Goal: Task Accomplishment & Management: Manage account settings

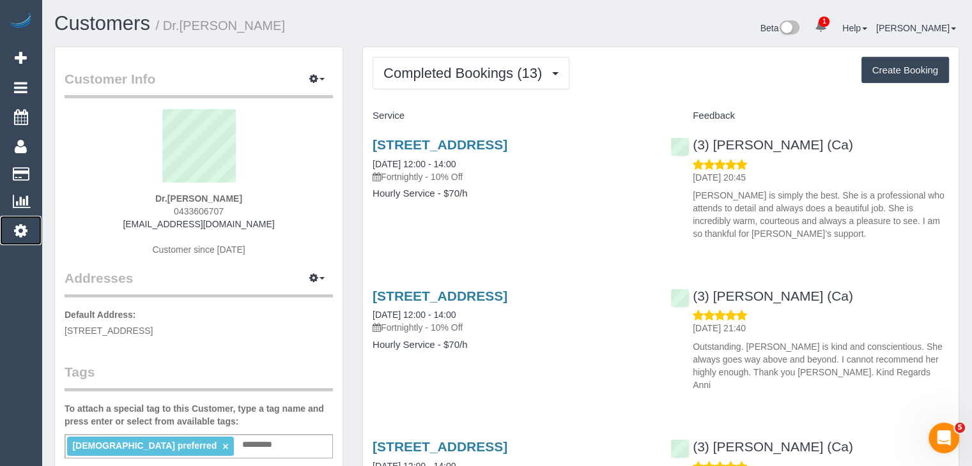
click at [20, 229] on icon at bounding box center [20, 230] width 13 height 15
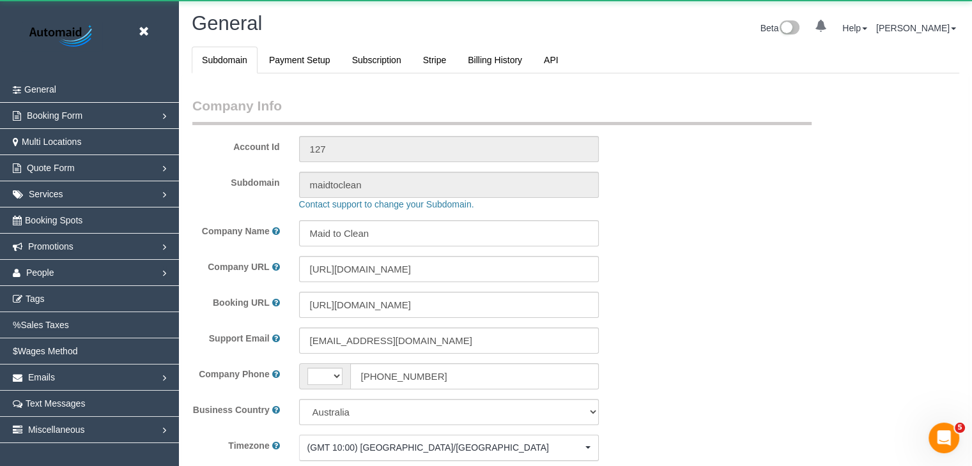
scroll to position [2943, 971]
select select "string:AU"
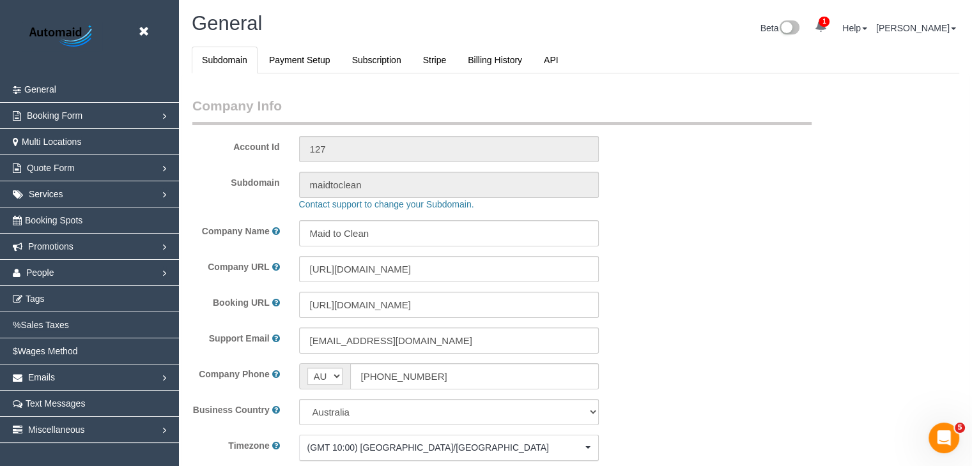
select select "1"
click at [36, 272] on span "People" at bounding box center [40, 273] width 28 height 10
click at [45, 295] on link "Teams" at bounding box center [89, 299] width 179 height 26
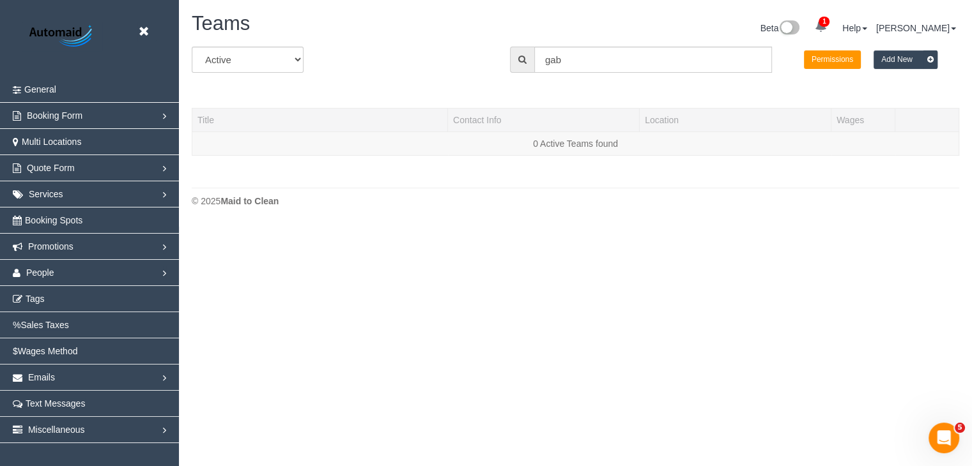
scroll to position [268, 971]
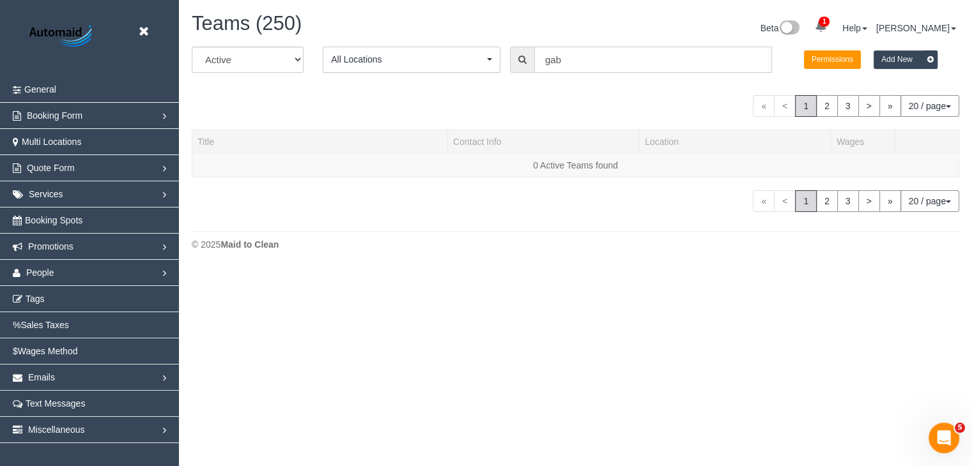
drag, startPoint x: 527, startPoint y: 60, endPoint x: 521, endPoint y: 59, distance: 6.4
click at [521, 59] on div "gab" at bounding box center [641, 60] width 262 height 26
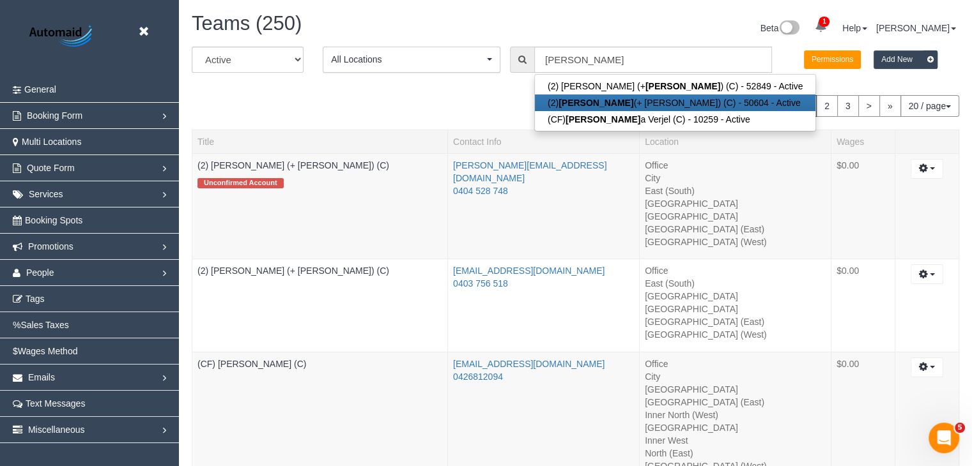
click at [609, 98] on link "(2) Paul (+ Barbara) (C) - 50604 - Active" at bounding box center [675, 103] width 281 height 17
type input "(2) Paul (+ Barbara) (C)"
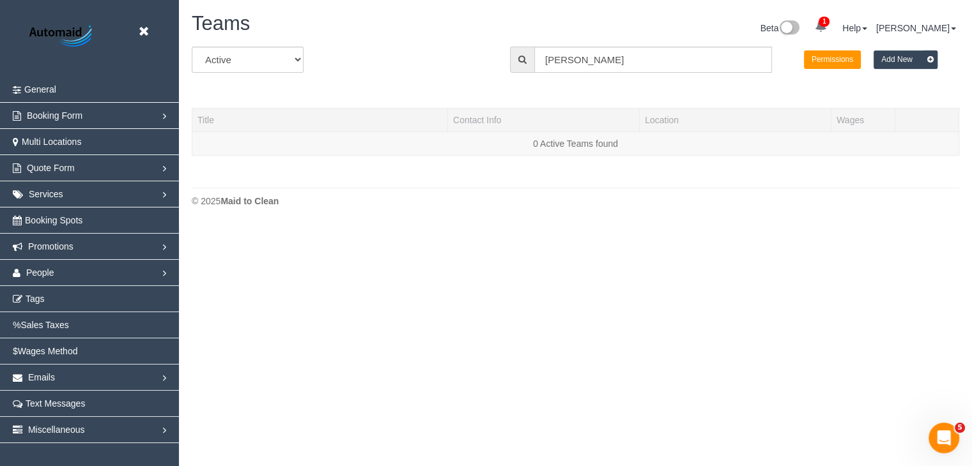
scroll to position [225, 971]
drag, startPoint x: 574, startPoint y: 65, endPoint x: 427, endPoint y: 49, distance: 147.8
click at [427, 49] on div "All Active Archived All Locations All Locations paul Permissions Add New" at bounding box center [575, 65] width 787 height 36
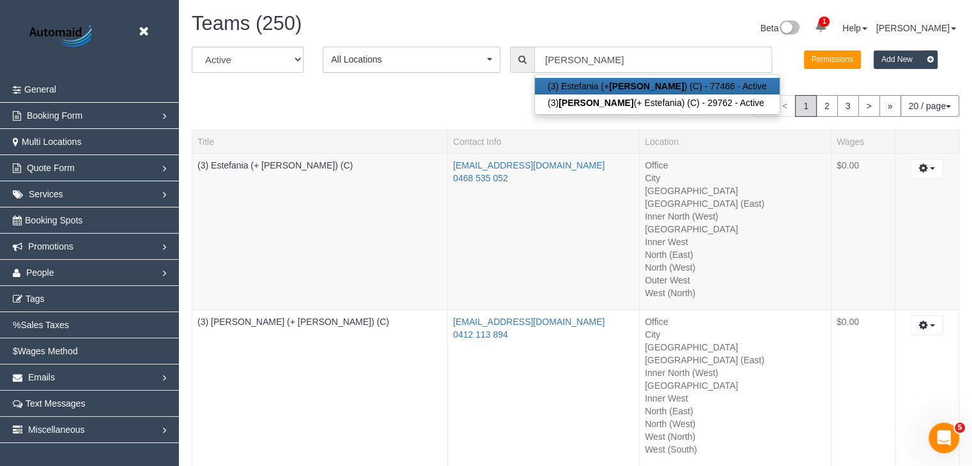
scroll to position [63342, 62929]
click at [351, 8] on div "Teams (250) Beta 1 Your Notifications You have 0 alerts × You have 3 to charge …" at bounding box center [575, 280] width 793 height 560
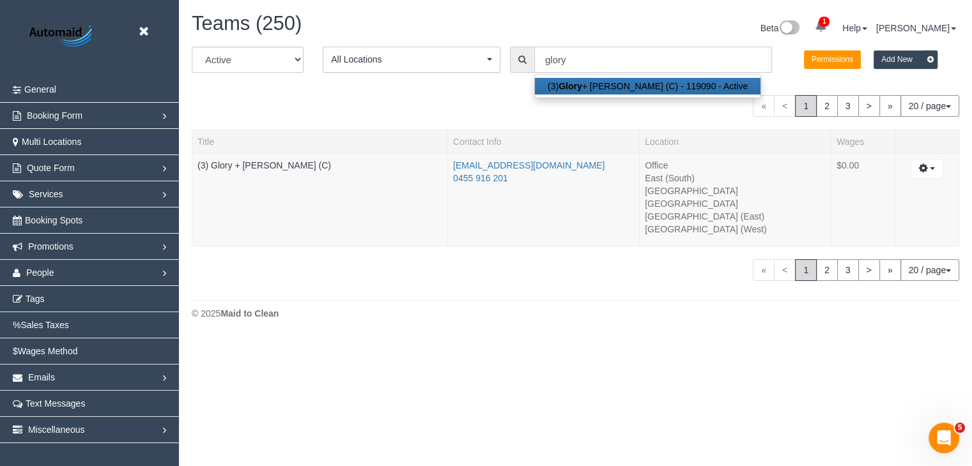
scroll to position [63562, 62929]
type input "glory"
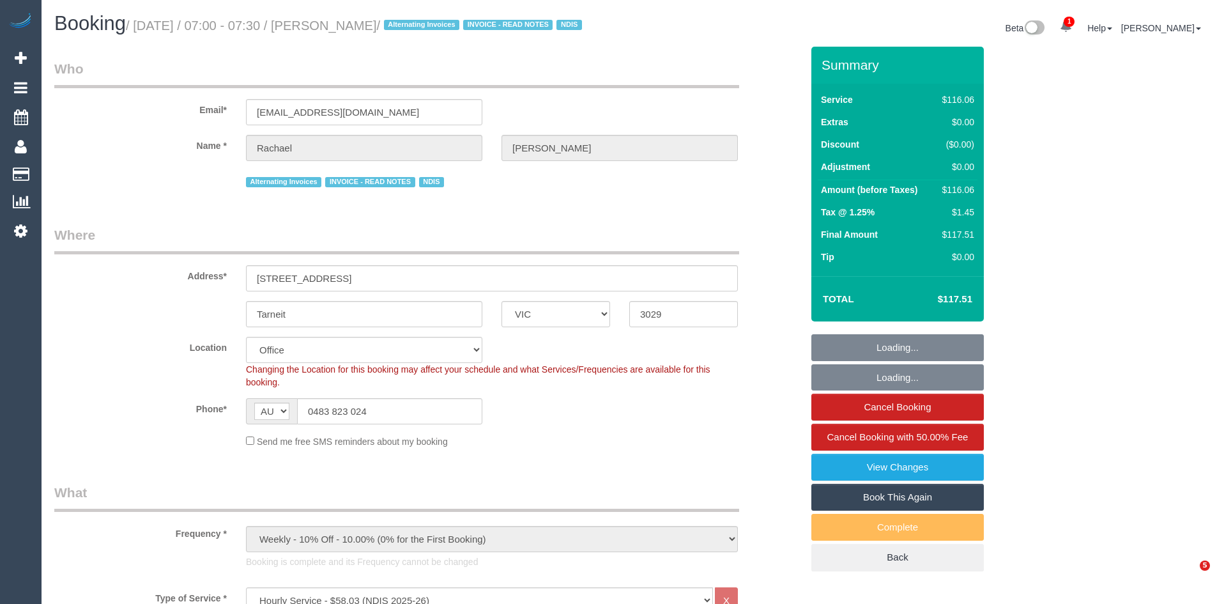
select select "VIC"
select select "number:27"
select select "number:14"
select select "number:19"
select select "number:24"
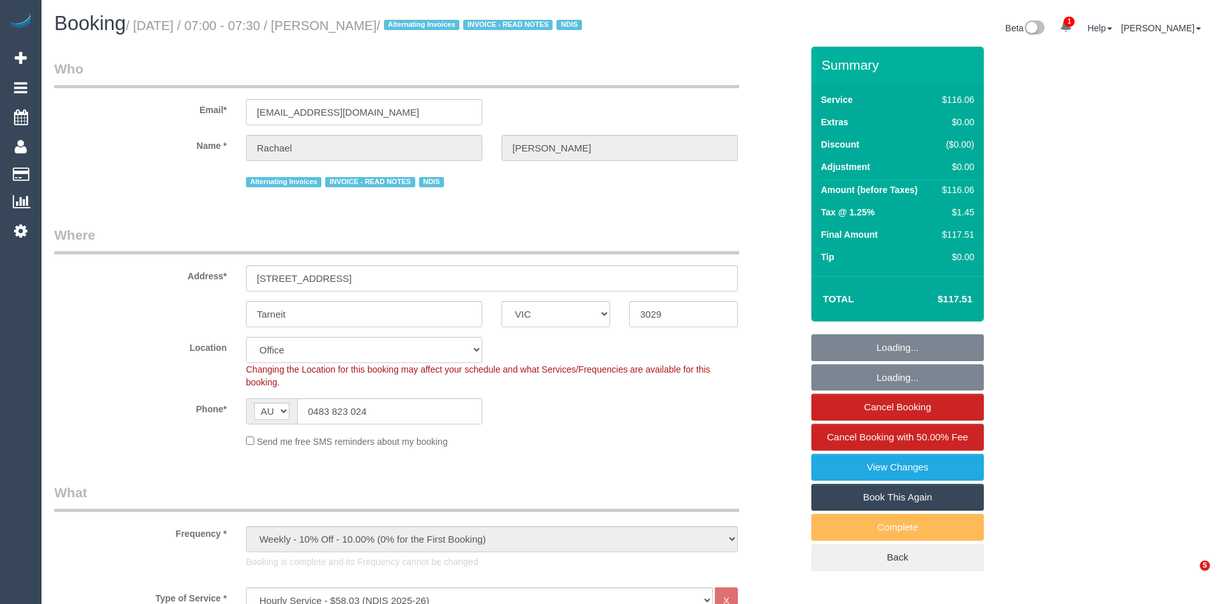
select select "number:34"
select select "number:11"
select select "object:2021"
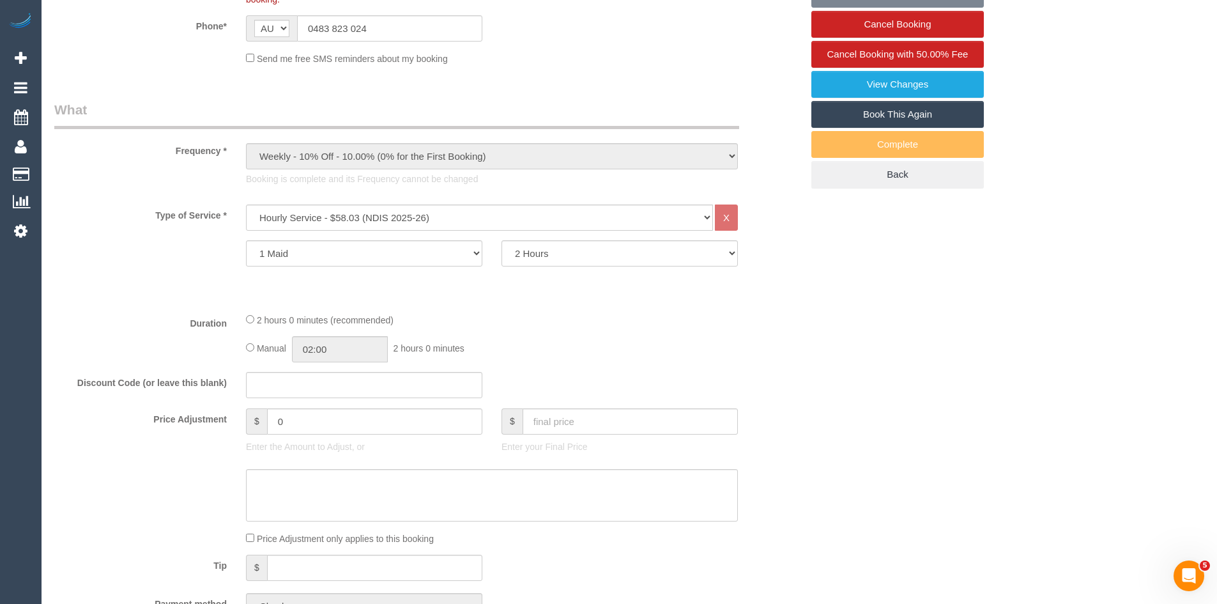
scroll to position [383, 0]
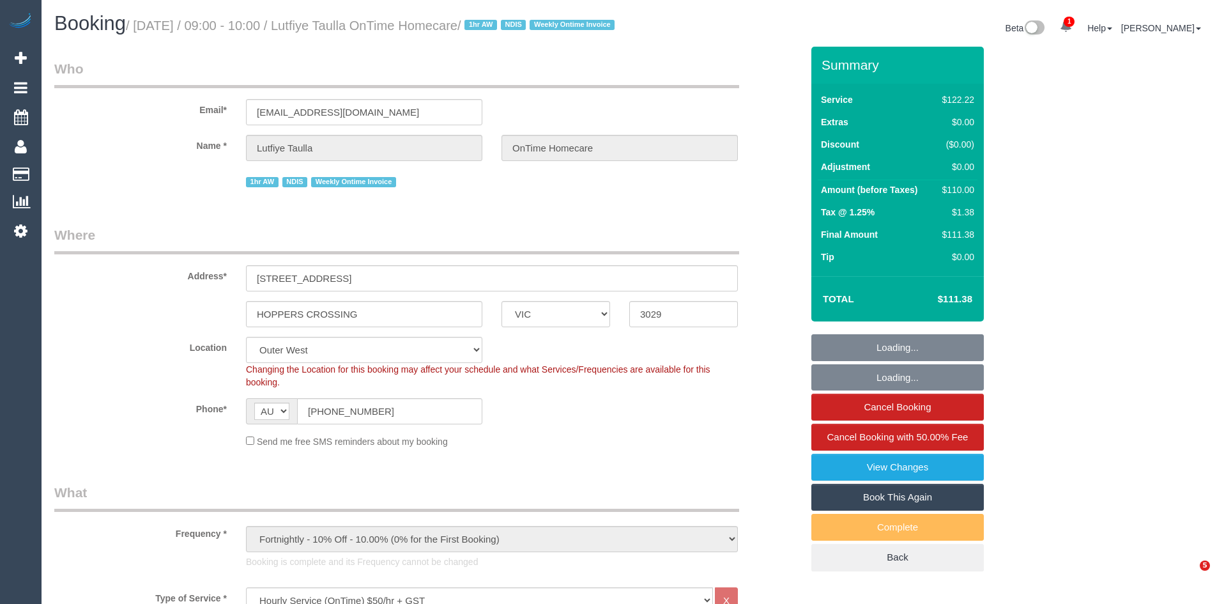
select select "VIC"
select select "number:28"
select select "number:14"
select select "number:19"
select select "number:25"
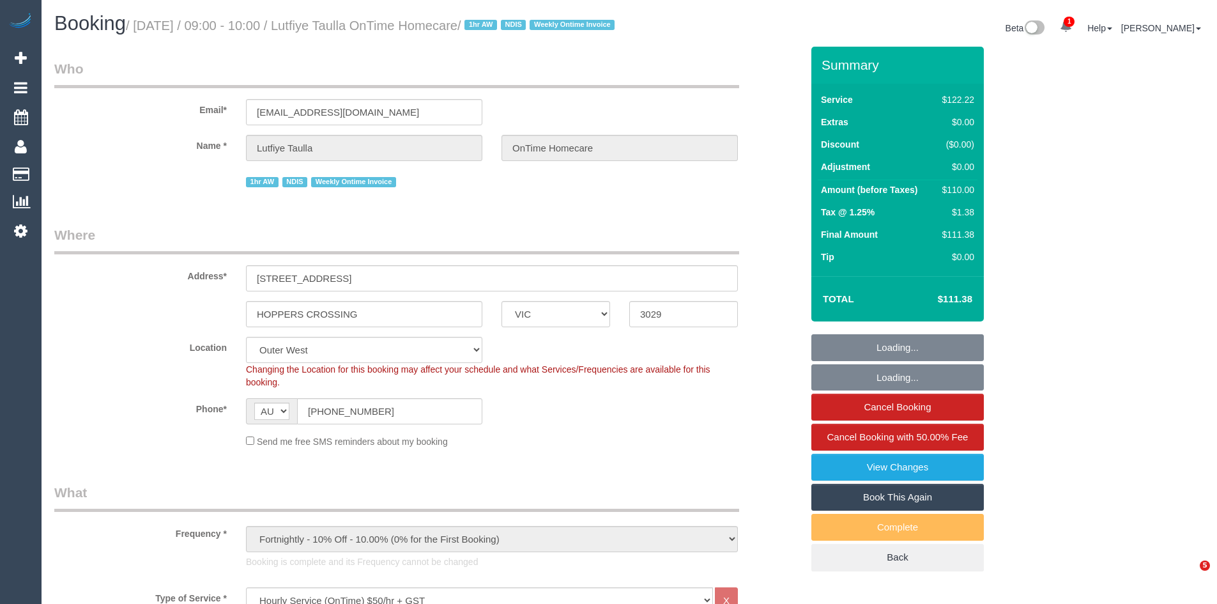
select select "number:35"
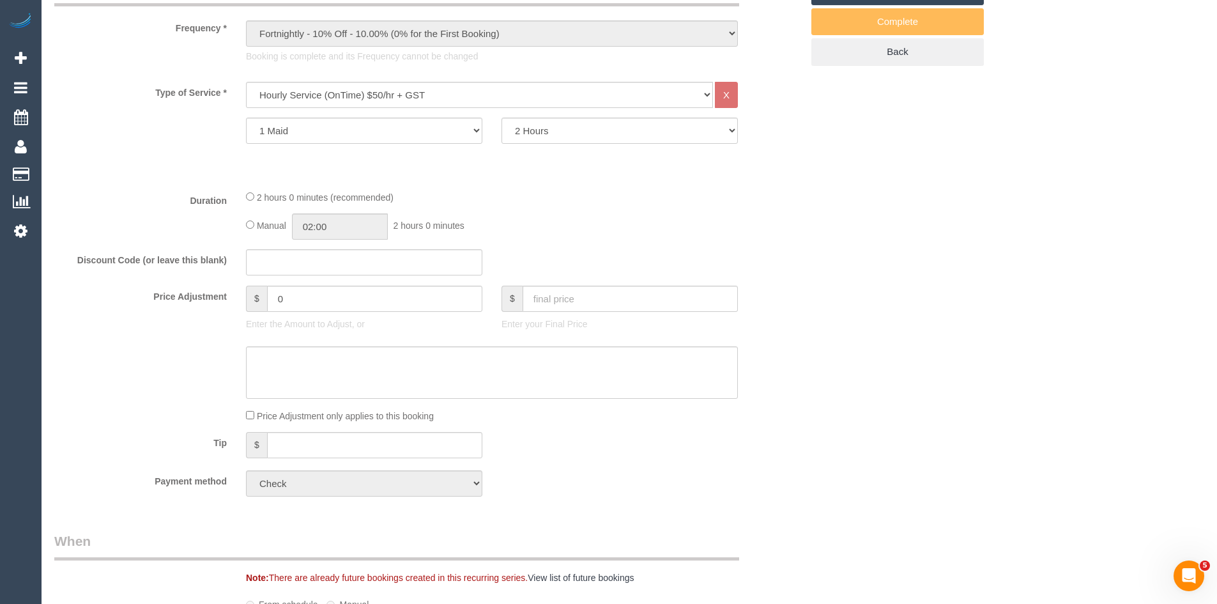
scroll to position [511, 0]
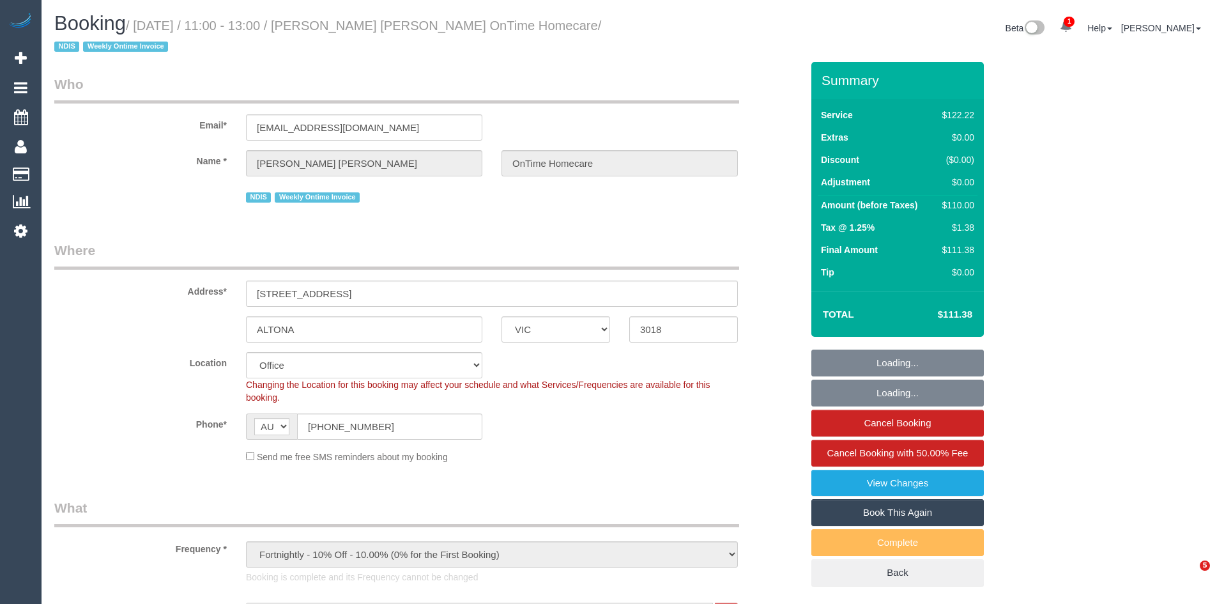
select select "VIC"
select select "number:28"
select select "number:14"
select select "number:19"
select select "number:25"
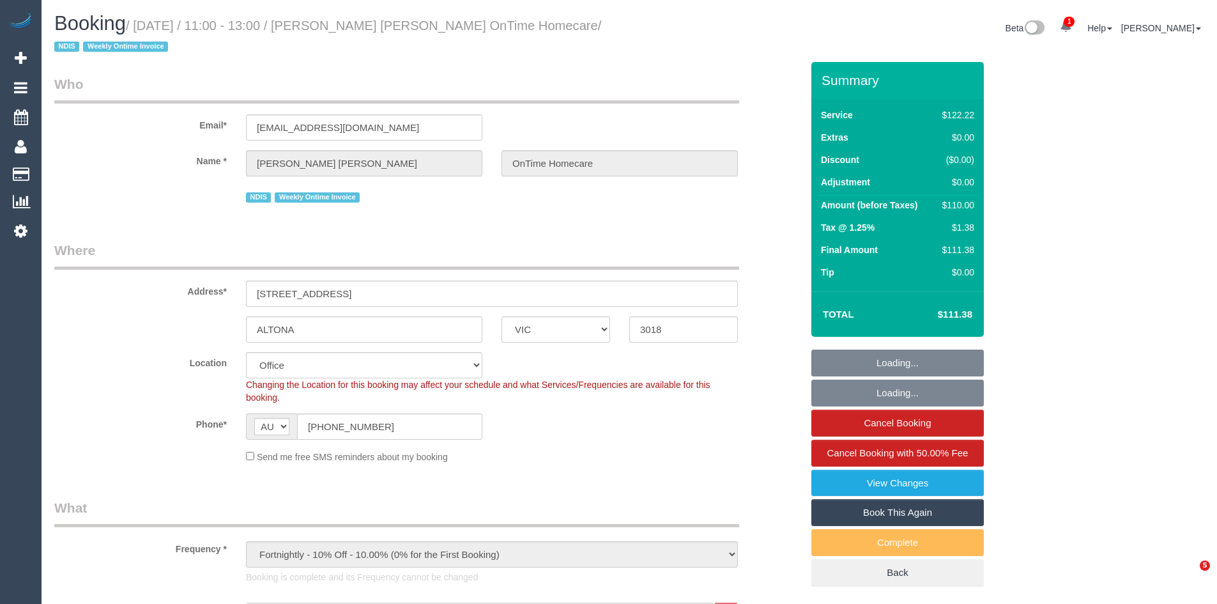
select select "number:35"
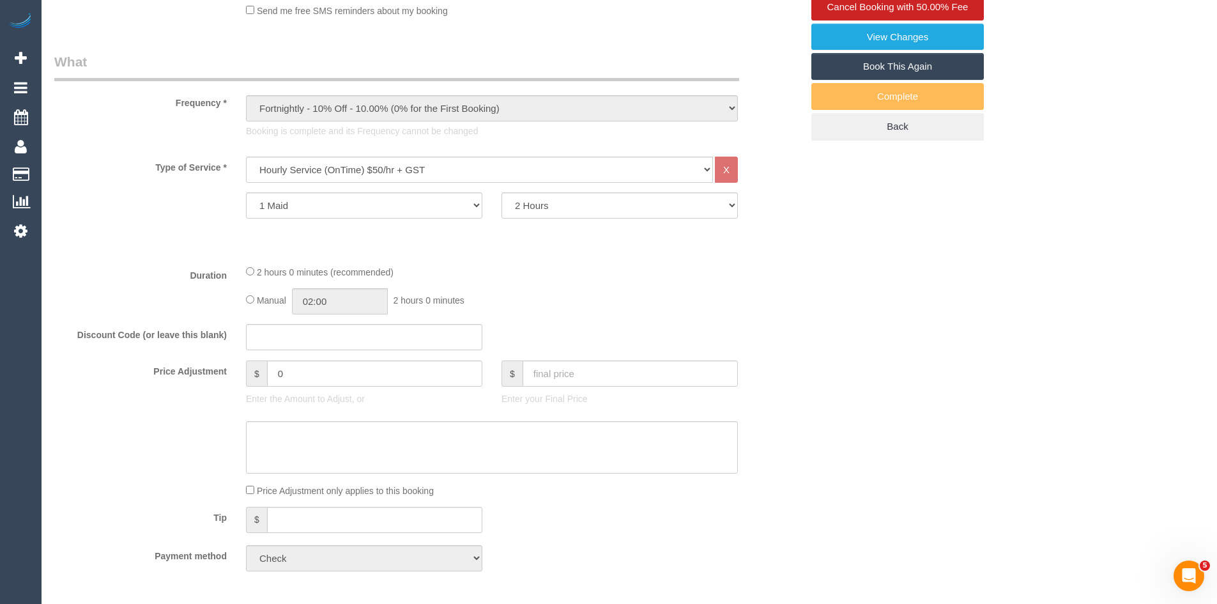
scroll to position [447, 0]
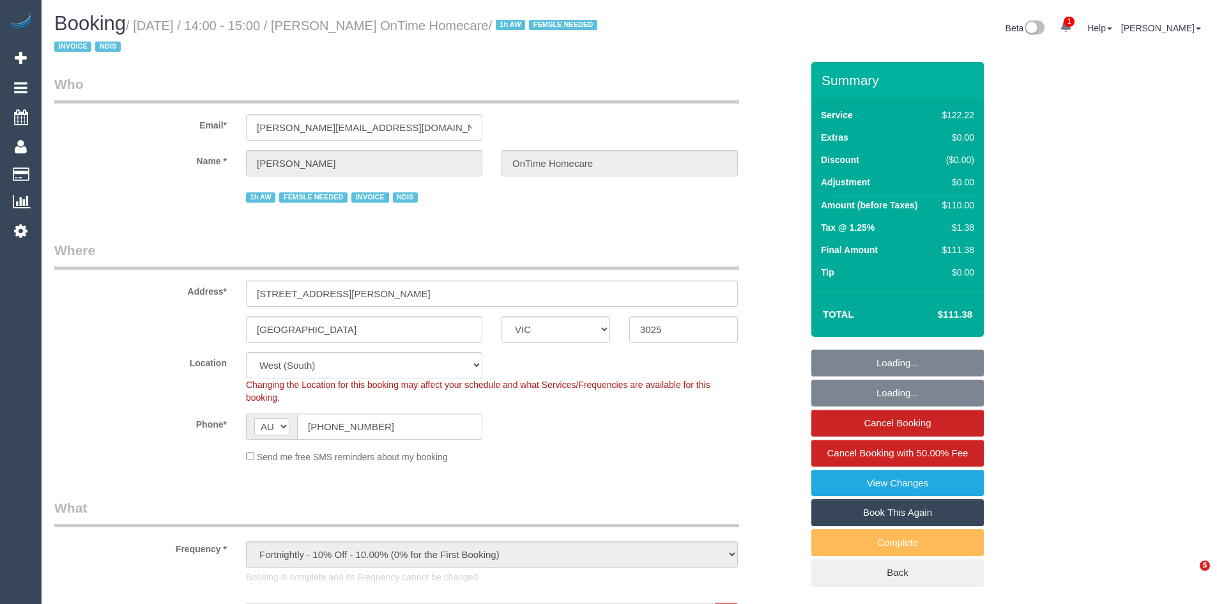
select select "VIC"
select select "number:29"
select select "number:14"
select select "number:19"
select select "number:36"
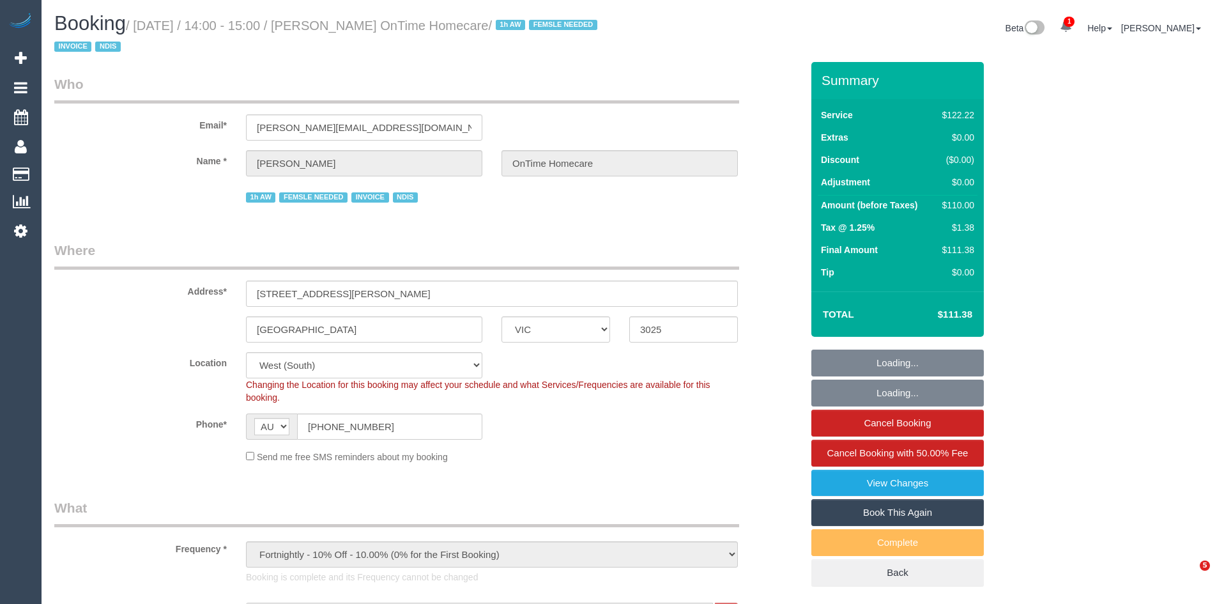
select select "number:35"
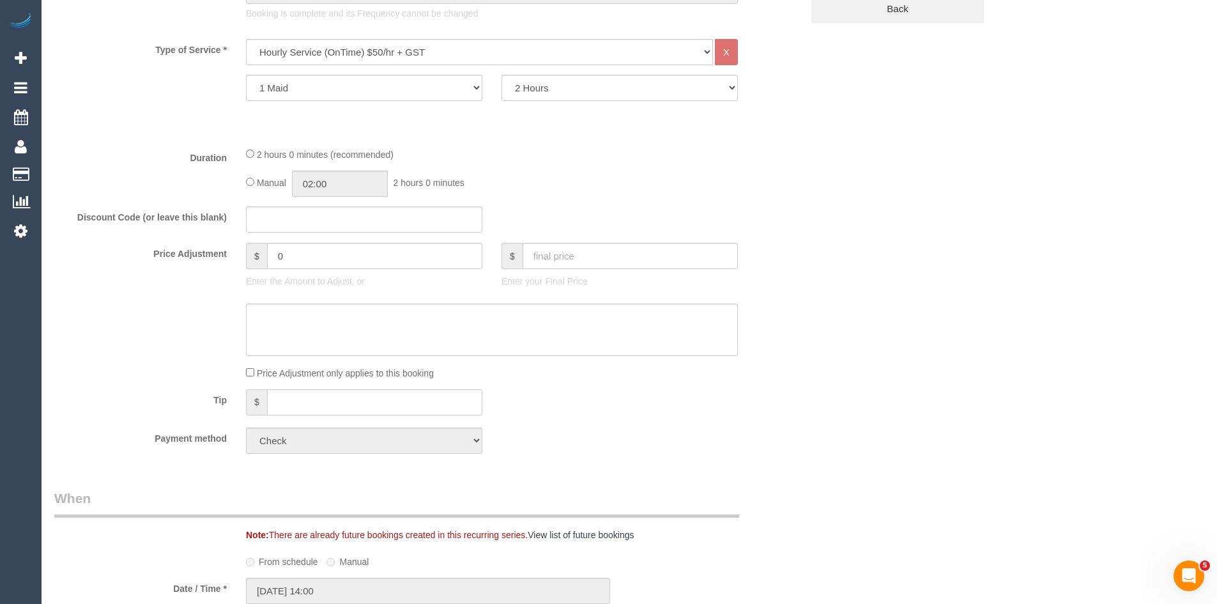
scroll to position [575, 0]
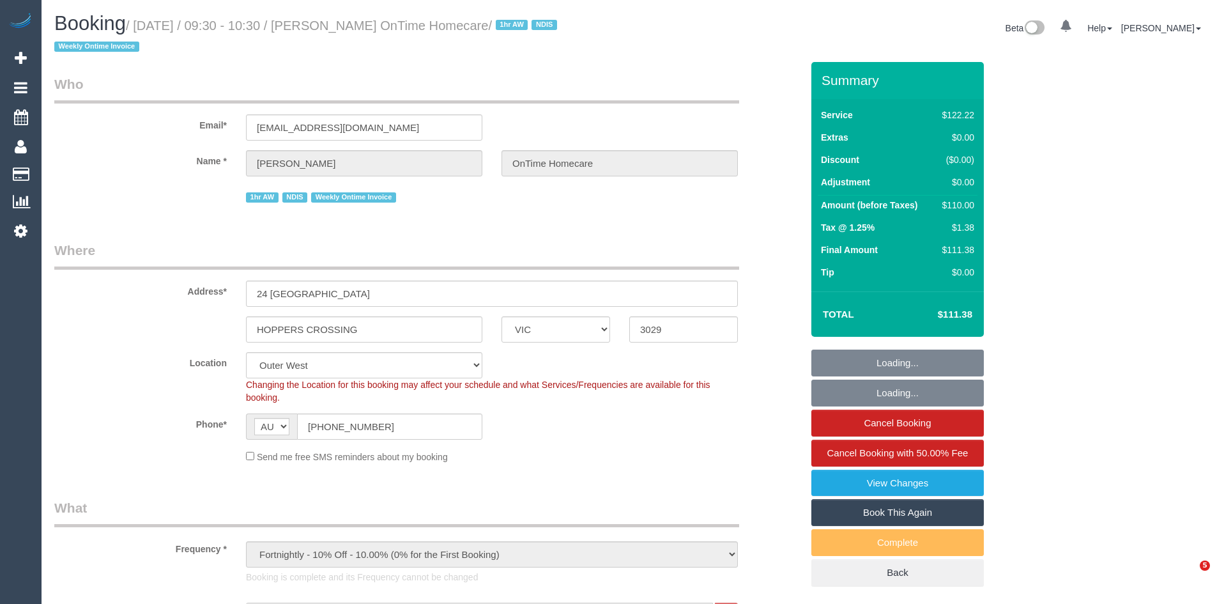
select select "VIC"
select select "number:27"
select select "number:14"
select select "number:19"
select select "number:36"
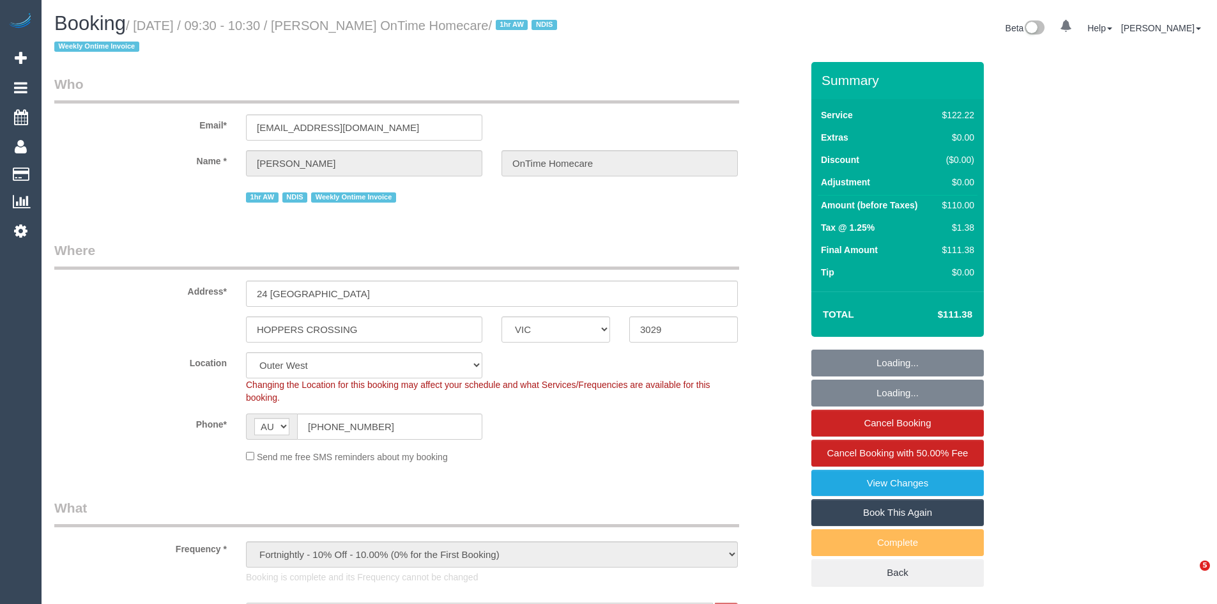
select select "number:35"
select select "object:1166"
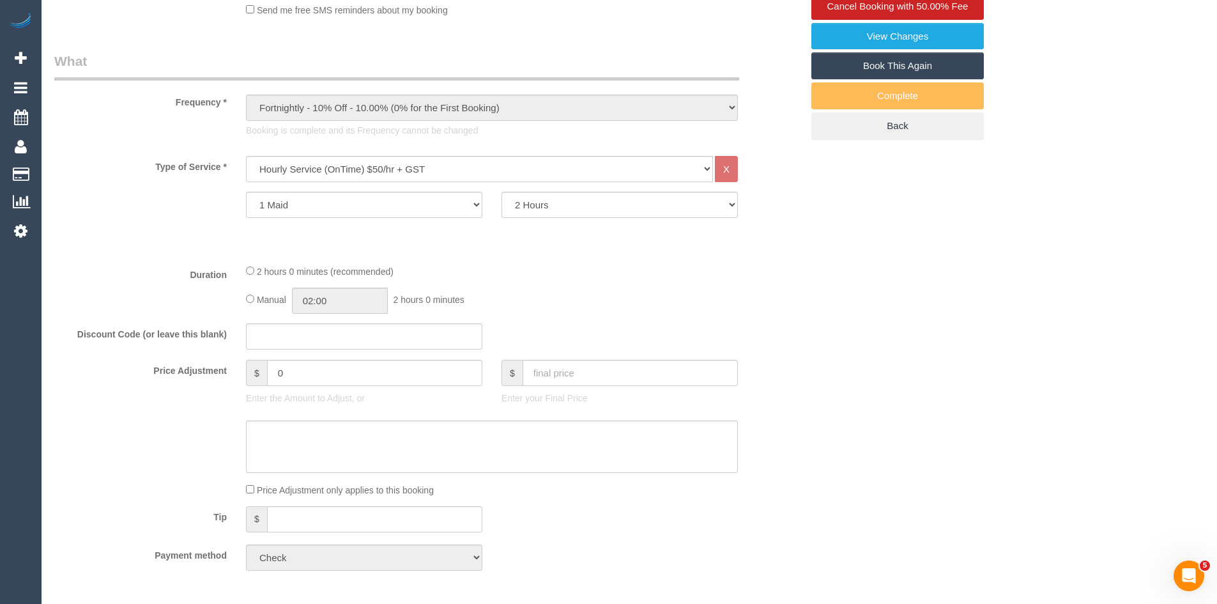
scroll to position [447, 0]
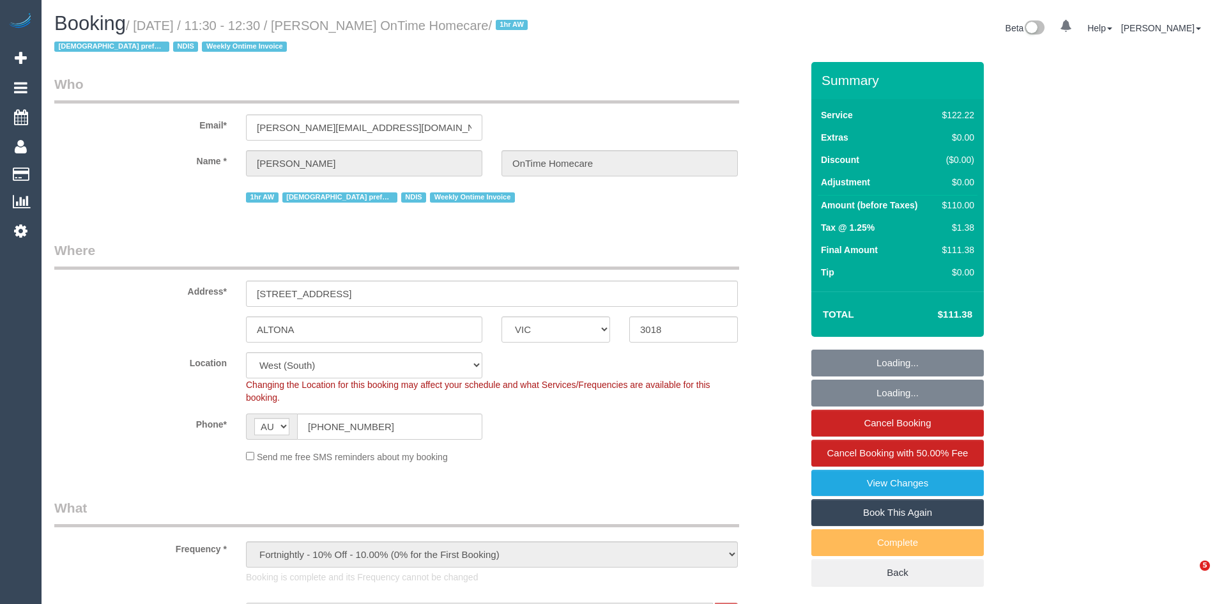
select select "VIC"
select select "number:28"
select select "number:14"
select select "number:19"
select select "number:22"
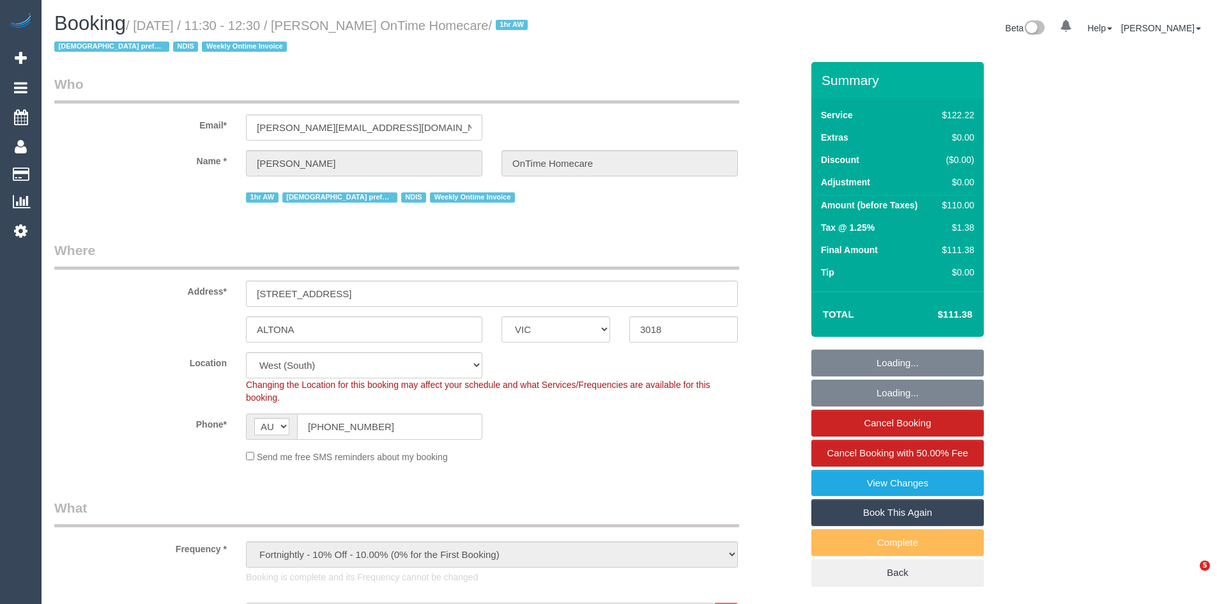
select select "number:35"
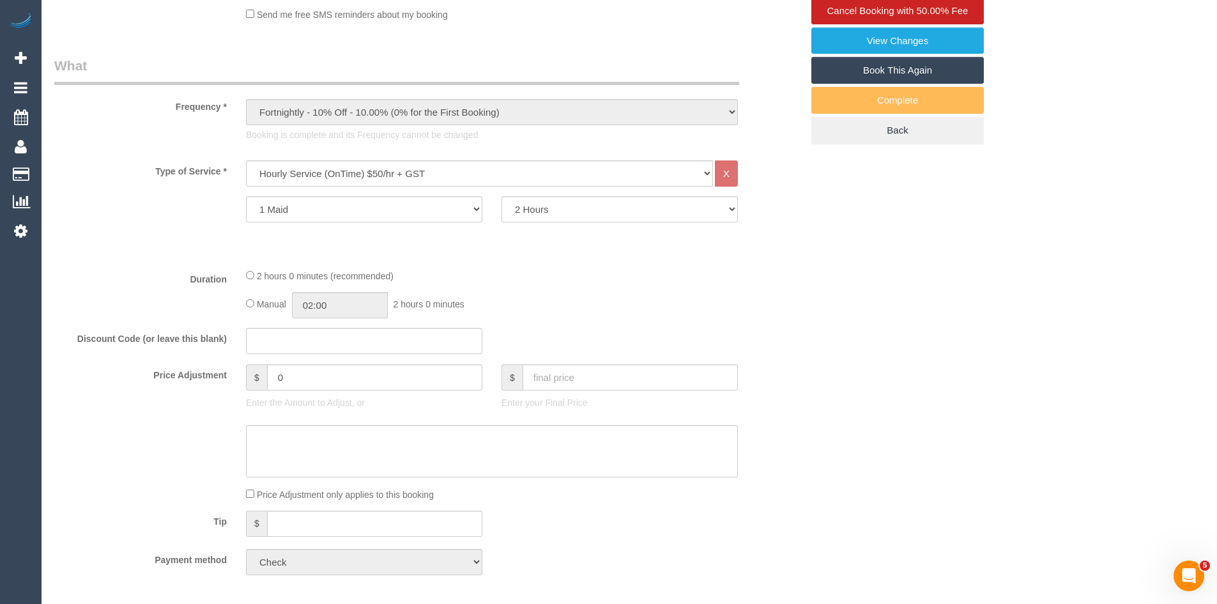
scroll to position [447, 0]
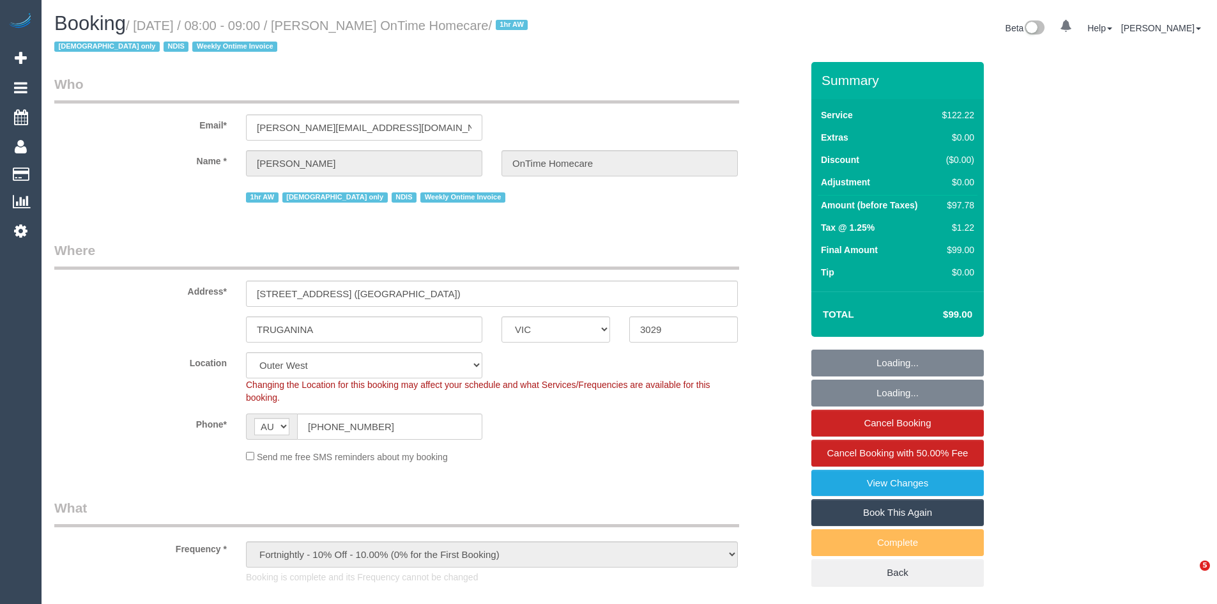
select select "VIC"
select select "number:28"
select select "number:14"
select select "number:18"
select select "number:25"
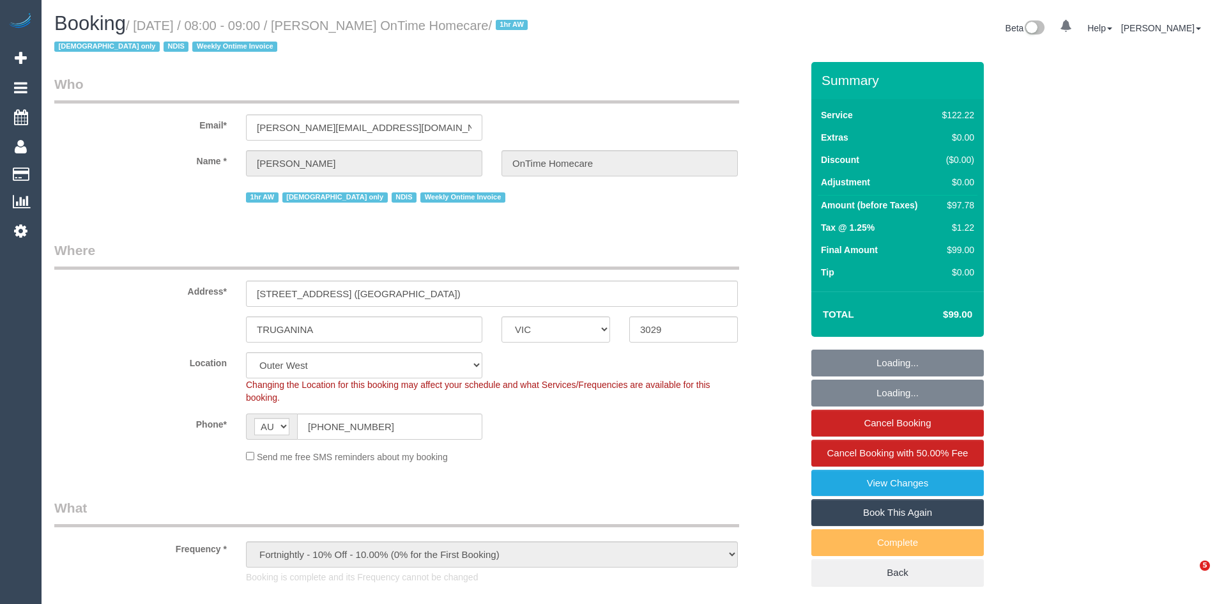
select select "number:35"
select select "object:1170"
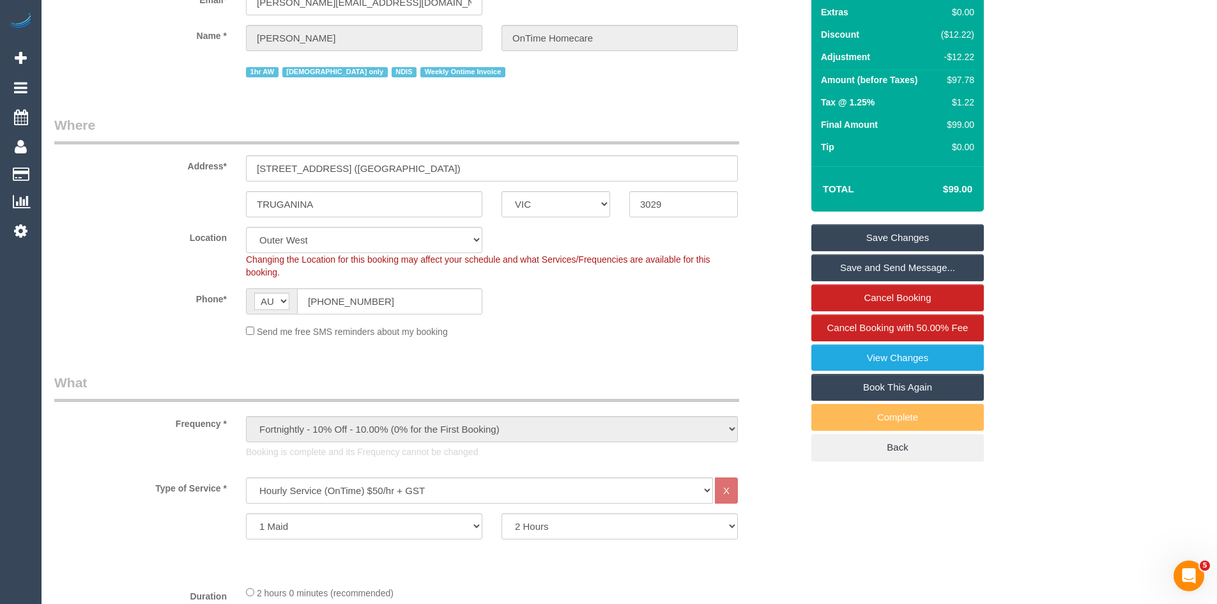
scroll to position [383, 0]
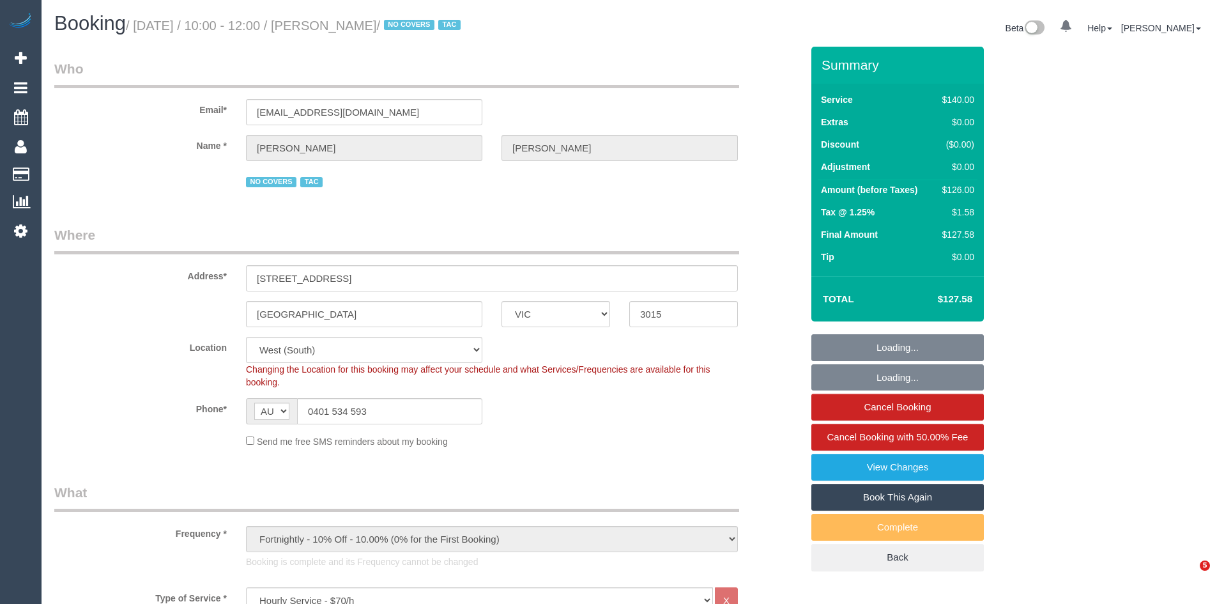
select select "VIC"
select select "number:28"
select select "number:14"
select select "number:19"
select select "number:36"
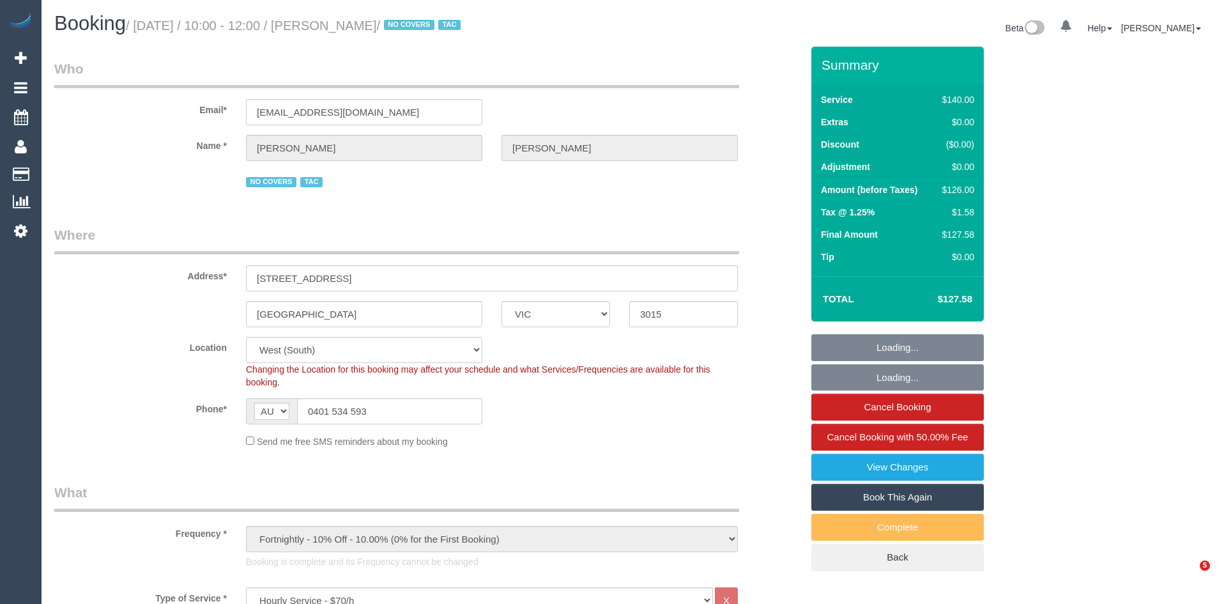
select select "number:35"
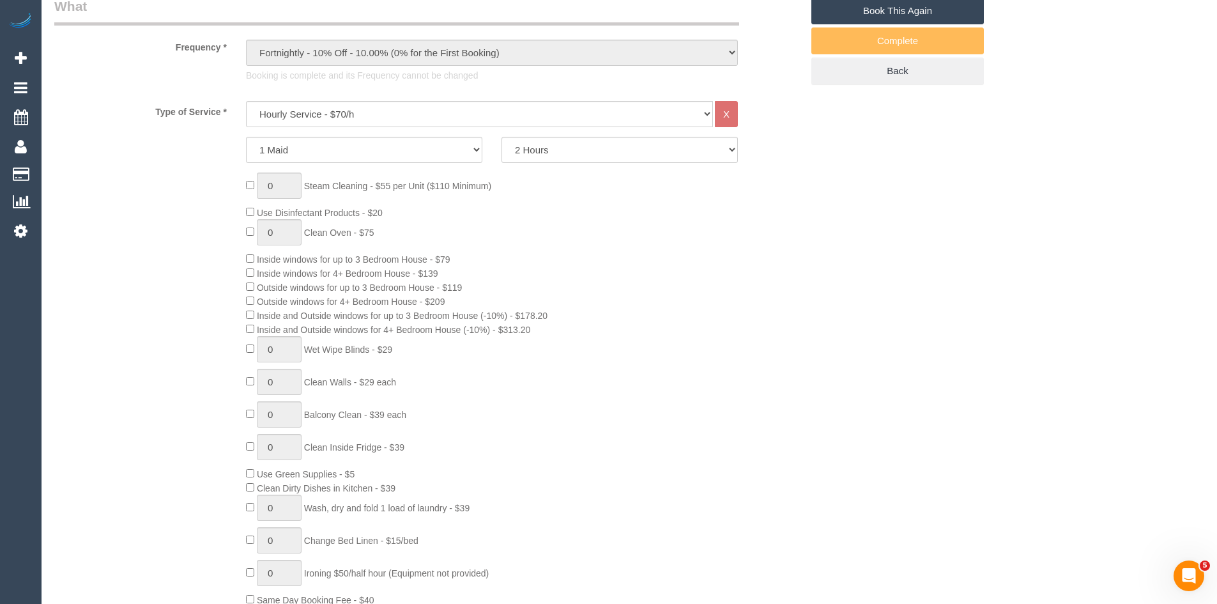
scroll to position [511, 0]
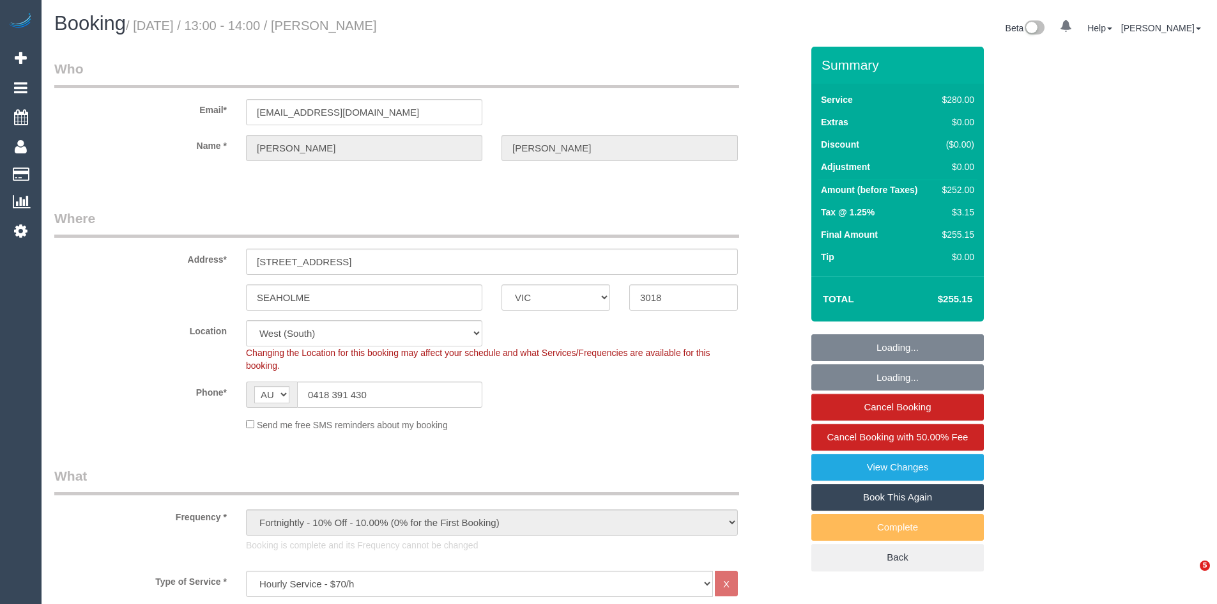
select select "VIC"
select select "240"
select select "string:stripe-pm_1S6M1m2GScqysDRV43A7tOQL"
select select "number:27"
select select "number:16"
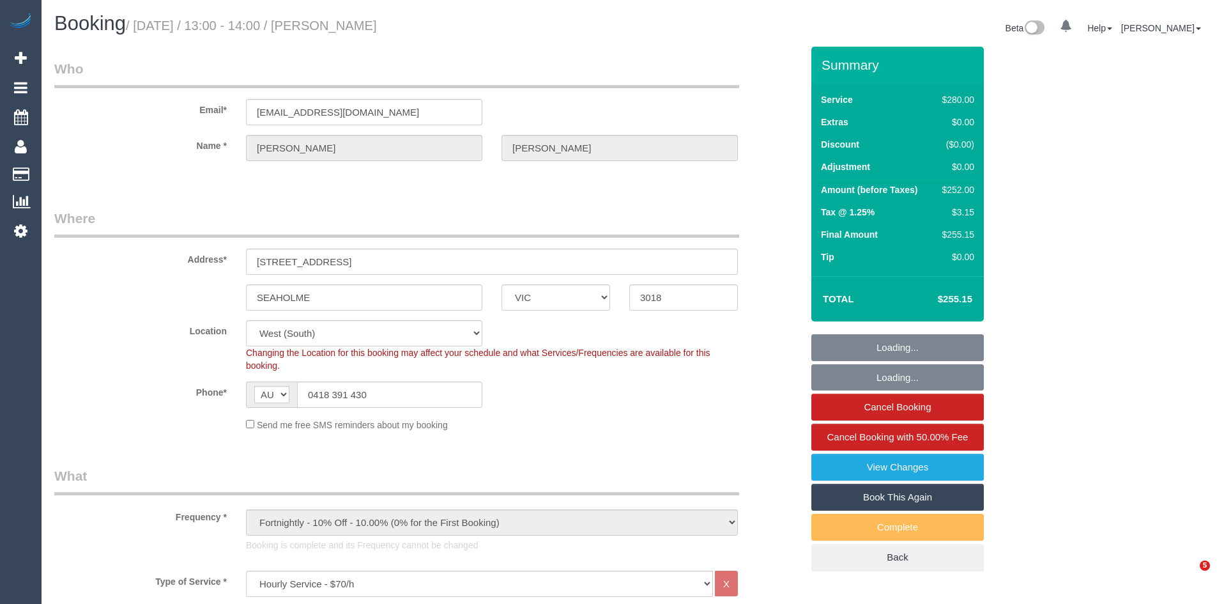
select select "number:18"
select select "number:22"
select select "number:35"
select select "number:12"
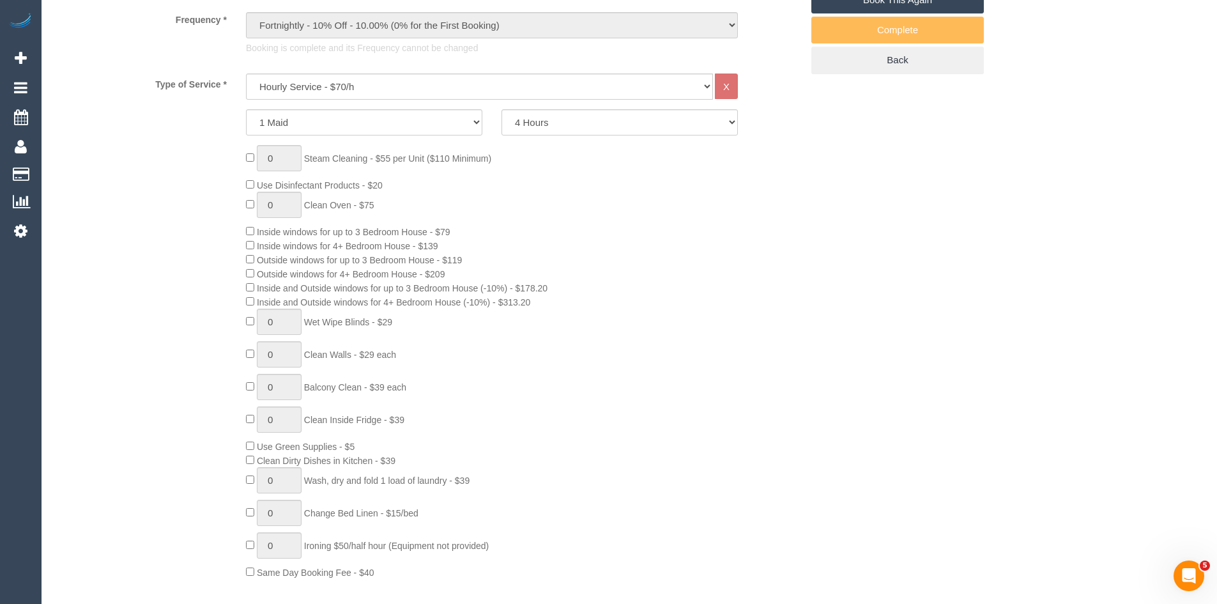
scroll to position [511, 0]
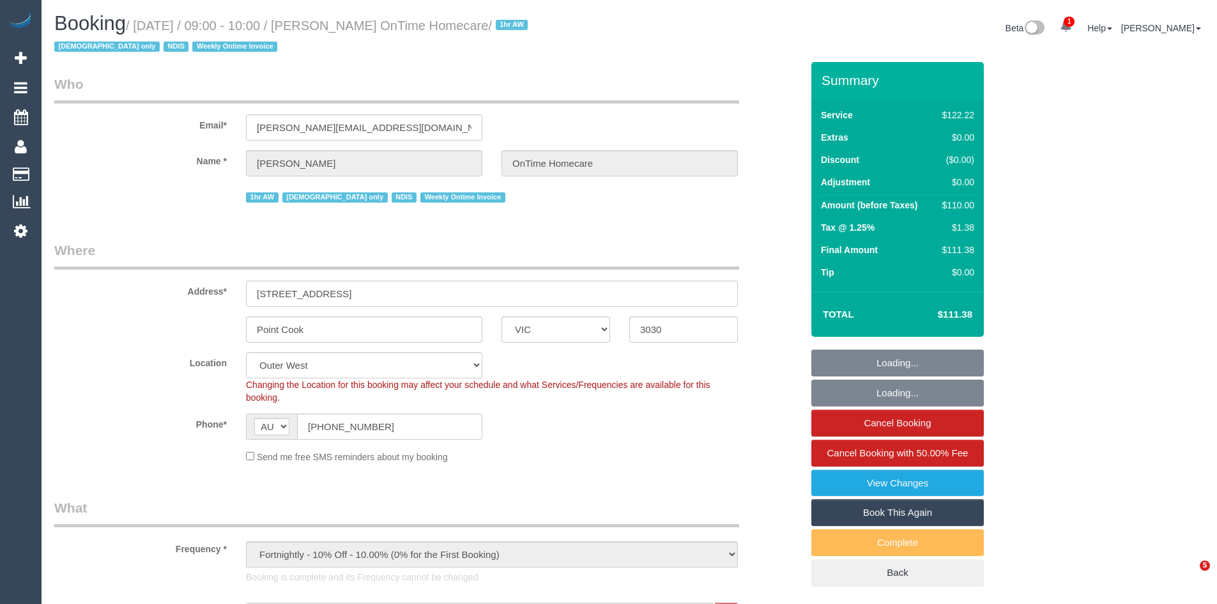
select select "VIC"
select select "number:28"
select select "number:14"
select select "number:19"
select select "number:22"
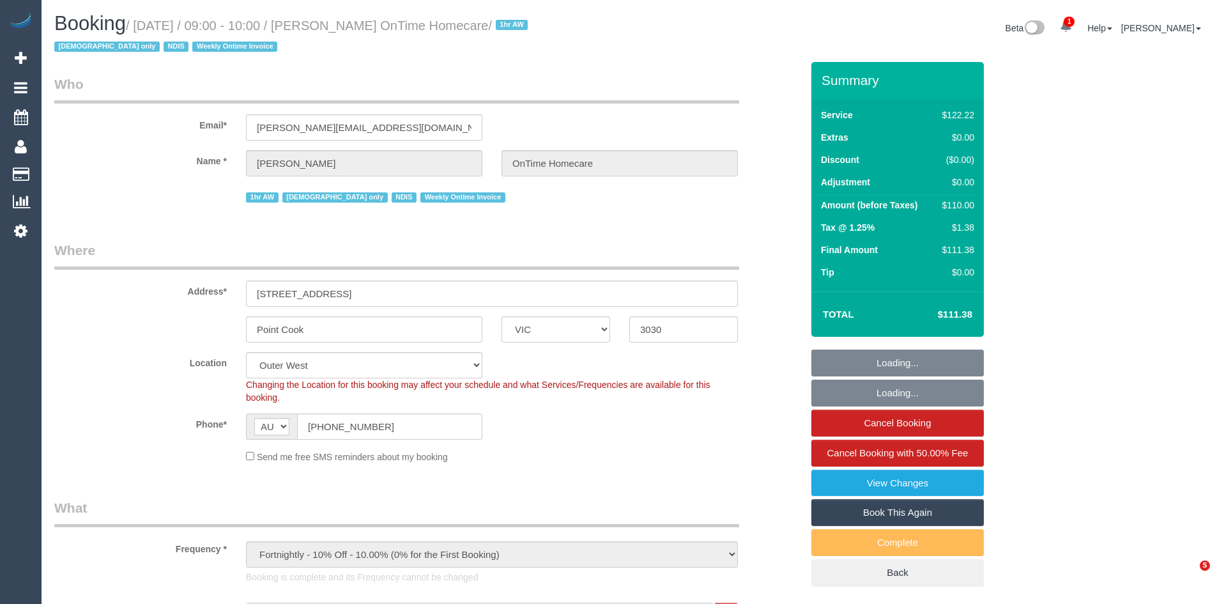
select select "number:35"
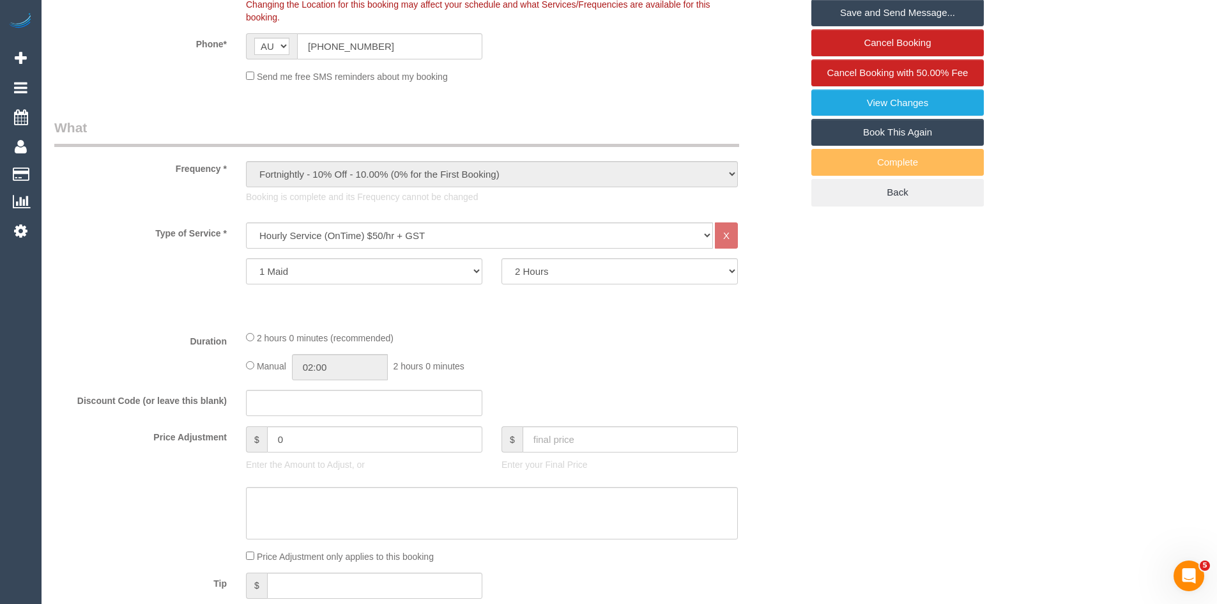
scroll to position [383, 0]
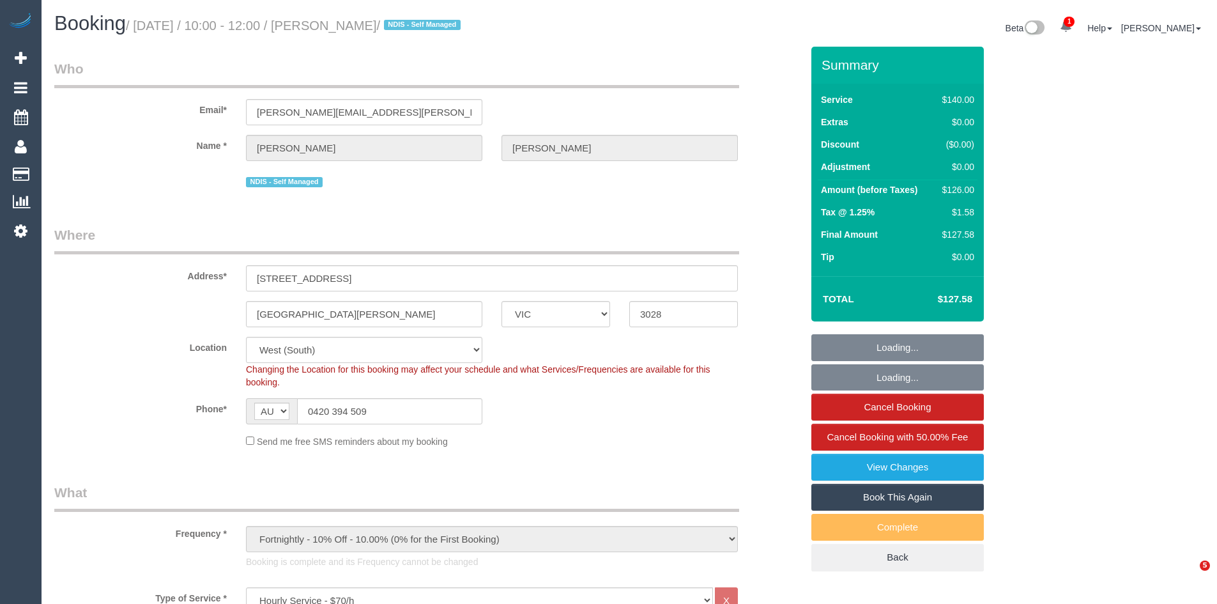
select select "VIC"
select select "number:27"
select select "number:14"
select select "number:18"
select select "number:22"
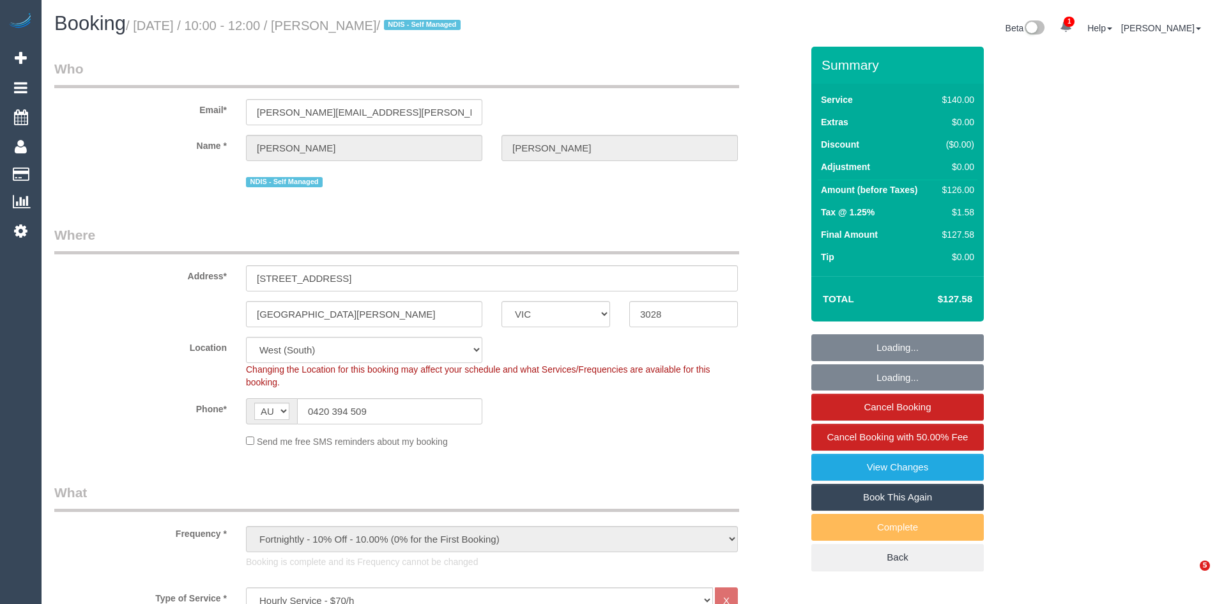
select select "number:34"
select select "number:13"
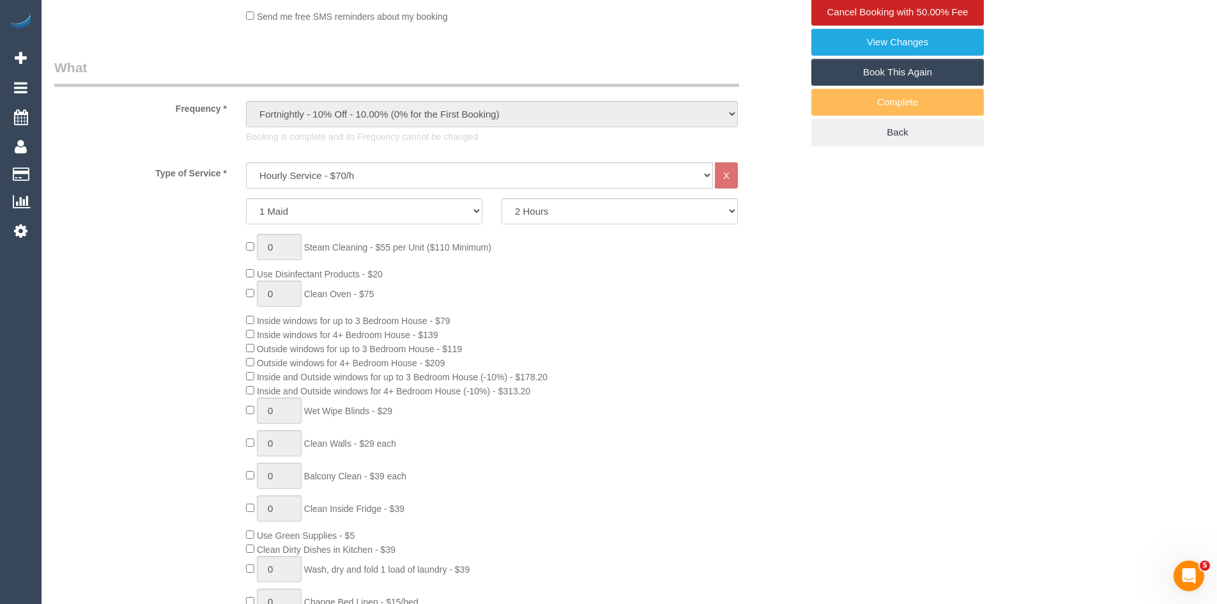
scroll to position [511, 0]
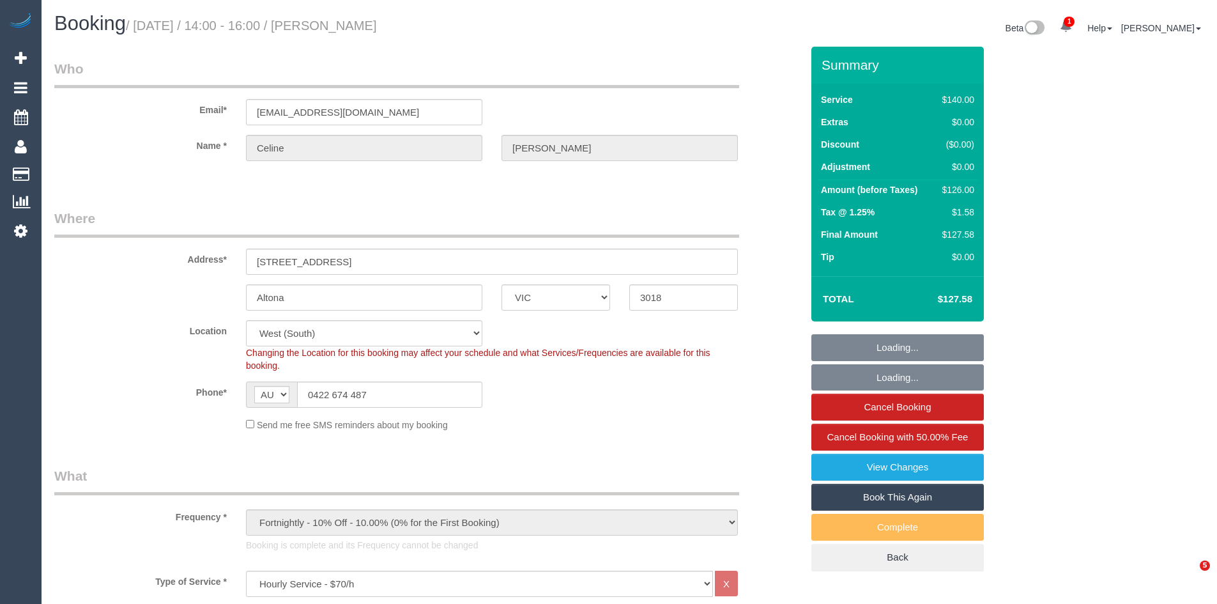
select select "VIC"
select select "string:stripe-pm_1P4Hxx2GScqysDRVdA4QlOyX"
select select "number:29"
select select "number:14"
select select "number:18"
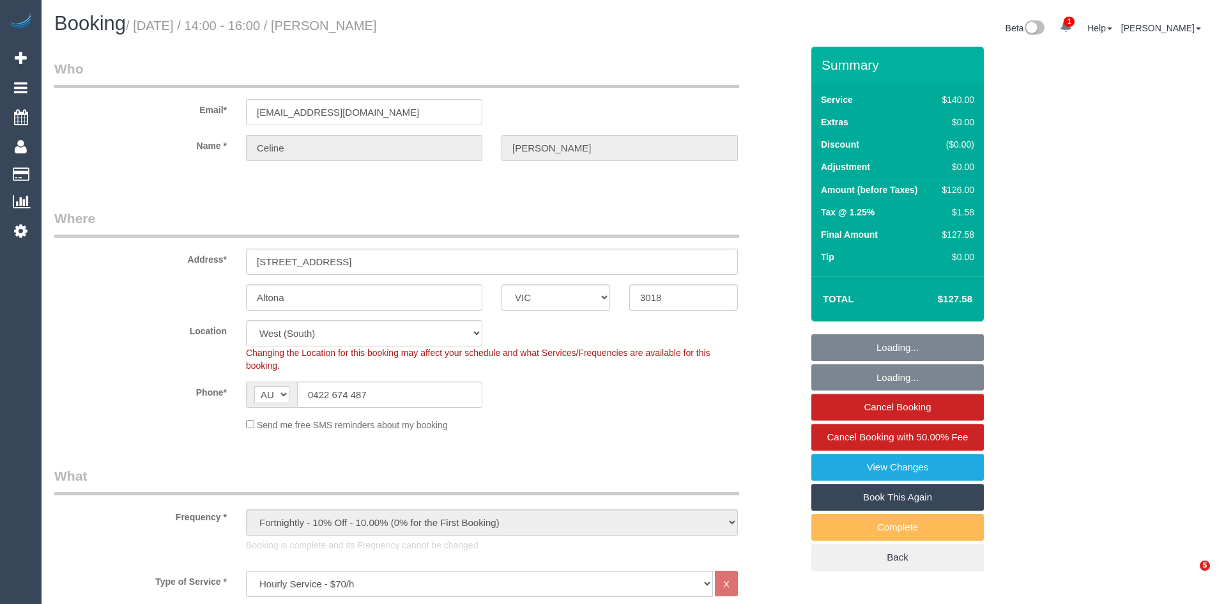
select select "number:36"
select select "number:34"
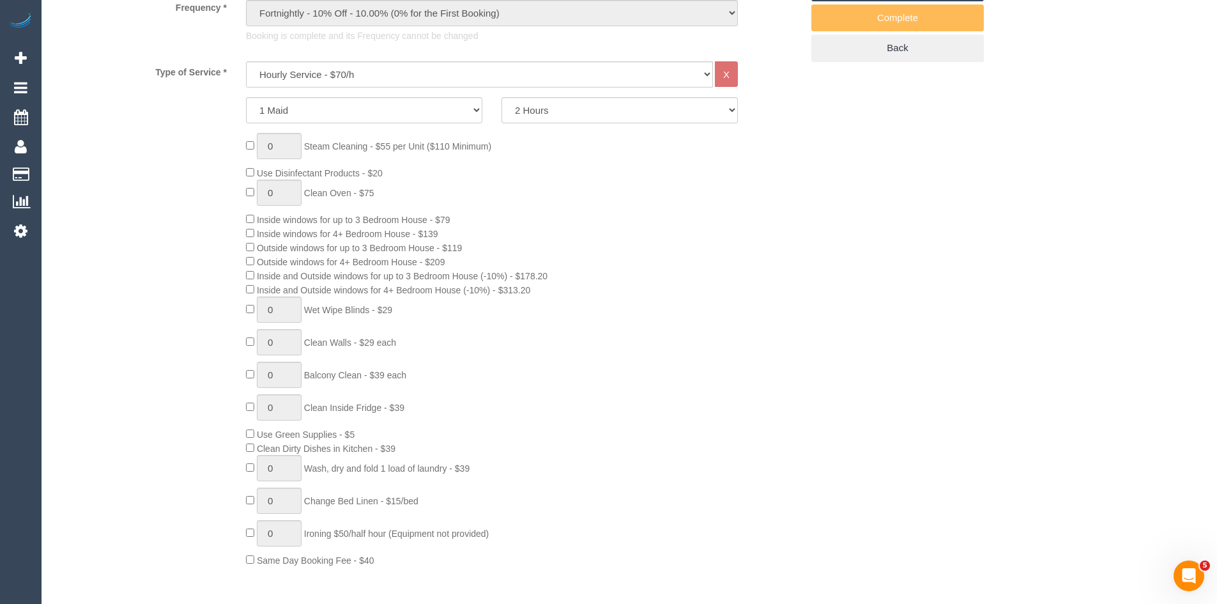
scroll to position [511, 0]
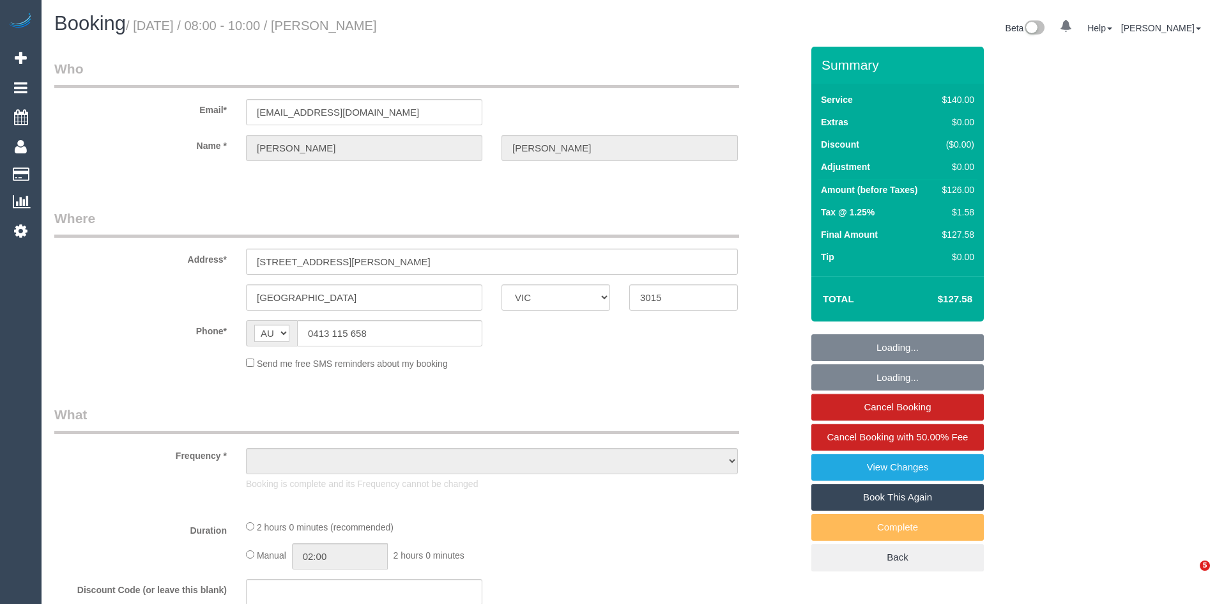
select select "VIC"
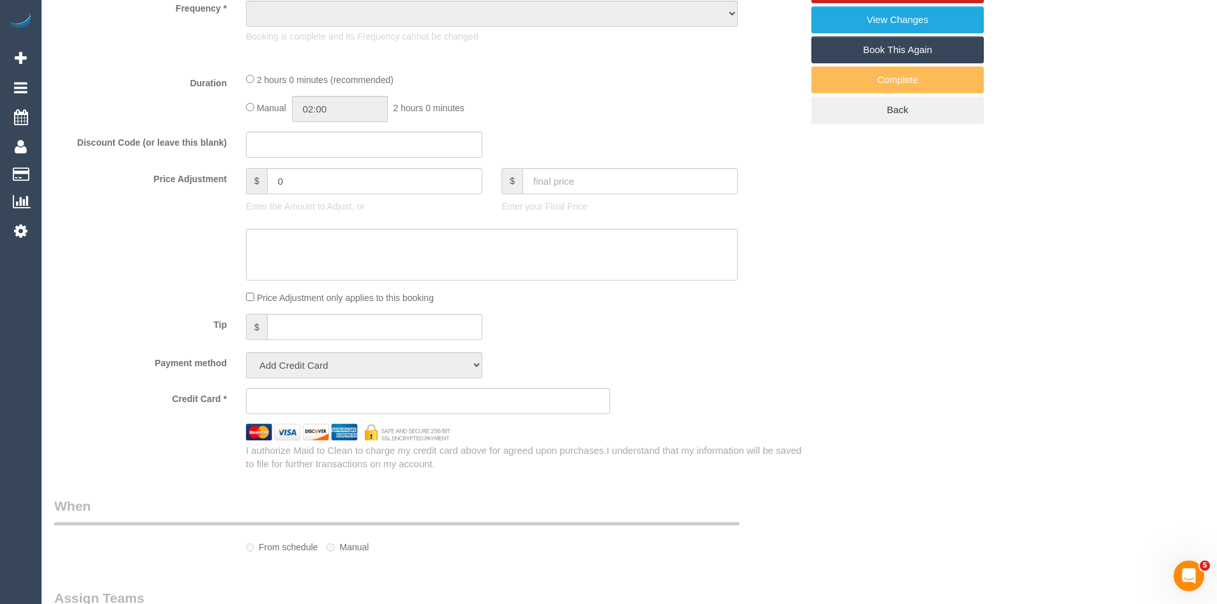
scroll to position [509, 0]
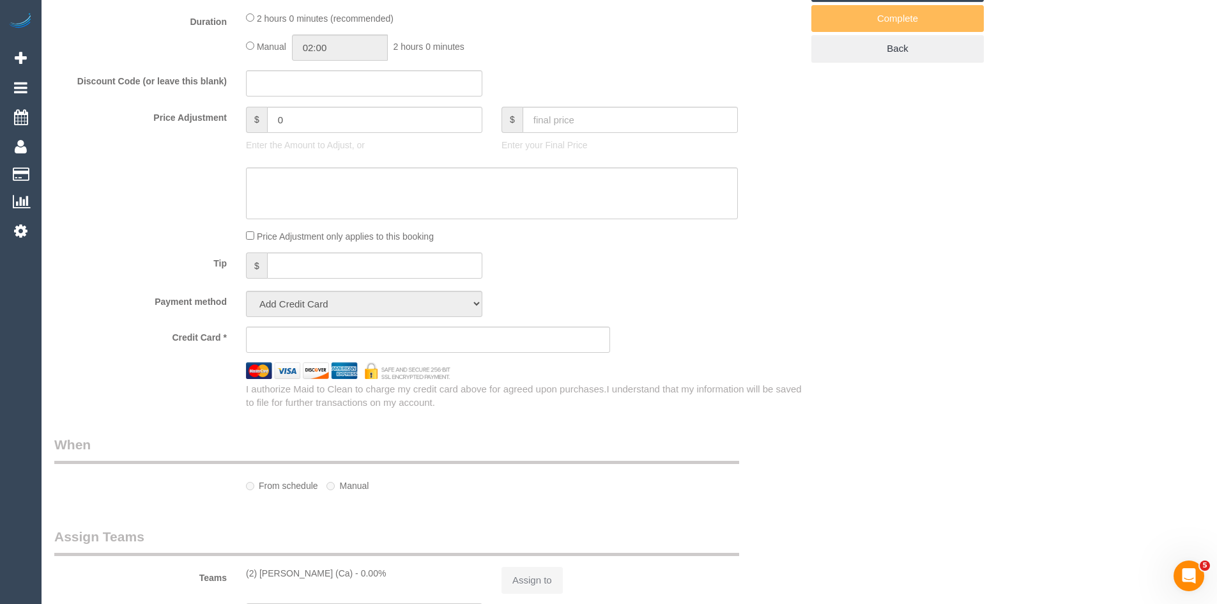
select select "number:27"
select select "number:14"
select select "number:18"
select select "number:24"
select select "number:35"
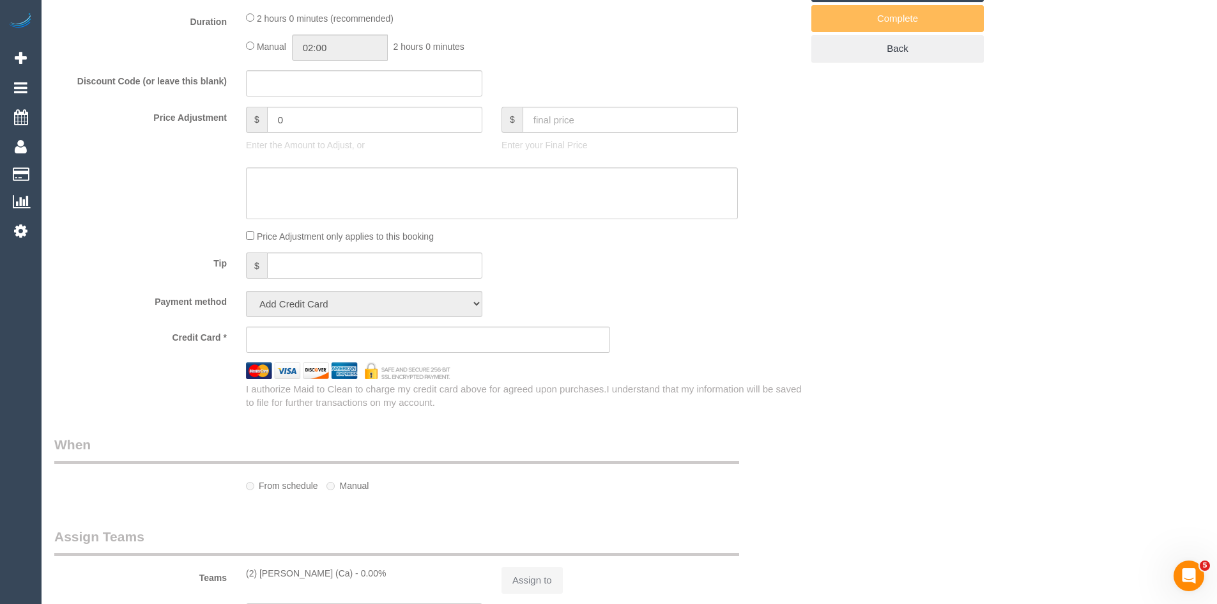
select select "number:11"
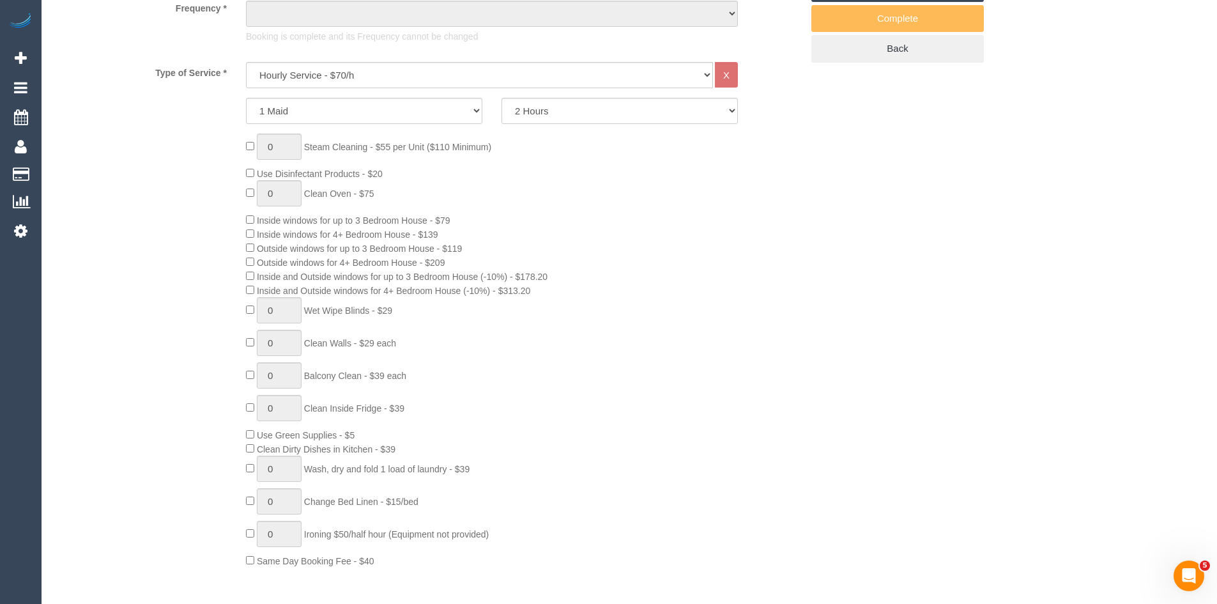
select select "string:stripe-pm_1RAJL42GScqysDRVWFk2BP8N"
select select "object:1345"
select select "27726"
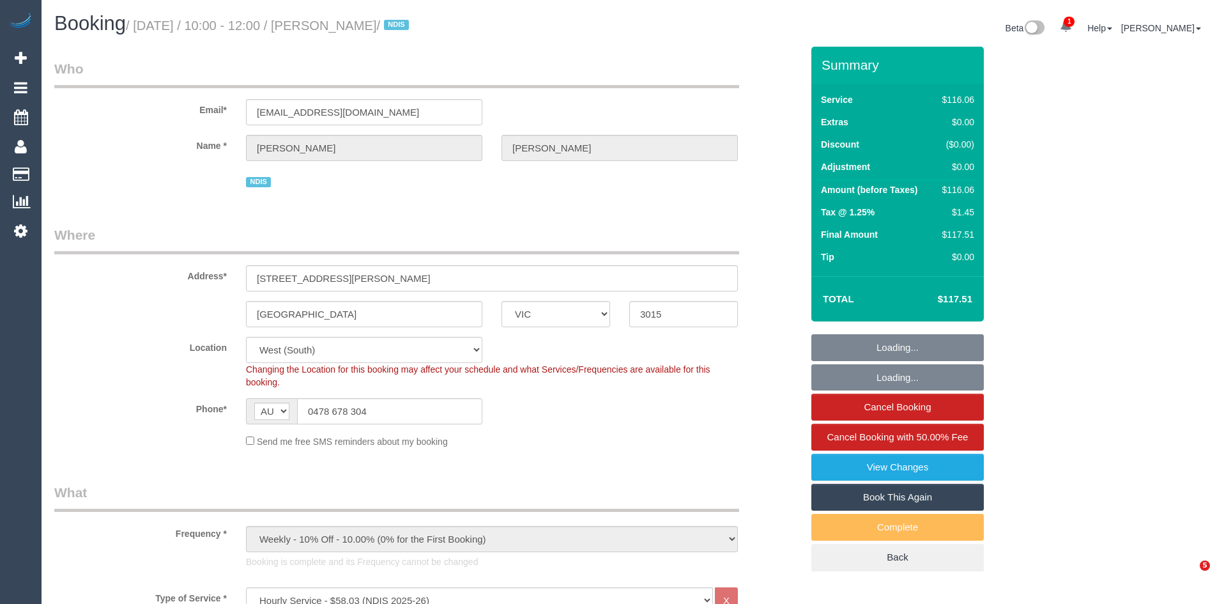
select select "VIC"
select select "string:check"
select select "number:28"
select select "number:14"
select select "number:19"
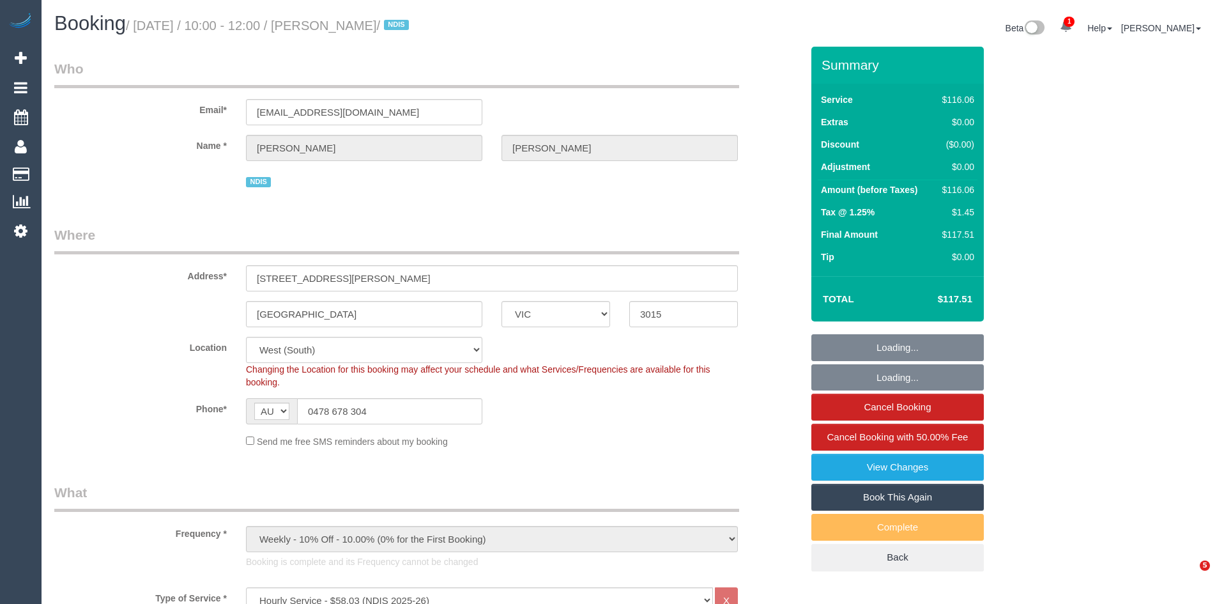
select select "number:23"
select select "number:35"
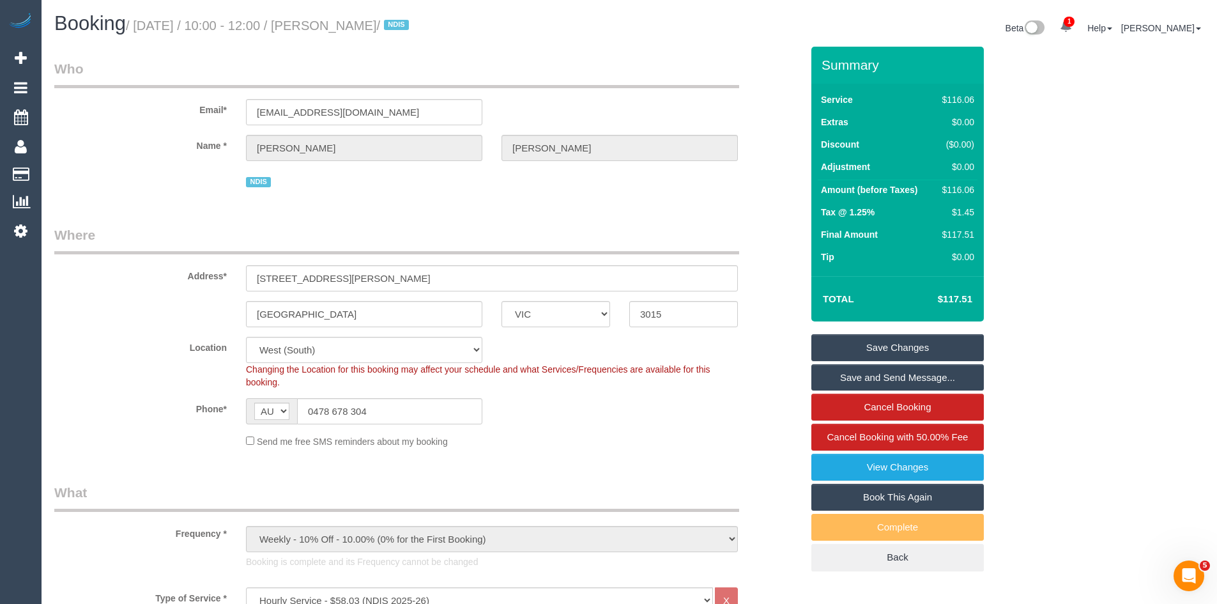
scroll to position [320, 0]
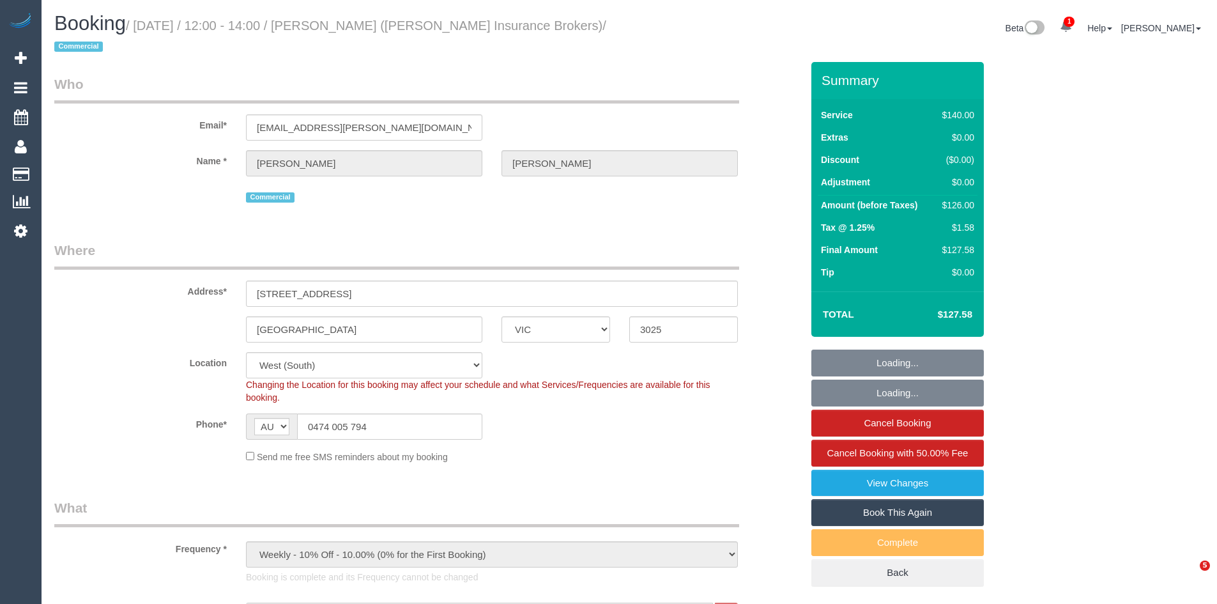
select select "VIC"
select select "string:stripe-pm_1PTD6u2GScqysDRVtBuBNvNX"
select select "number:28"
select select "number:17"
select select "number:21"
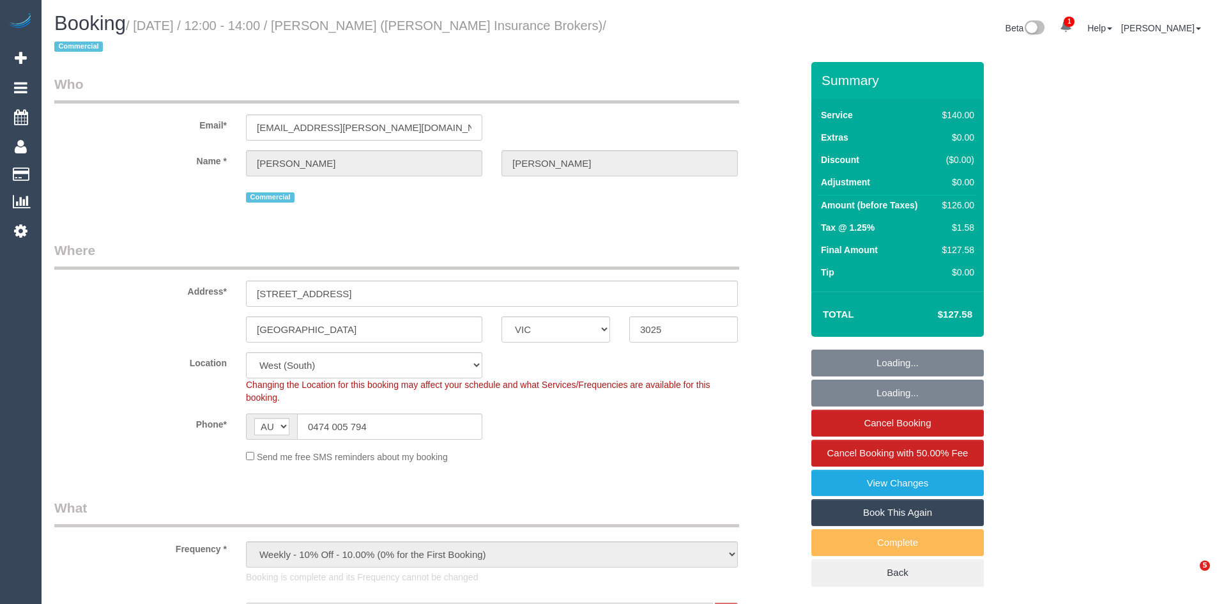
select select "number:24"
select select "number:33"
select select "number:26"
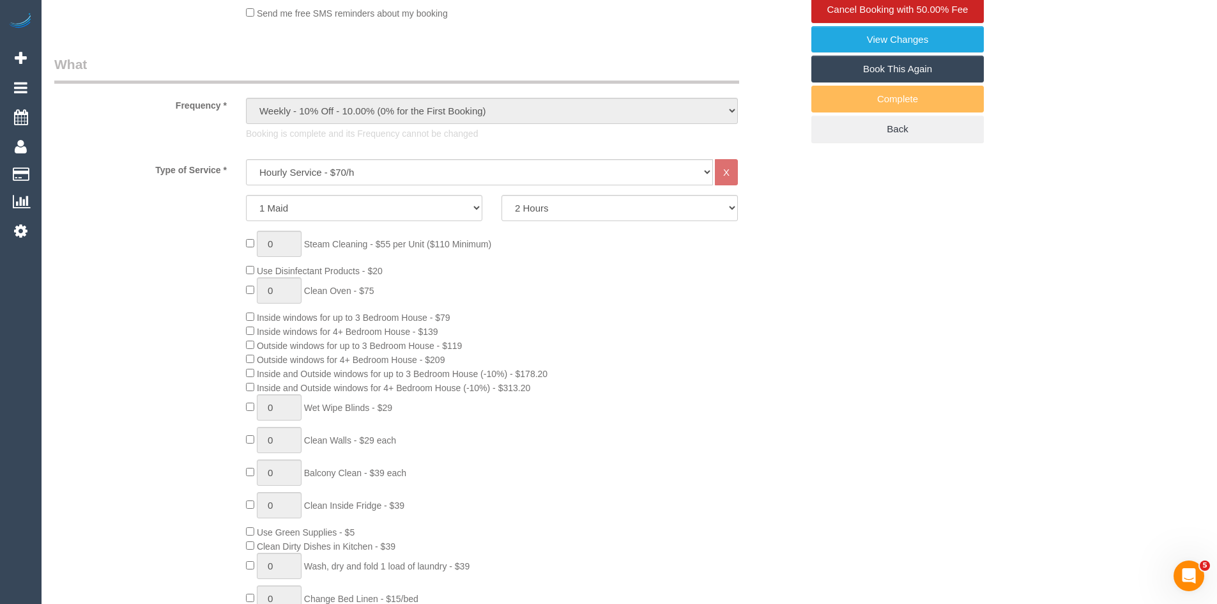
scroll to position [639, 0]
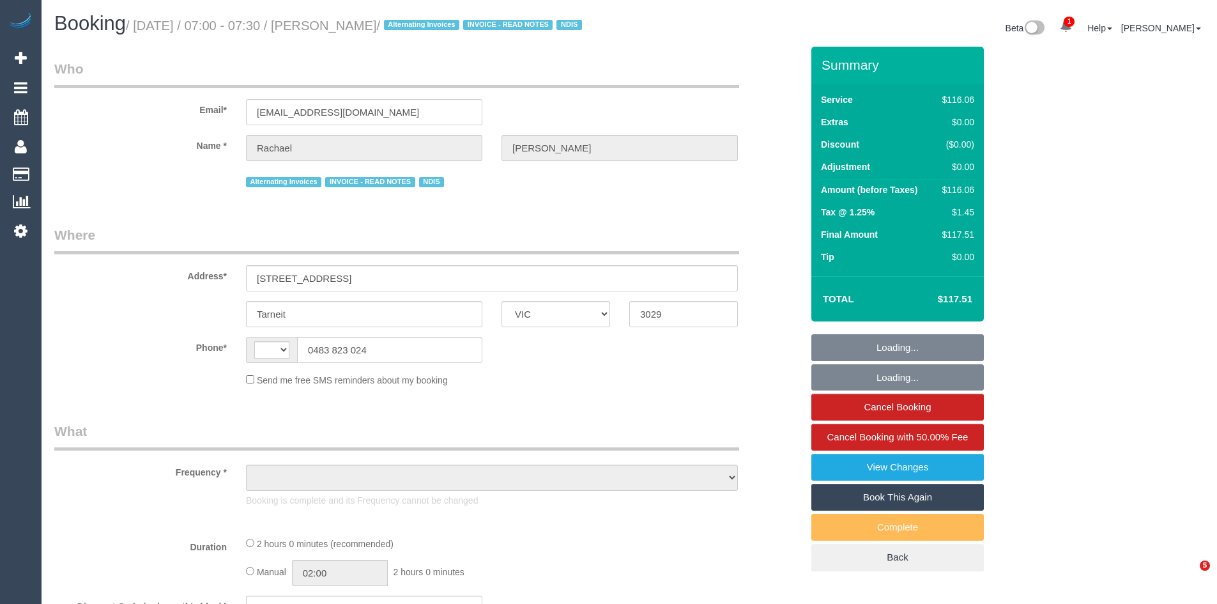
select select "VIC"
select select "string:AU"
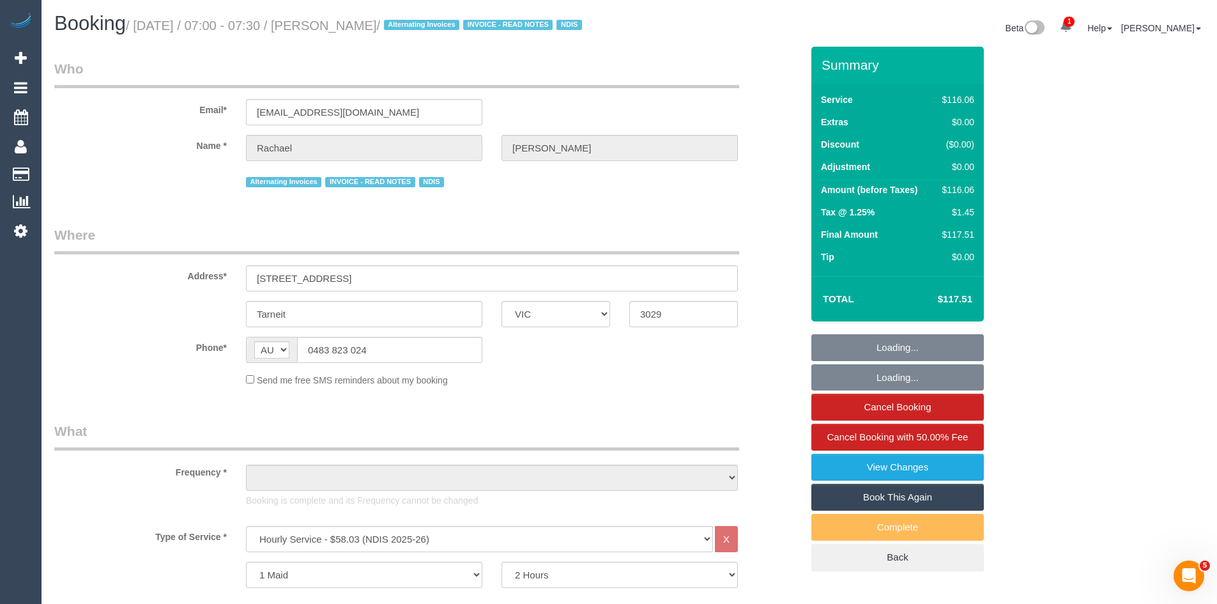
select select "object:2036"
select select "number:27"
select select "number:14"
select select "number:19"
select select "number:24"
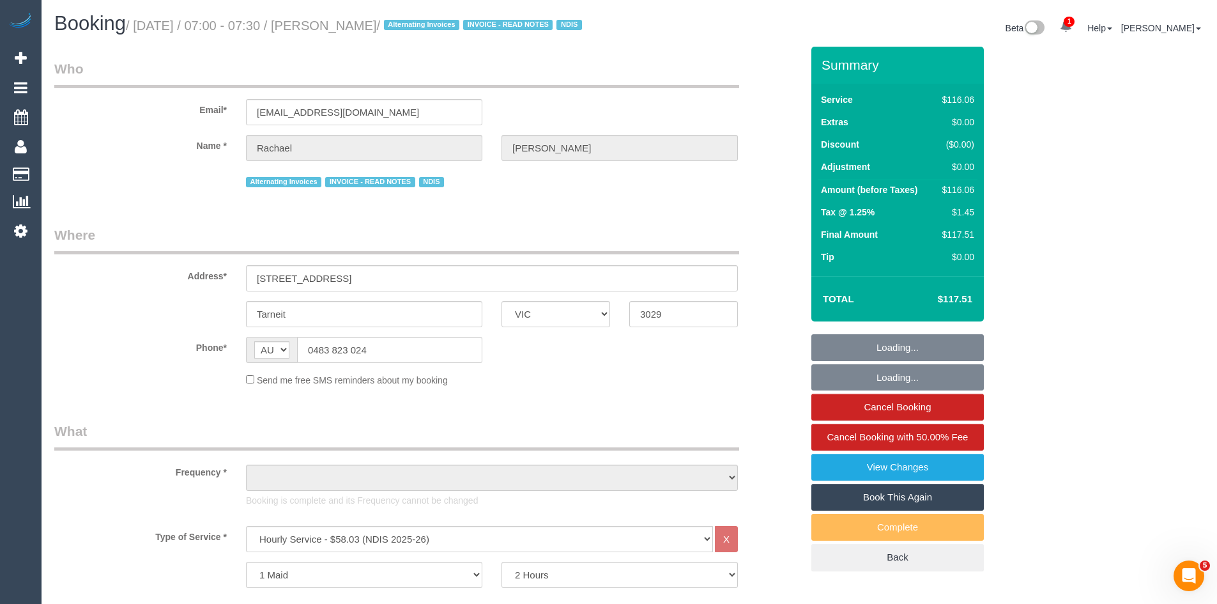
select select "number:34"
select select "number:11"
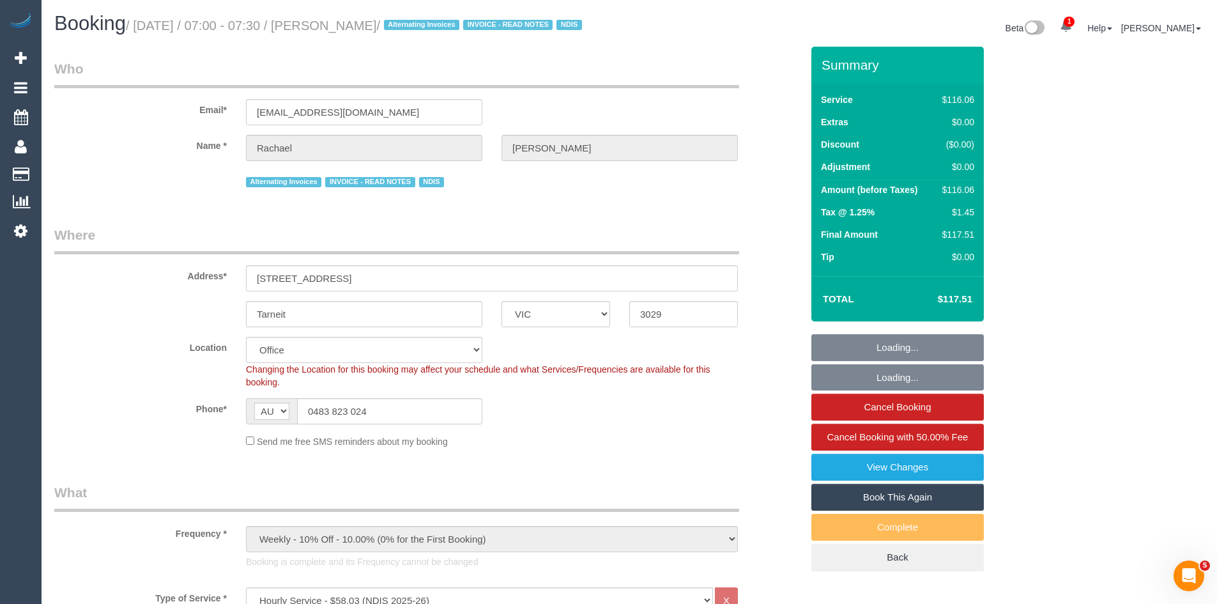
scroll to position [383, 0]
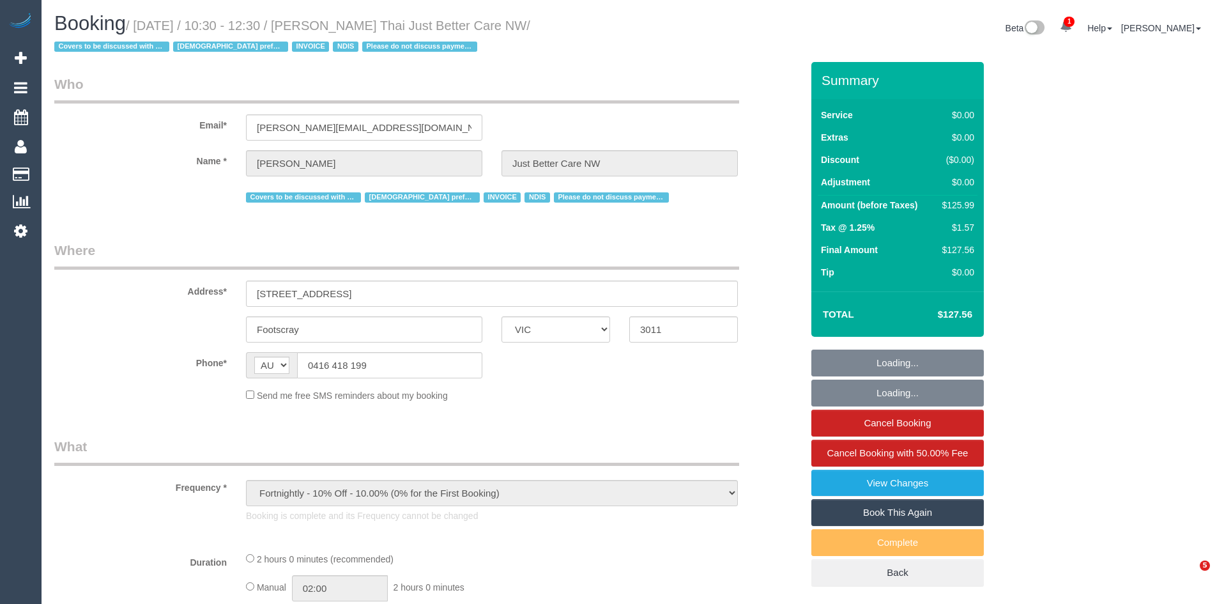
select select "VIC"
select select "number:28"
select select "number:14"
select select "number:19"
select select "number:36"
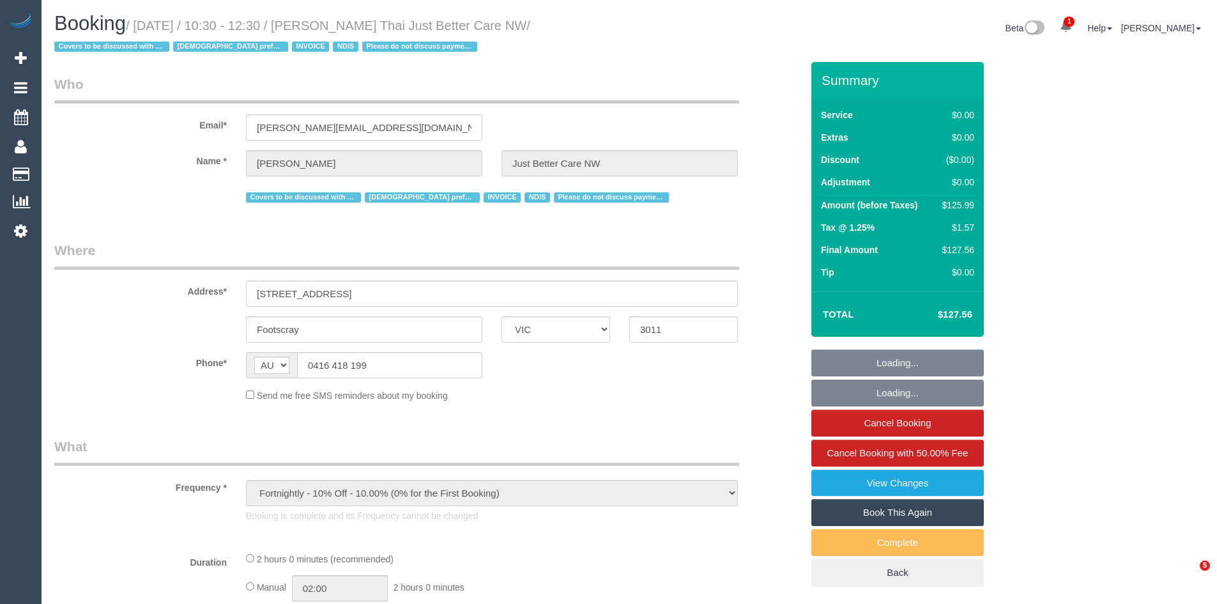
select select "number:35"
select select "object:1380"
select select "120"
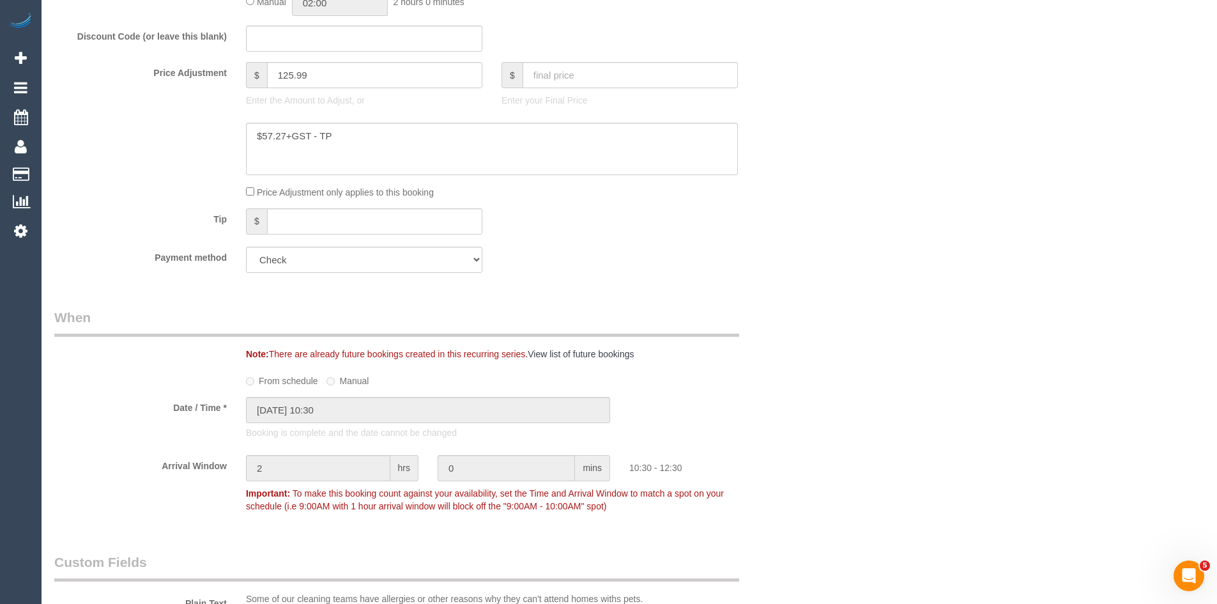
scroll to position [767, 0]
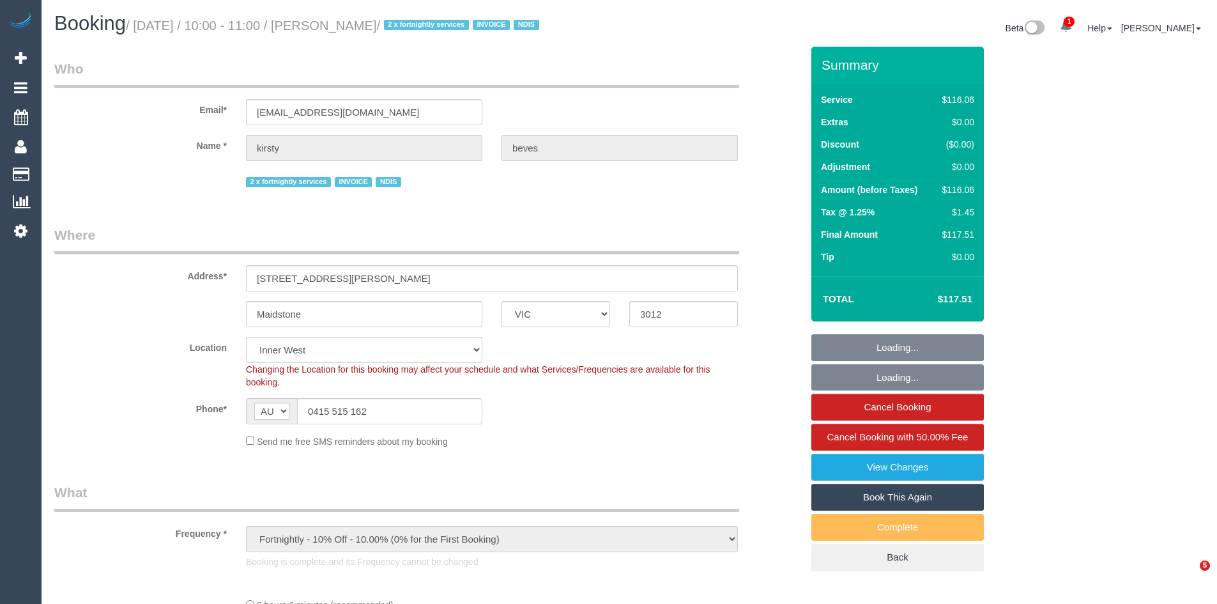
select select "VIC"
select select "number:29"
select select "number:14"
select select "number:18"
select select "number:25"
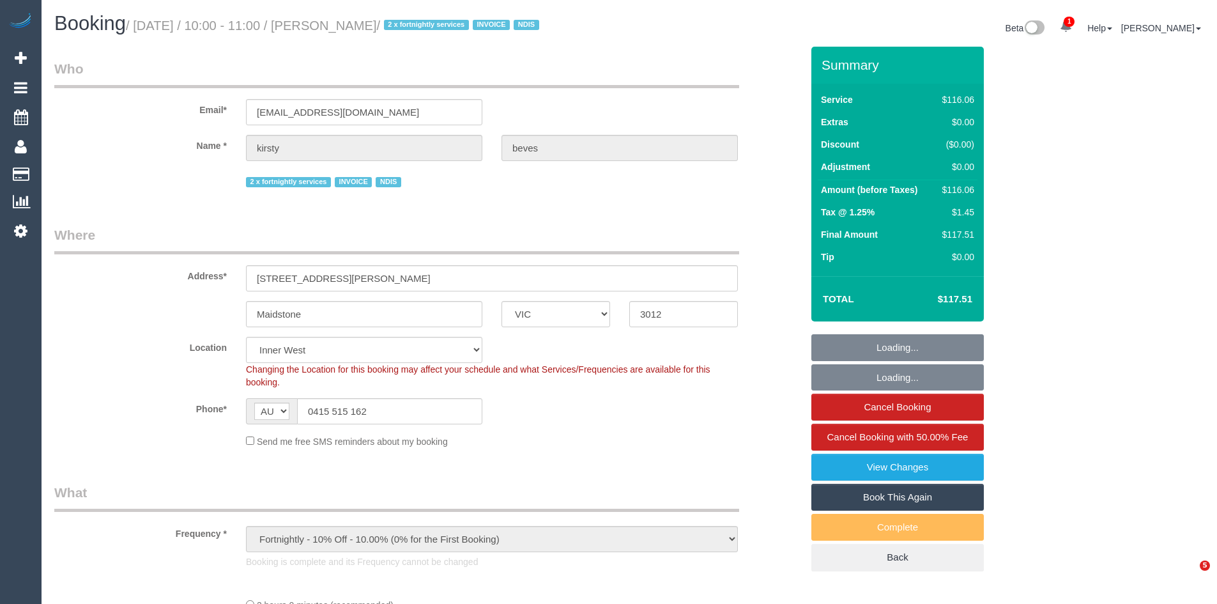
select select "number:34"
select select "object:1431"
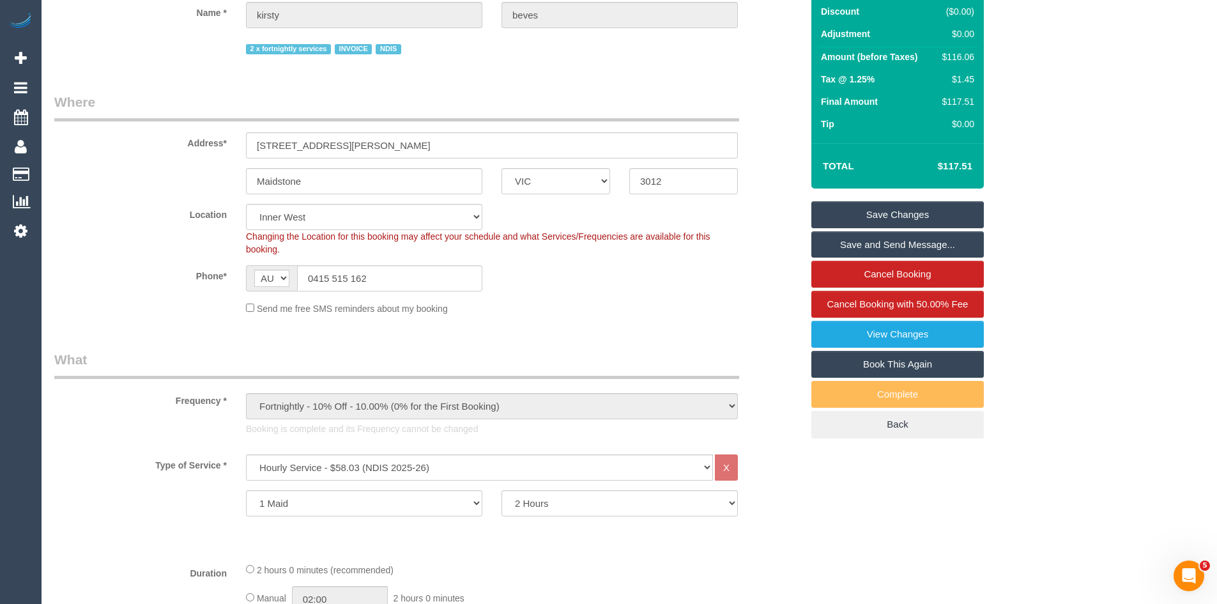
scroll to position [447, 0]
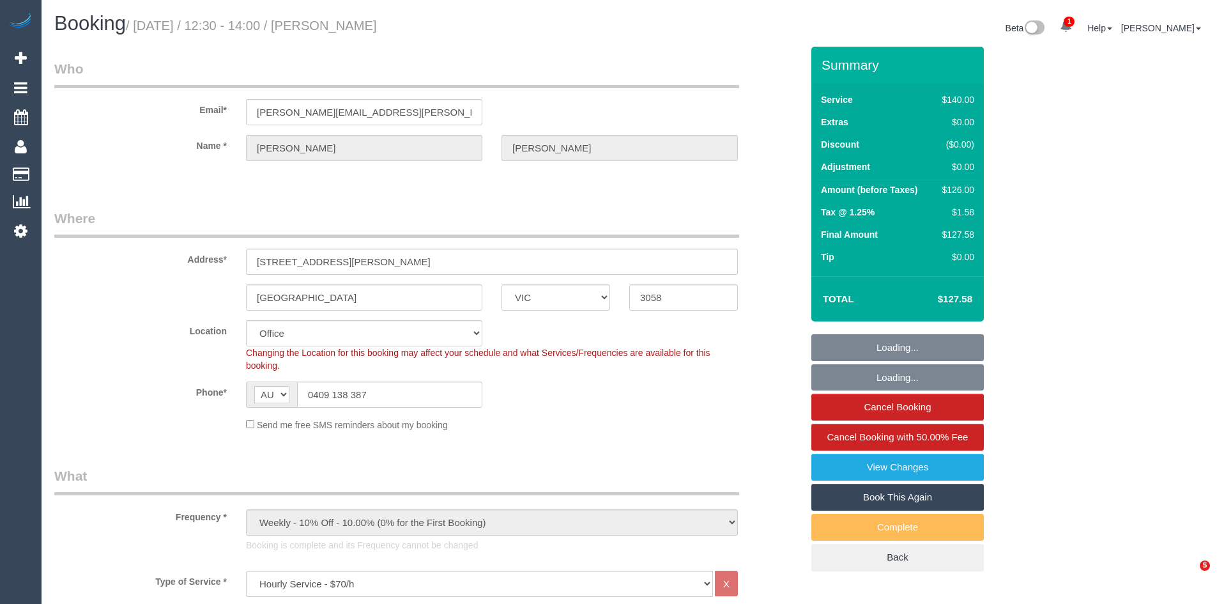
select select "VIC"
select select "number:32"
select select "number:34"
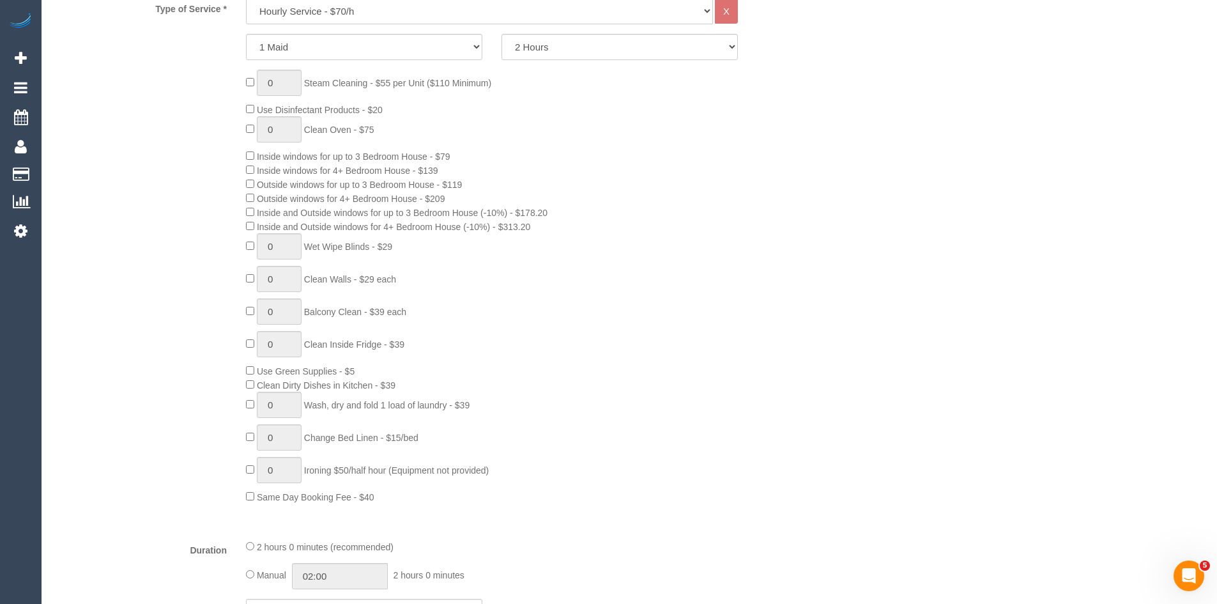
scroll to position [575, 0]
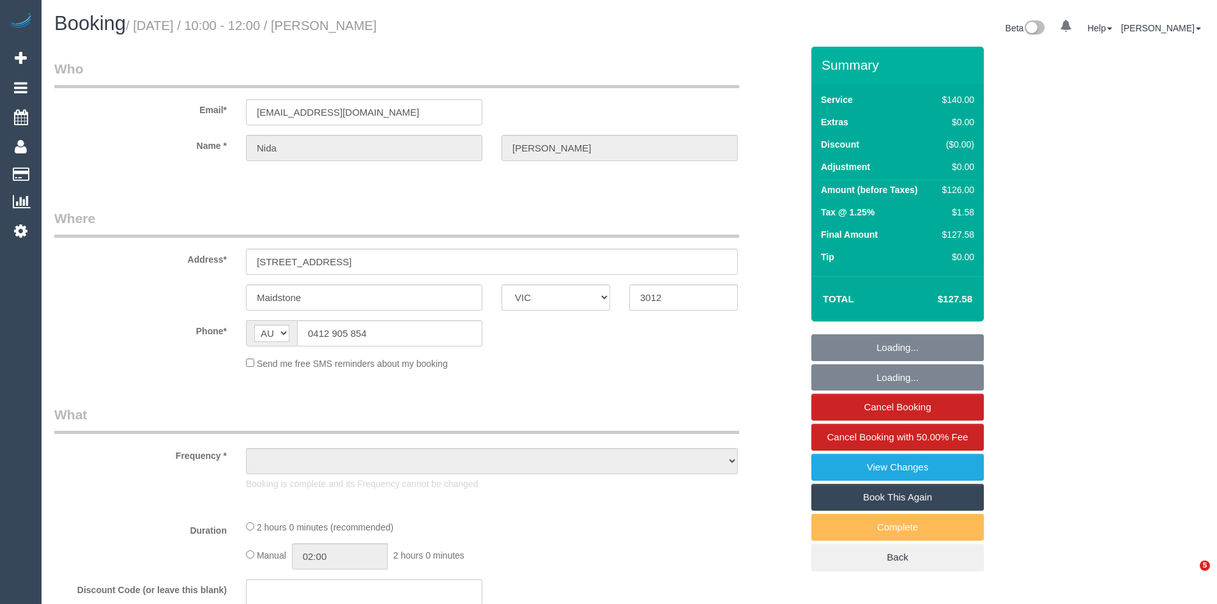
select select "VIC"
select select "object:546"
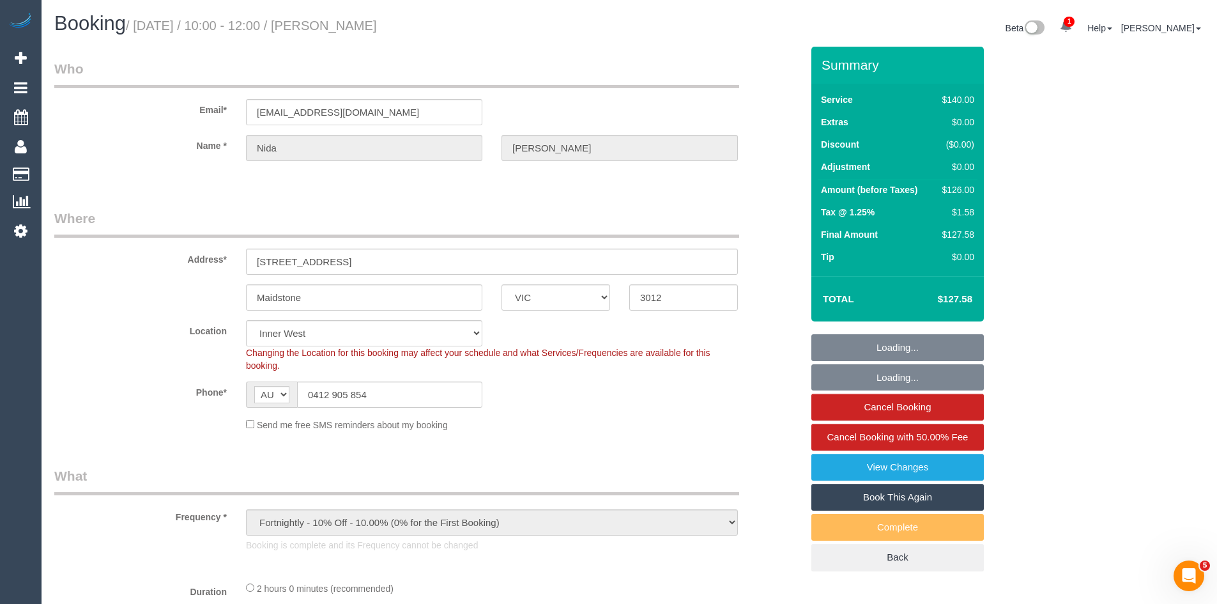
select select "string:stripe-pm_1Maol32GScqysDRVhyOB4xug"
select select "number:29"
select select "number:14"
select select "number:19"
select select "number:22"
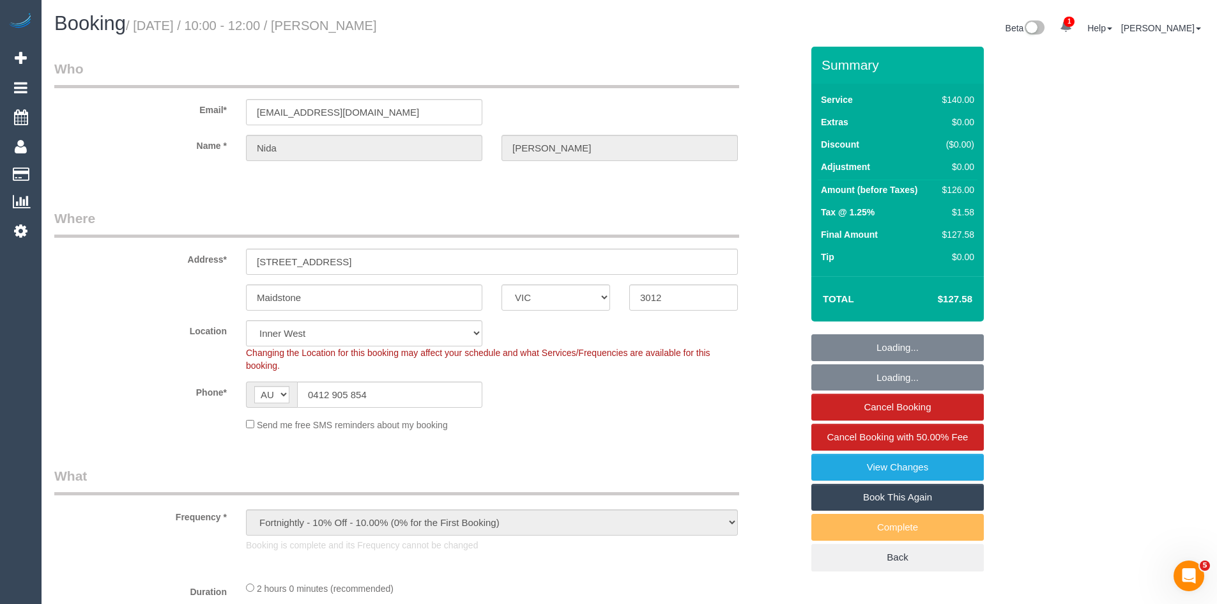
select select "number:34"
select select "object:1528"
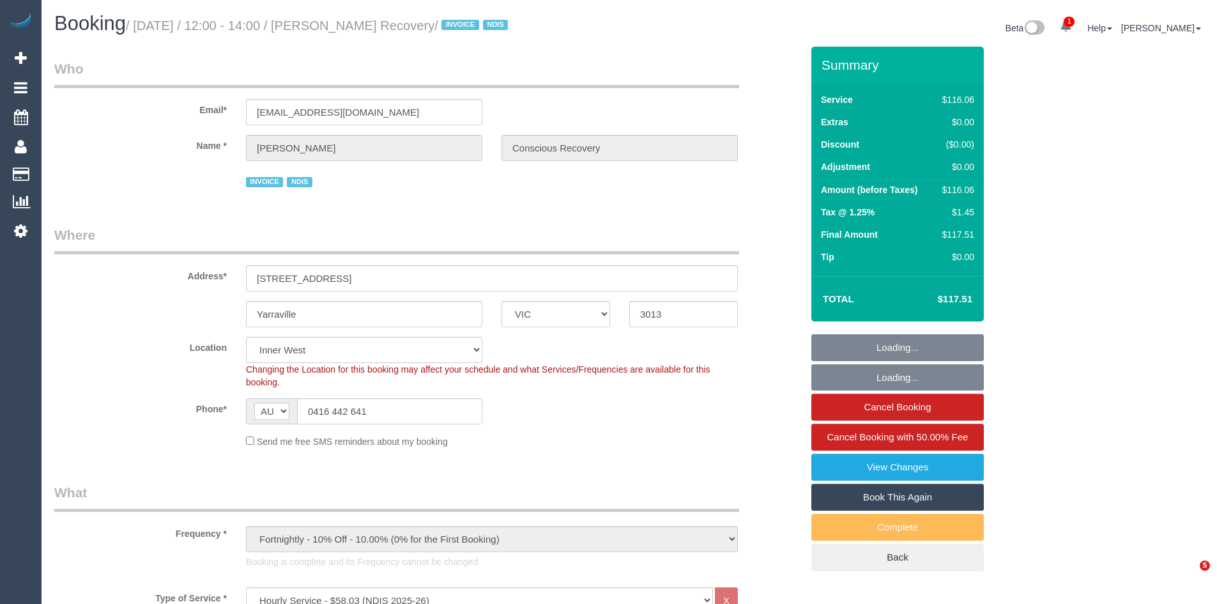
select select "VIC"
select select "number:28"
select select "number:14"
select select "number:19"
select select "number:23"
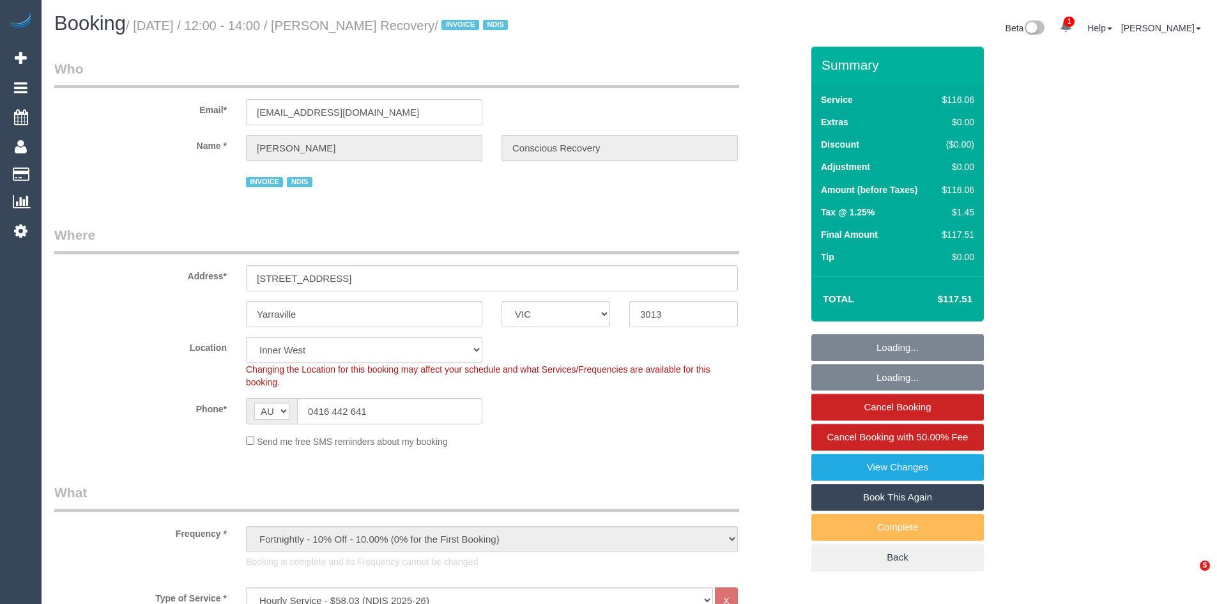
select select "number:35"
select select "number:13"
select select "object:1427"
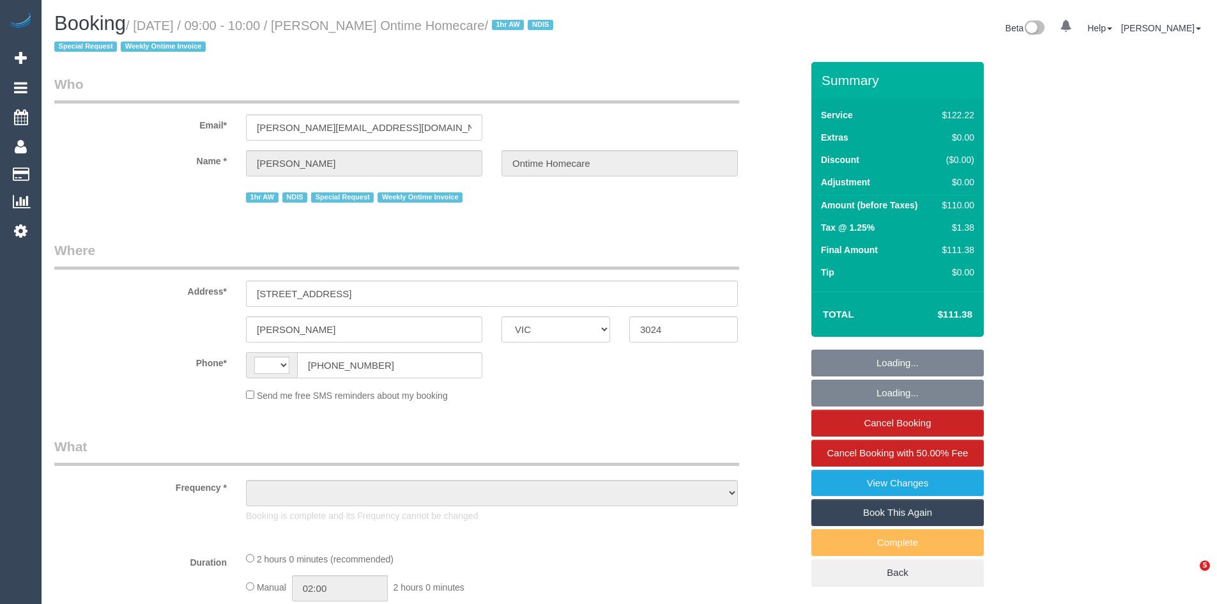
select select "VIC"
select select "string:AU"
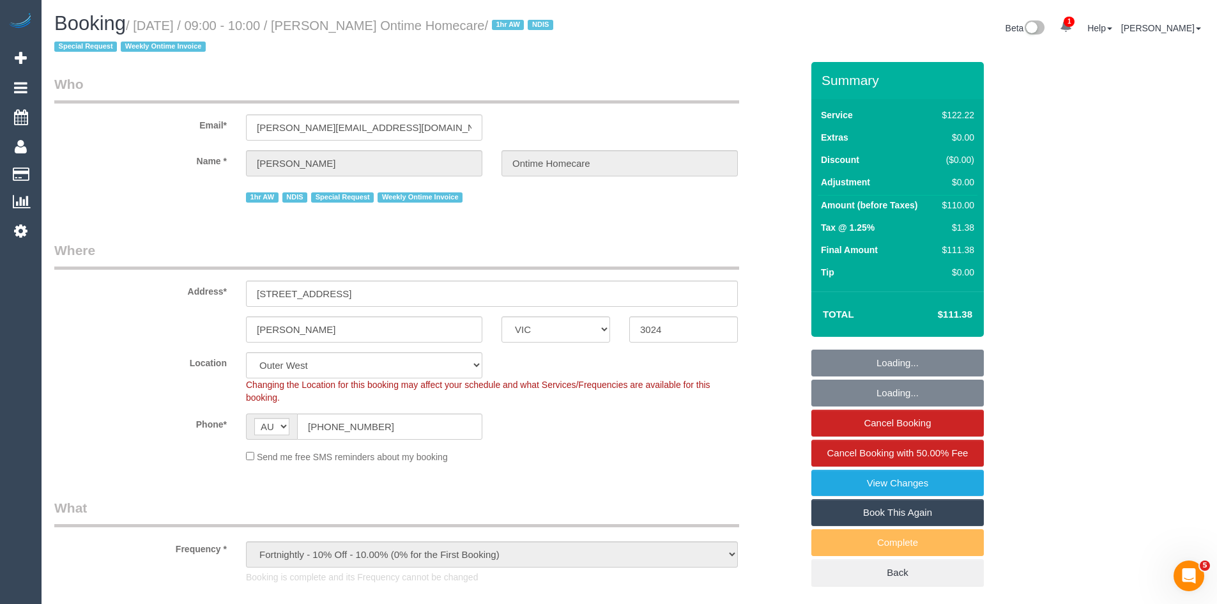
select select "object:763"
select select "number:28"
select select "number:14"
select select "number:19"
select select "number:36"
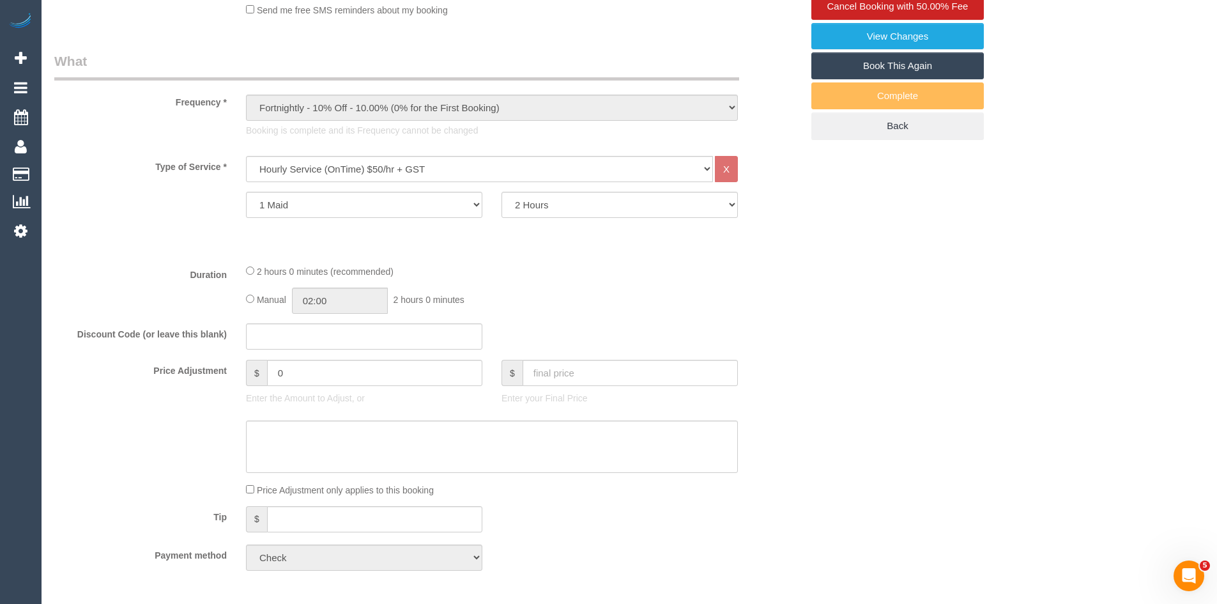
scroll to position [447, 0]
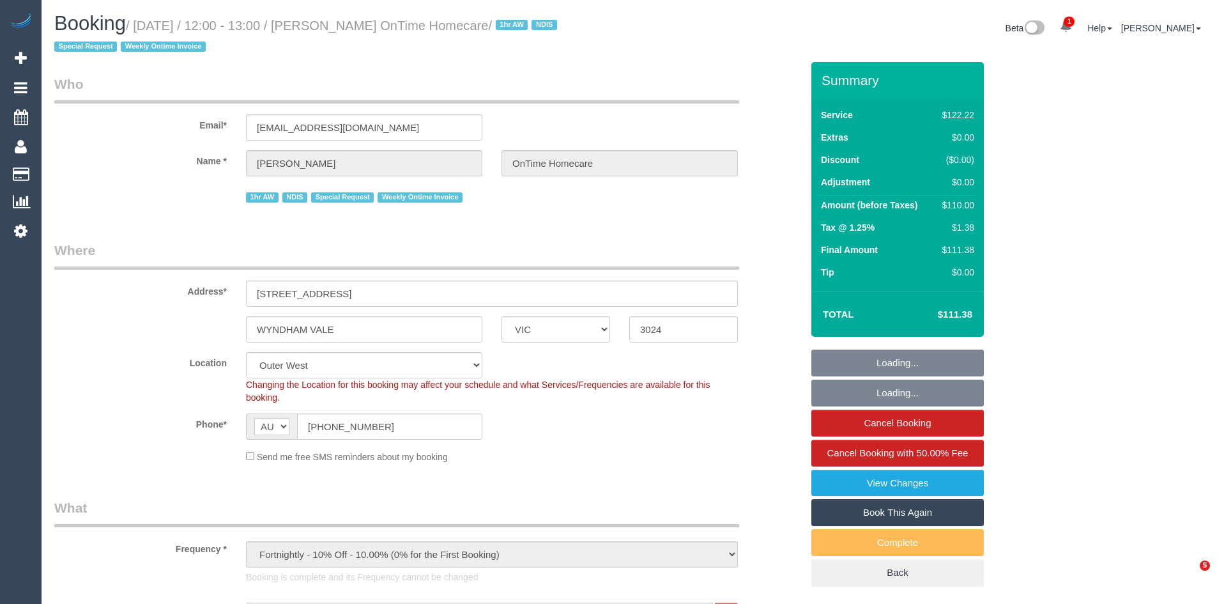
select select "VIC"
select select "number:28"
select select "number:14"
select select "number:19"
select select "number:36"
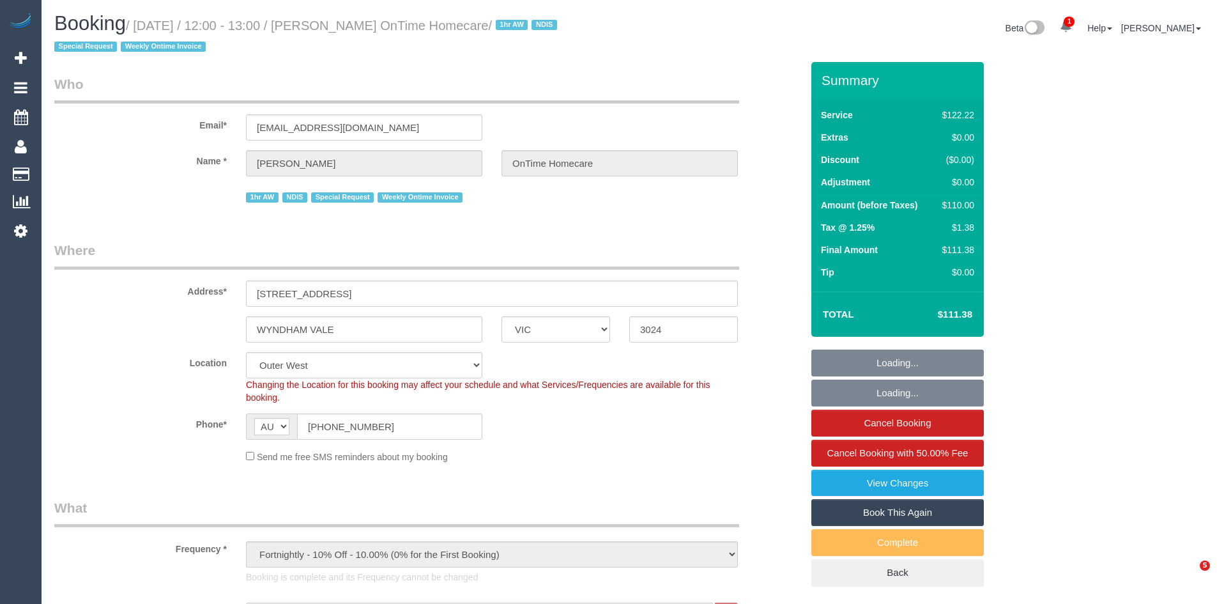
select select "number:35"
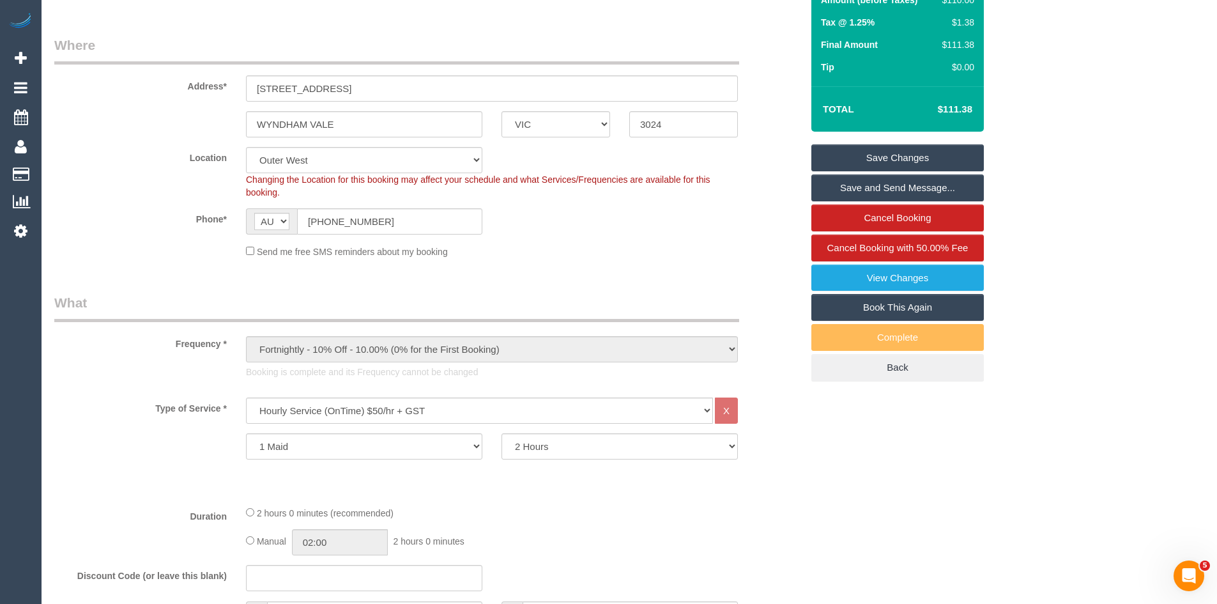
scroll to position [447, 0]
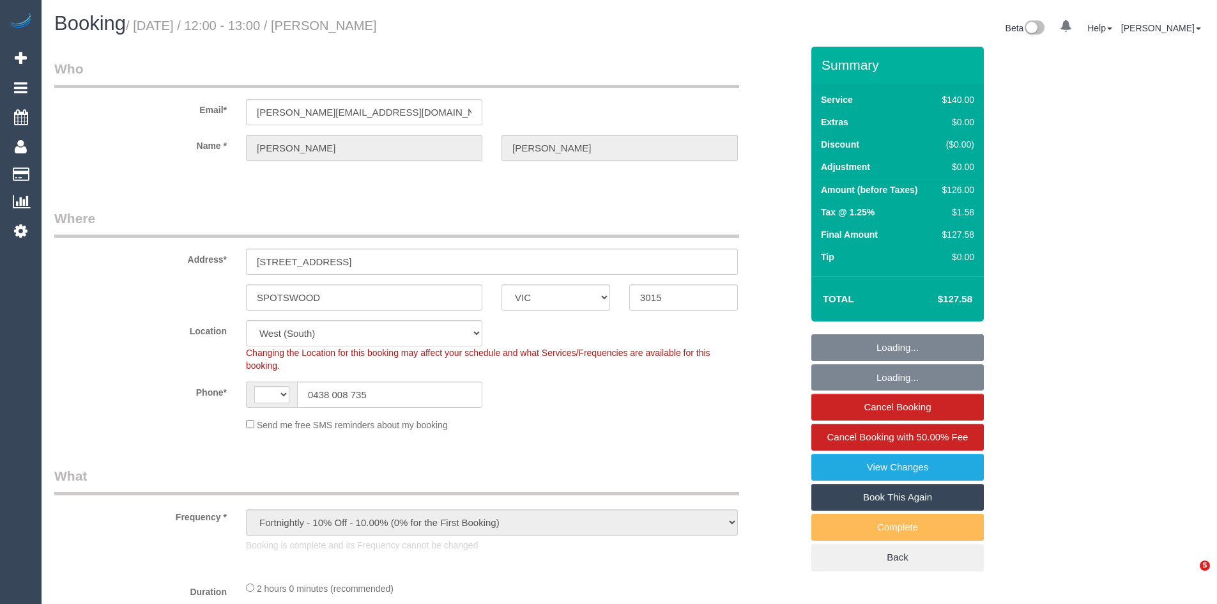
select select "VIC"
select select "object:1349"
select select "string:AU"
select select "string:stripe-pm_1M4GJc2GScqysDRV3JOW5nCf"
select select "number:32"
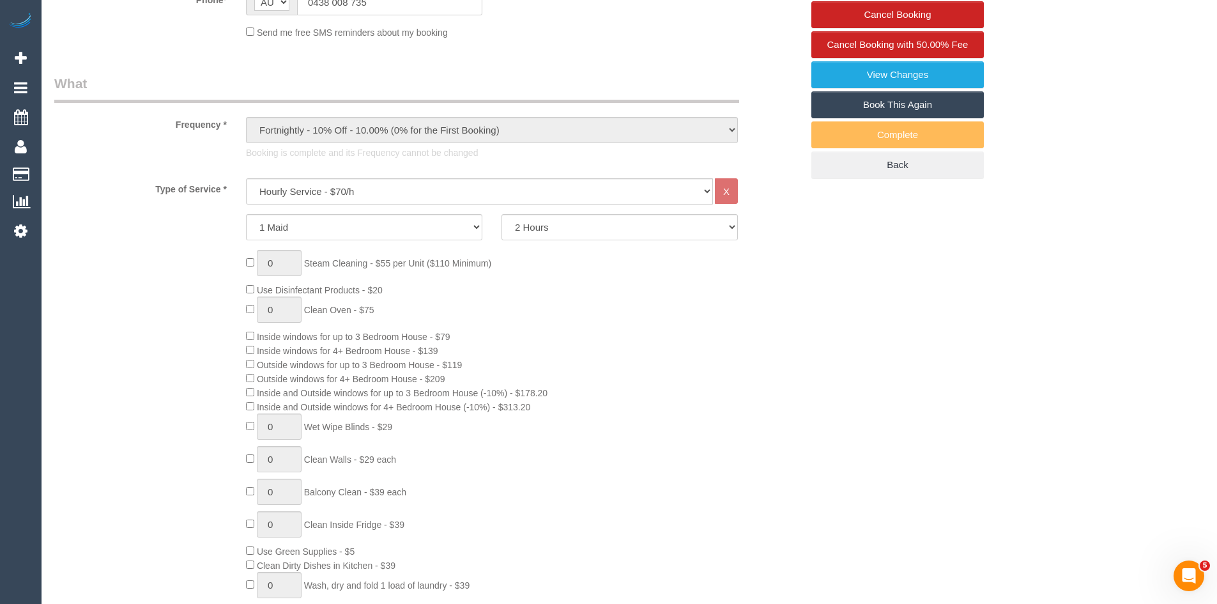
scroll to position [383, 0]
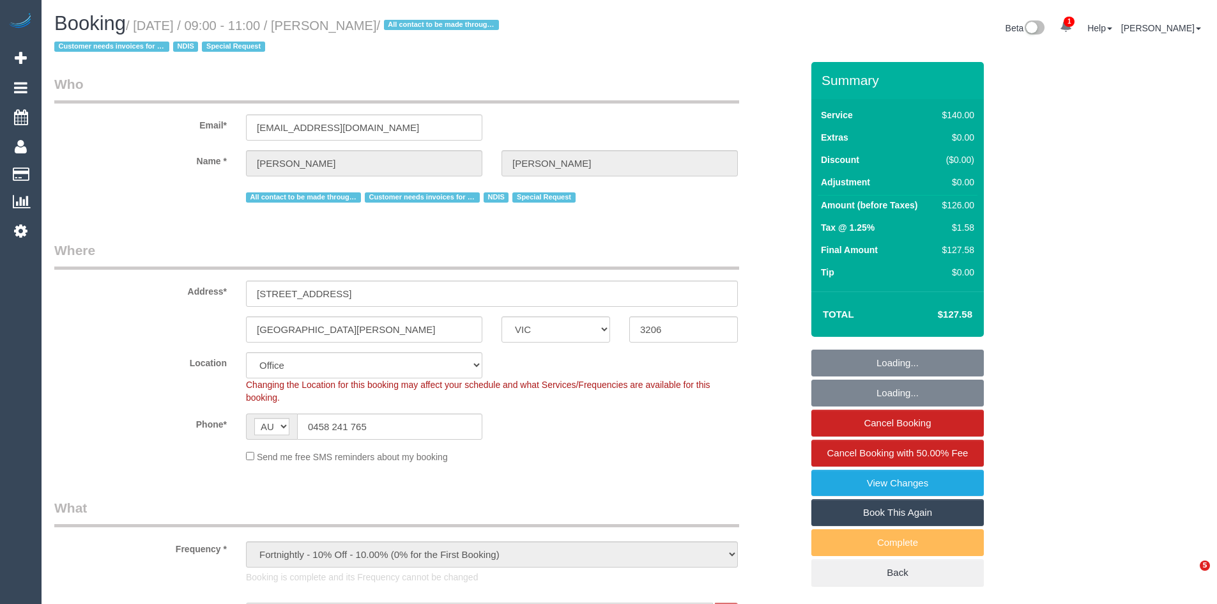
select select "VIC"
select select "string:check"
select select "number:28"
select select "number:14"
select select "number:19"
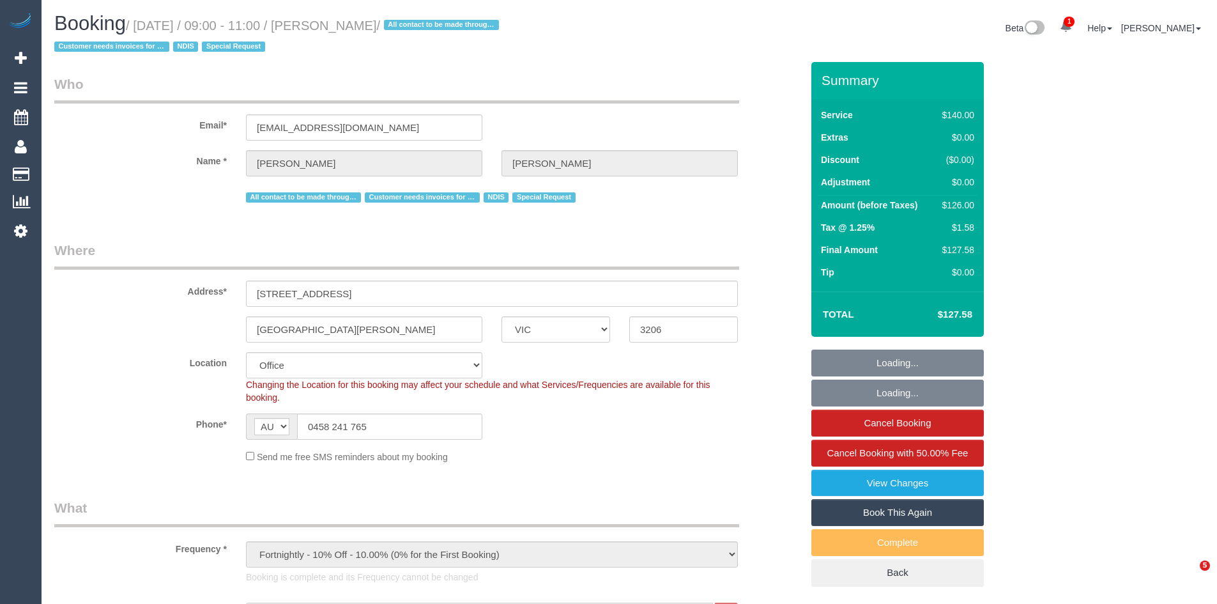
select select "number:22"
select select "number:35"
select select "number:11"
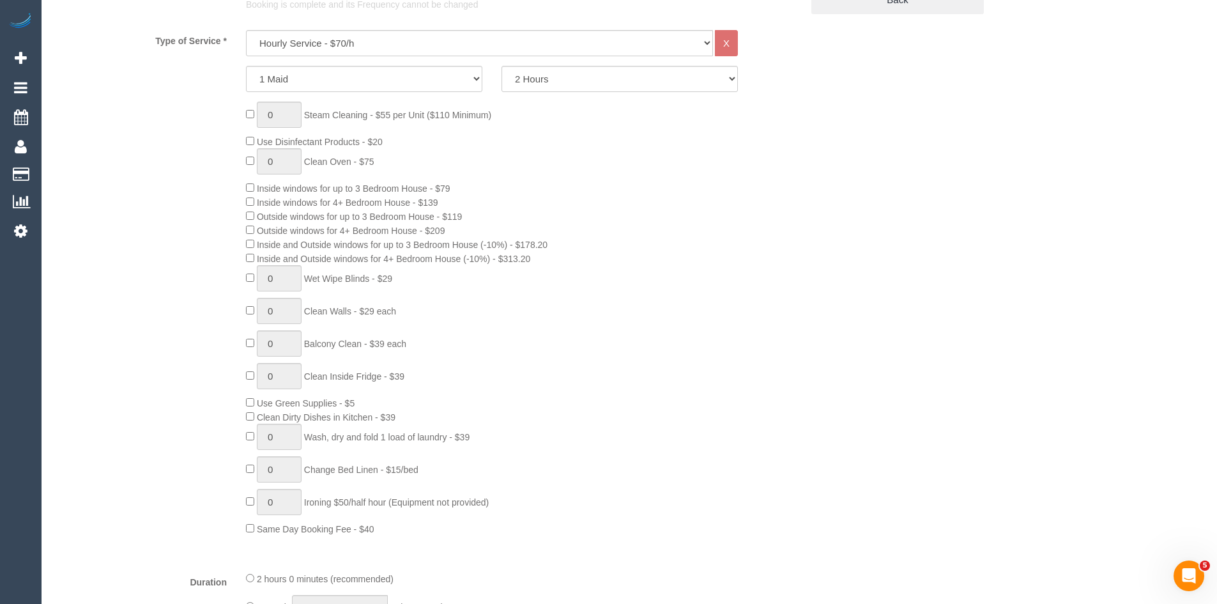
scroll to position [575, 0]
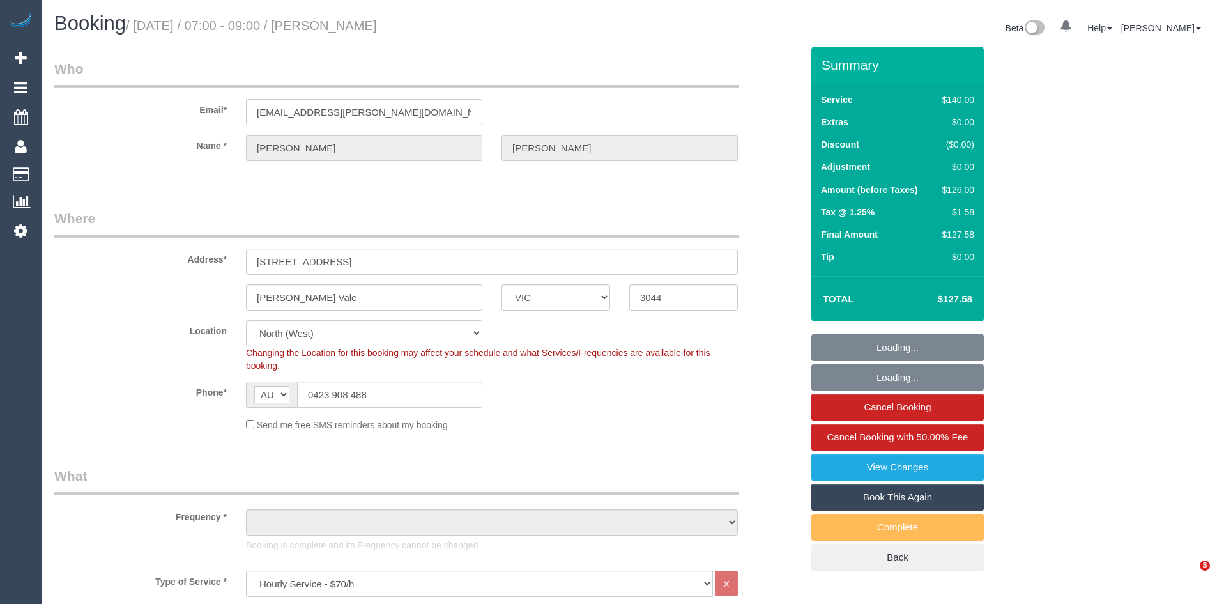
select select "VIC"
select select "object:724"
select select "string:stripe-pm_1SCYKO2GScqysDRV38bhgXdu"
select select "number:28"
select select "number:14"
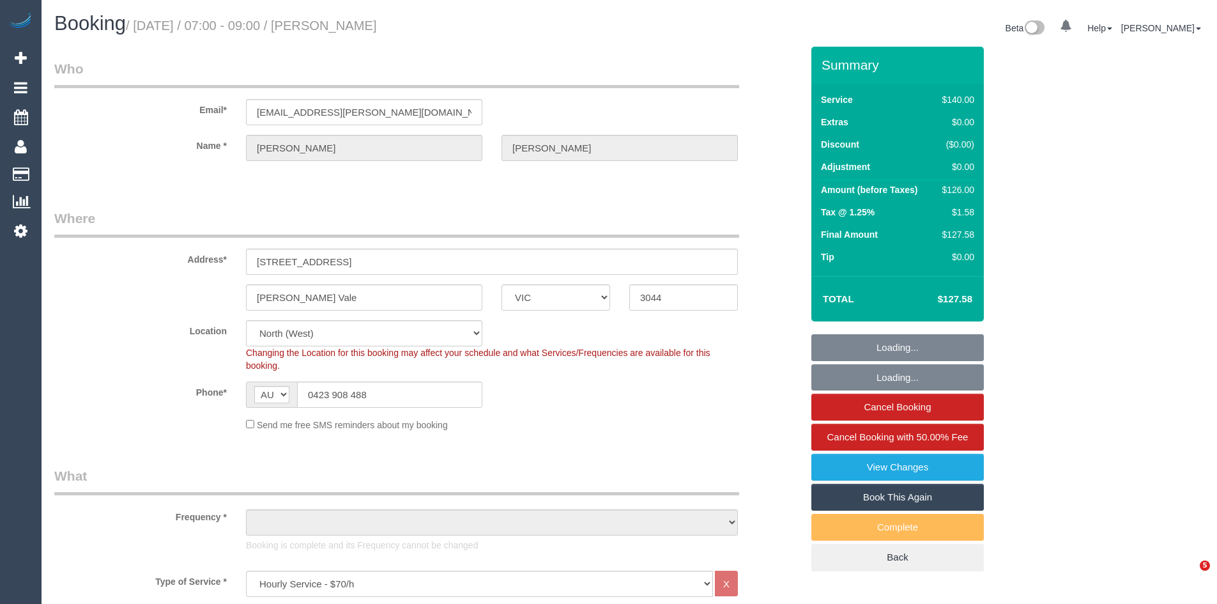
select select "number:19"
select select "number:22"
select select "number:11"
select select "object:1562"
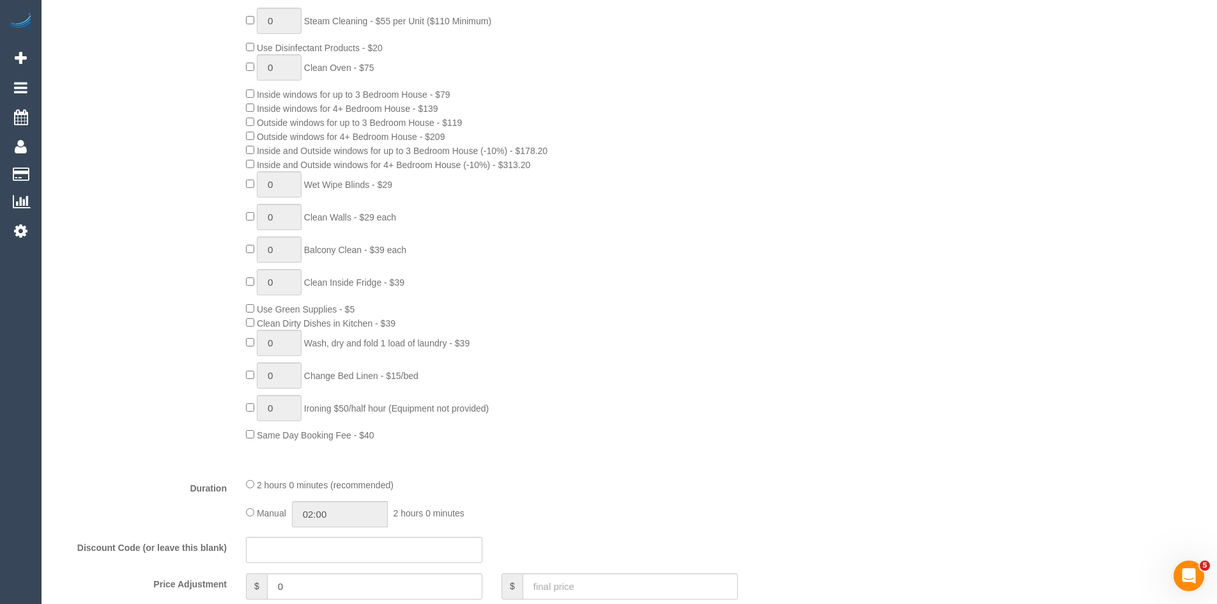
scroll to position [639, 0]
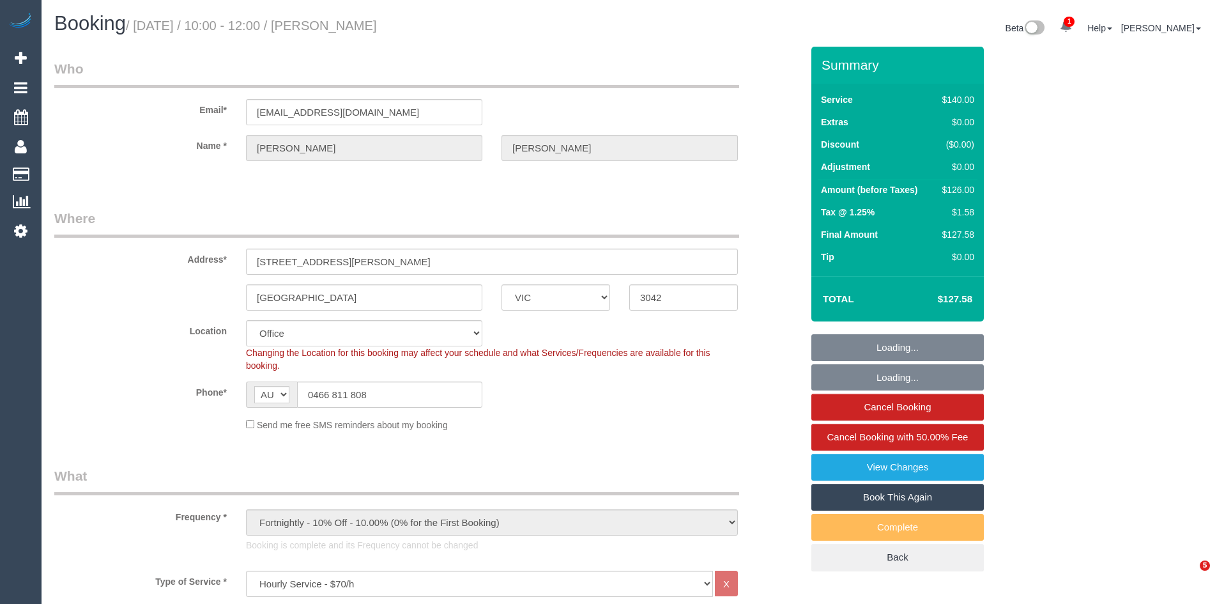
select select "VIC"
select select "number:29"
select select "number:16"
select select "number:18"
select select "number:24"
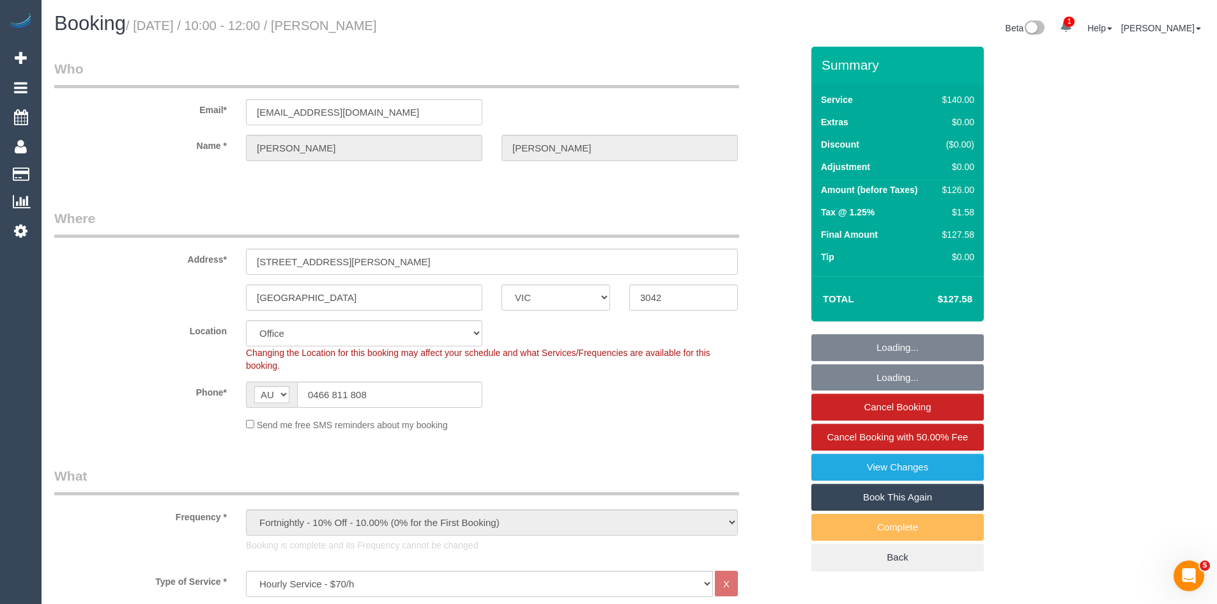
select select "number:34"
select select "number:12"
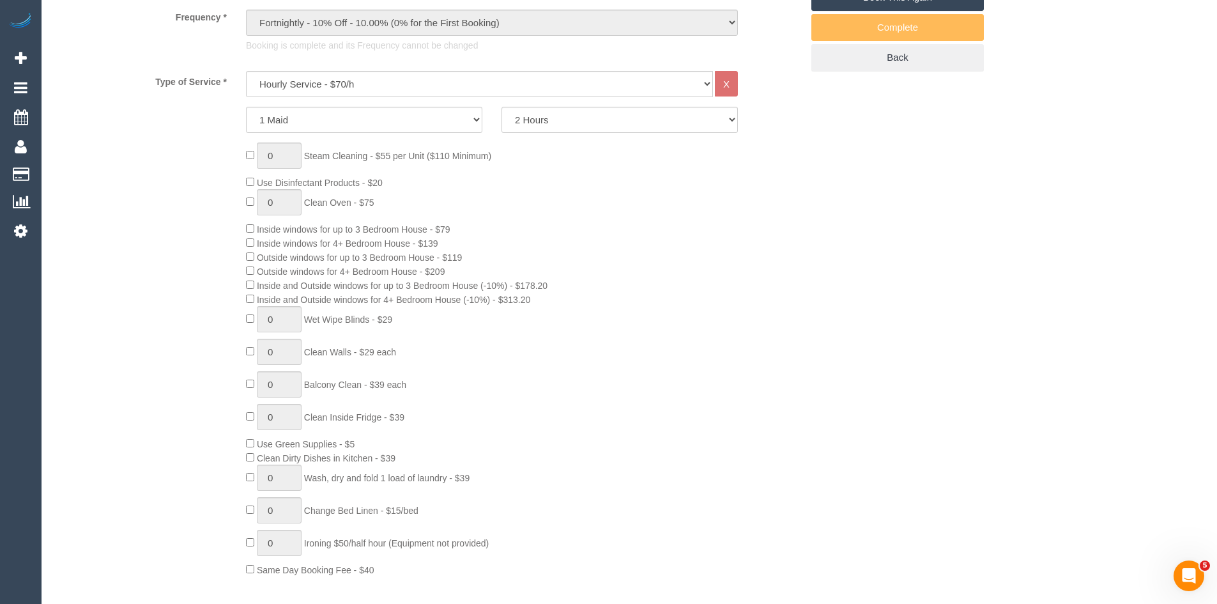
scroll to position [560, 0]
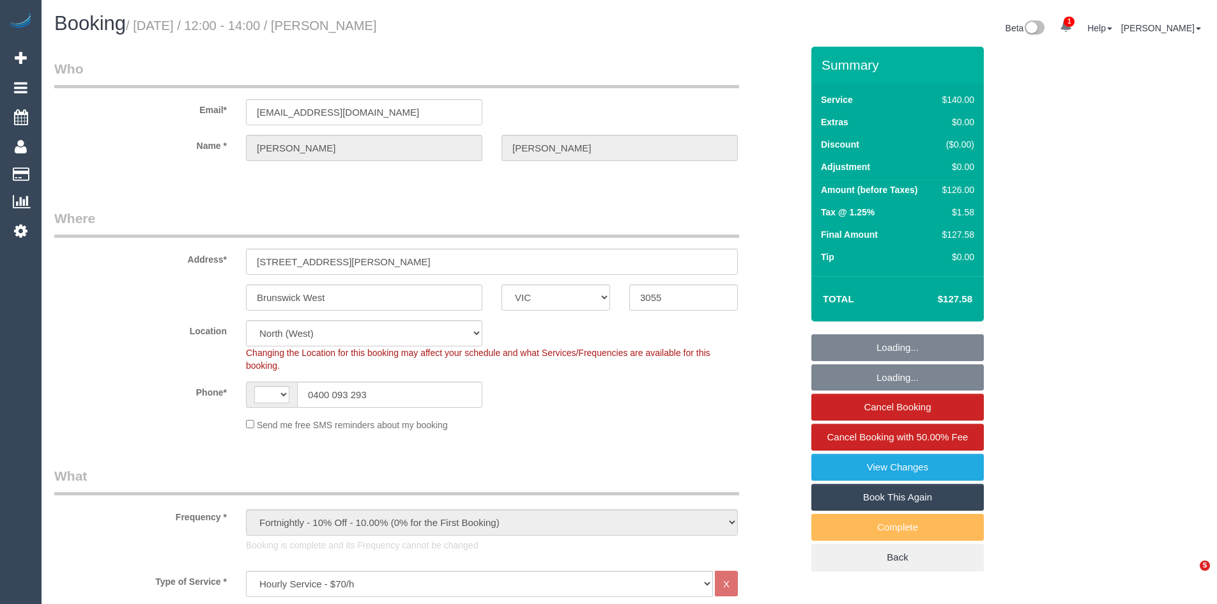
select select "VIC"
select select "number:27"
select select "number:14"
select select "number:19"
select select "number:22"
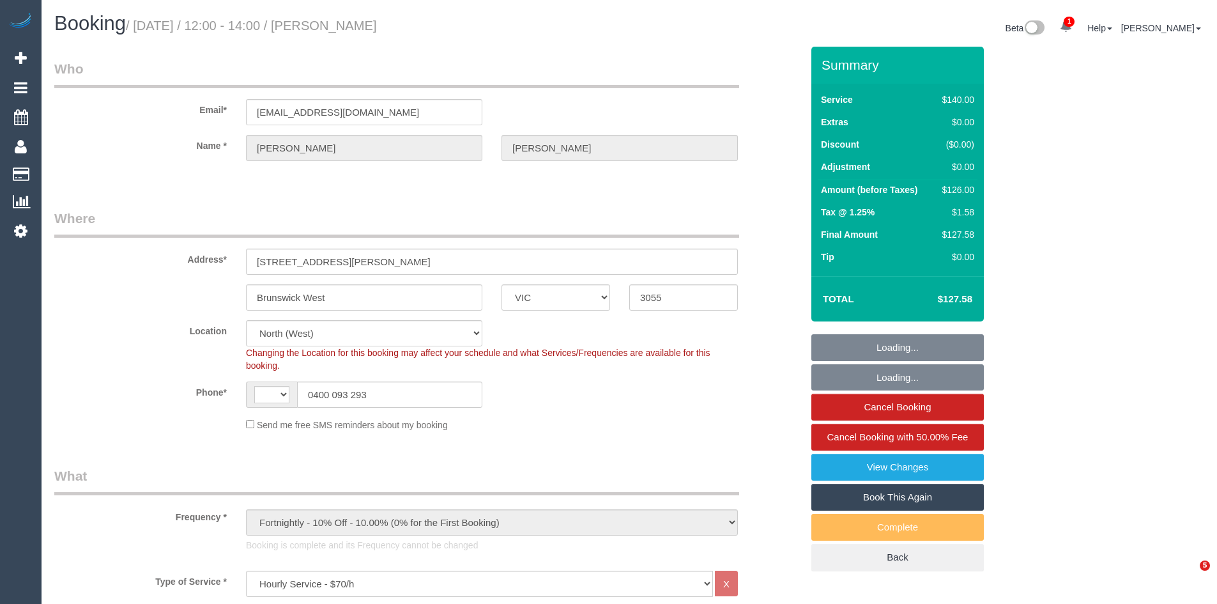
select select "number:35"
select select "number:13"
select select "string:AU"
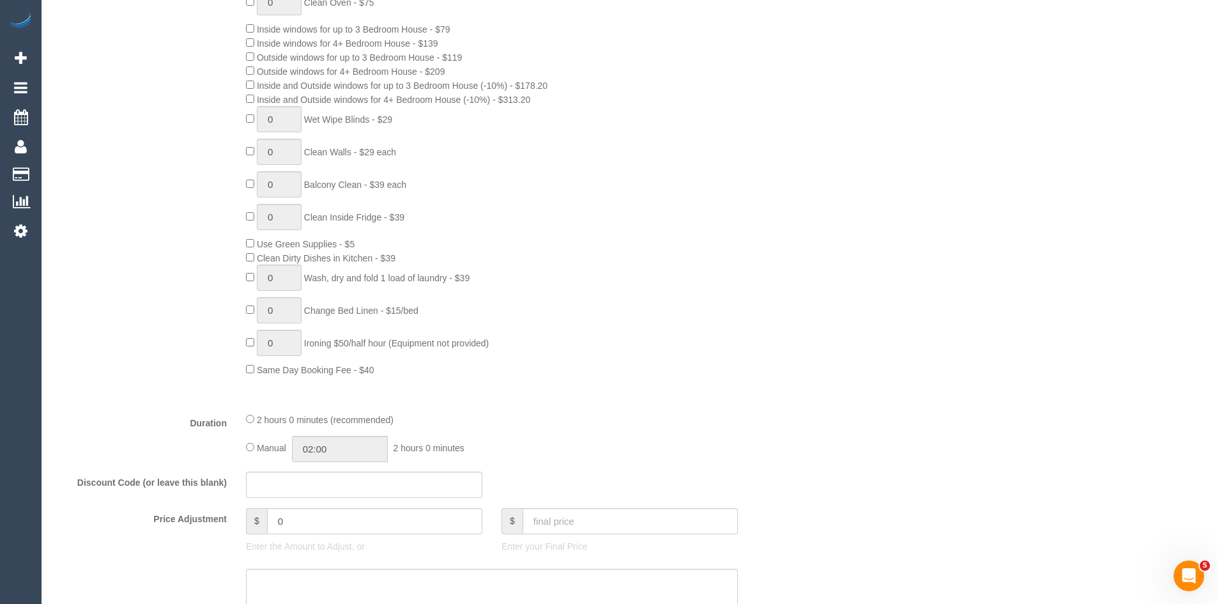
scroll to position [703, 0]
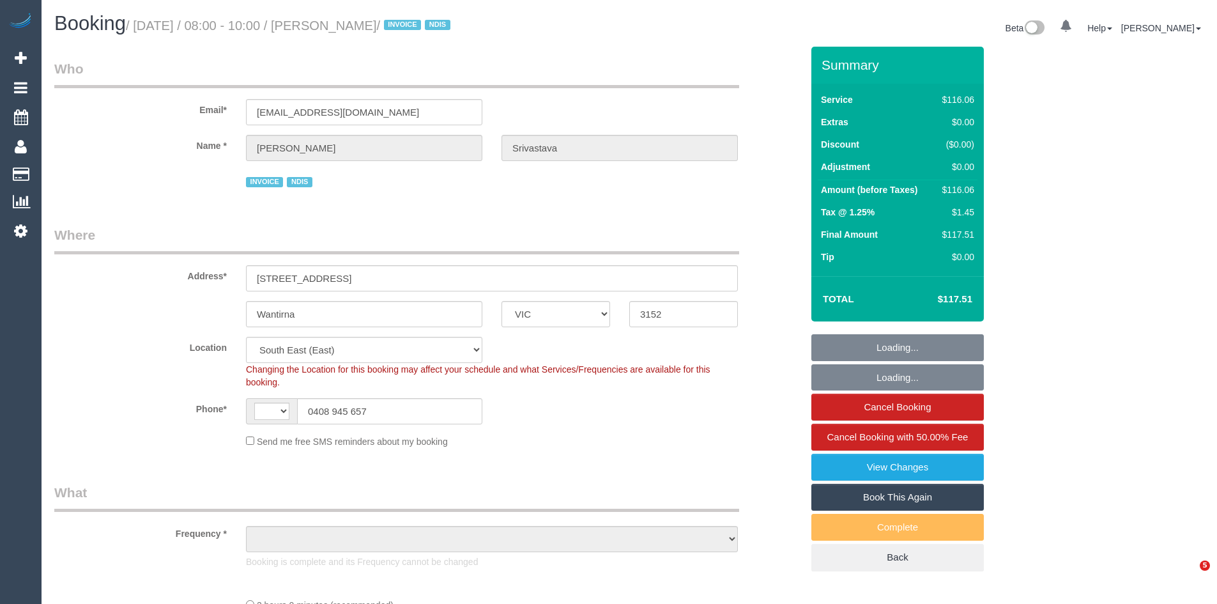
select select "VIC"
select select "string:AU"
select select "object:1302"
select select "number:32"
select select "number:14"
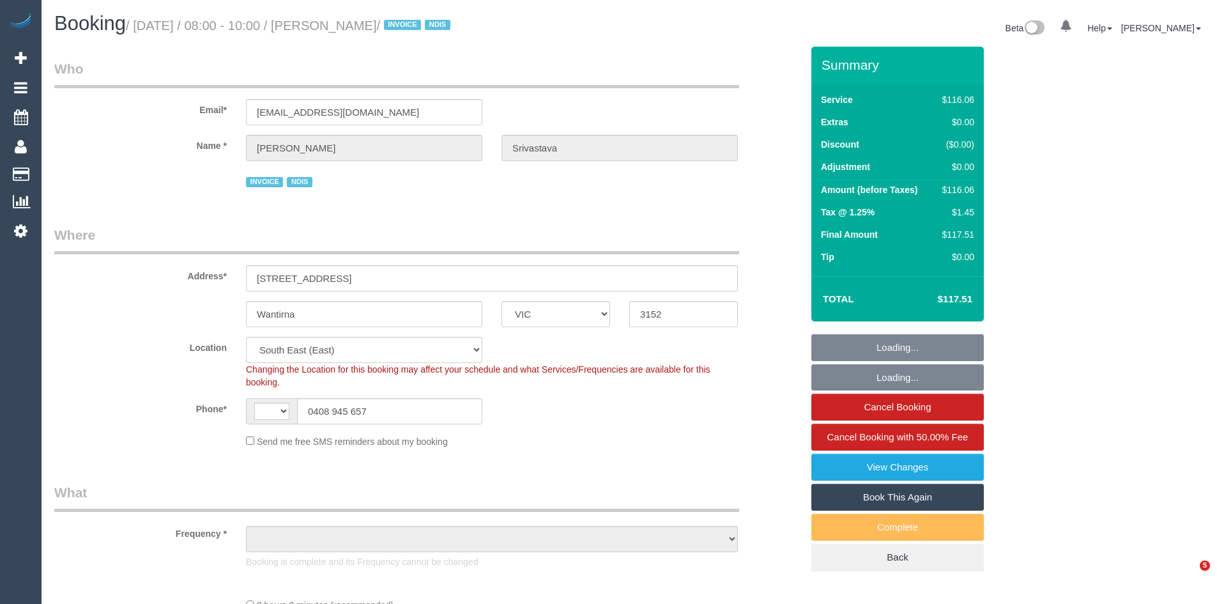
select select "number:18"
select select "number:36"
select select "number:35"
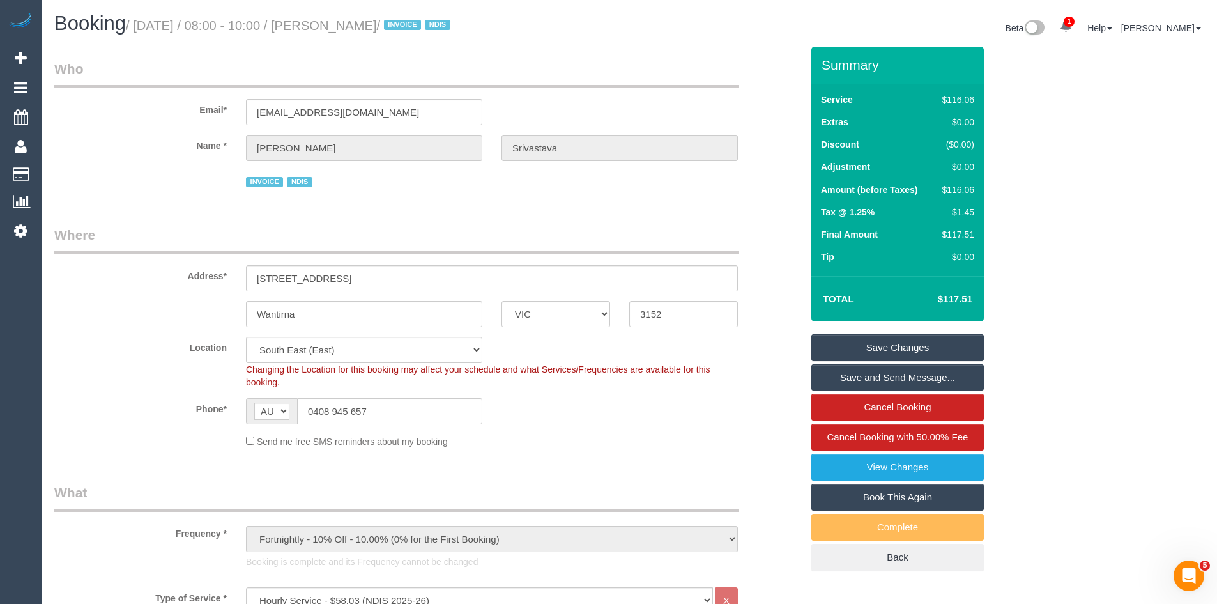
scroll to position [447, 0]
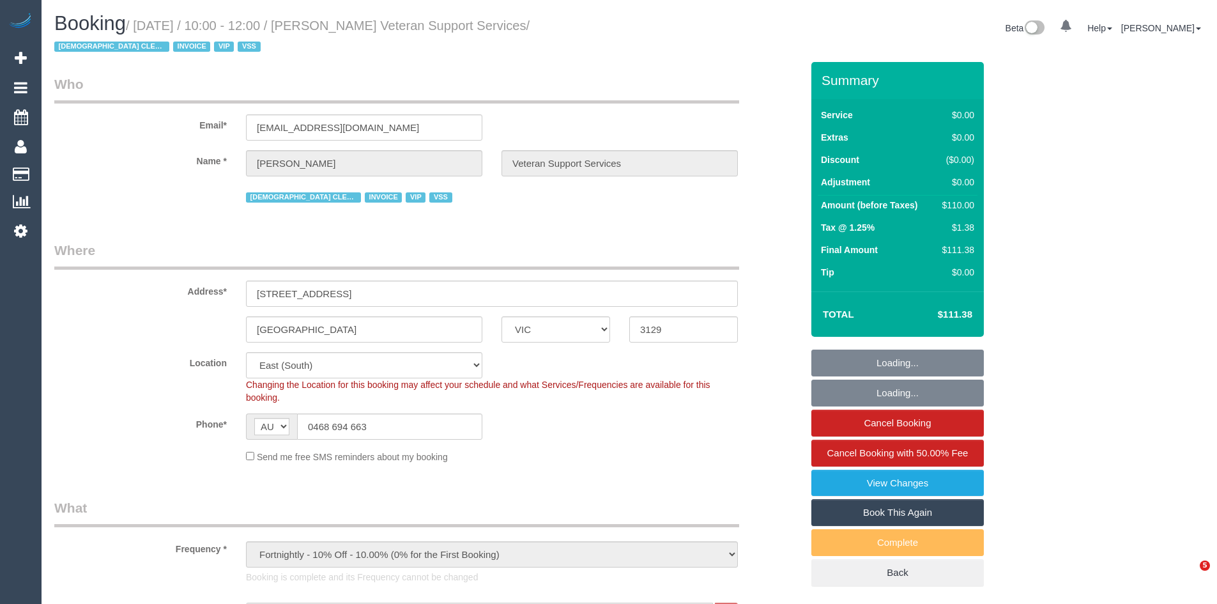
select select "VIC"
select select "120"
select select "number:28"
select select "number:14"
select select "number:19"
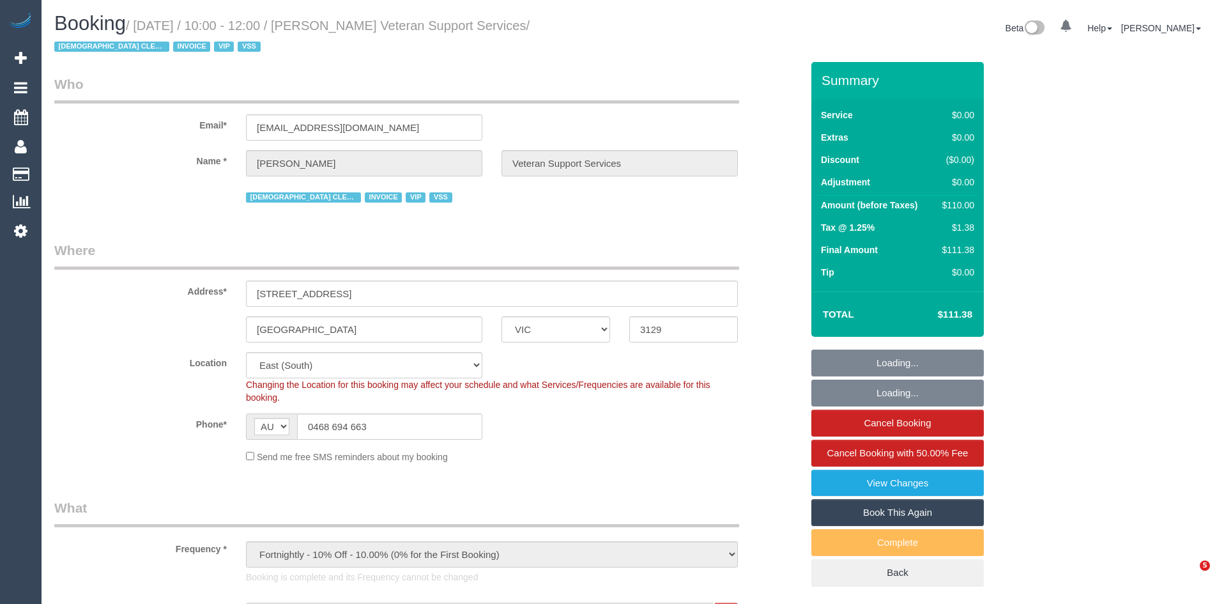
select select "number:36"
select select "number:34"
select select "object:1275"
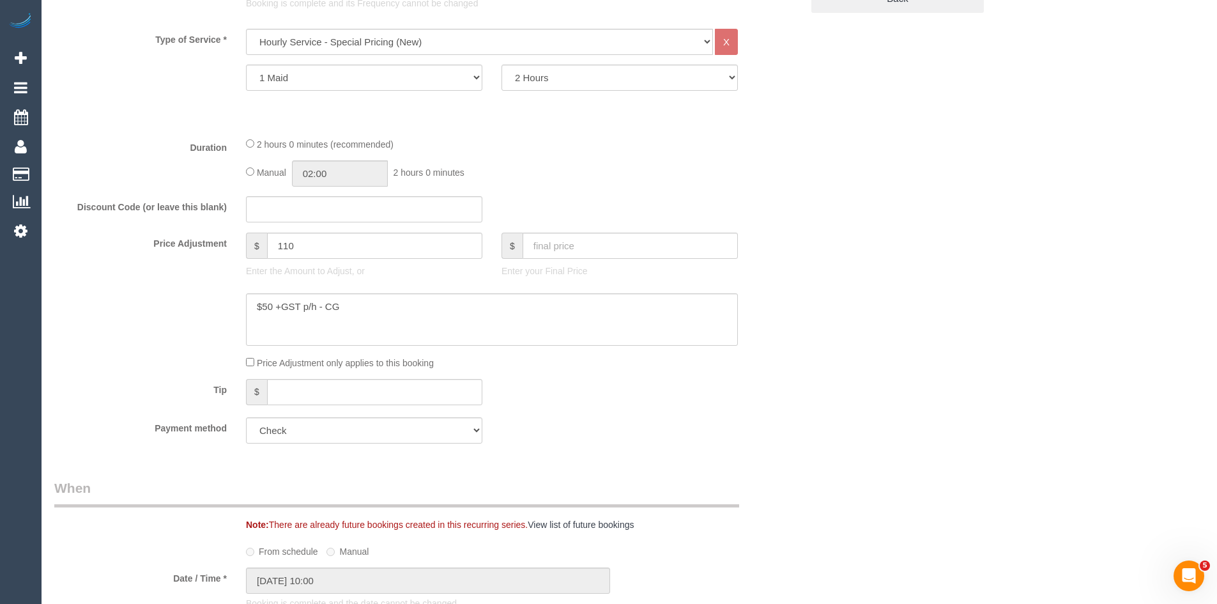
scroll to position [575, 0]
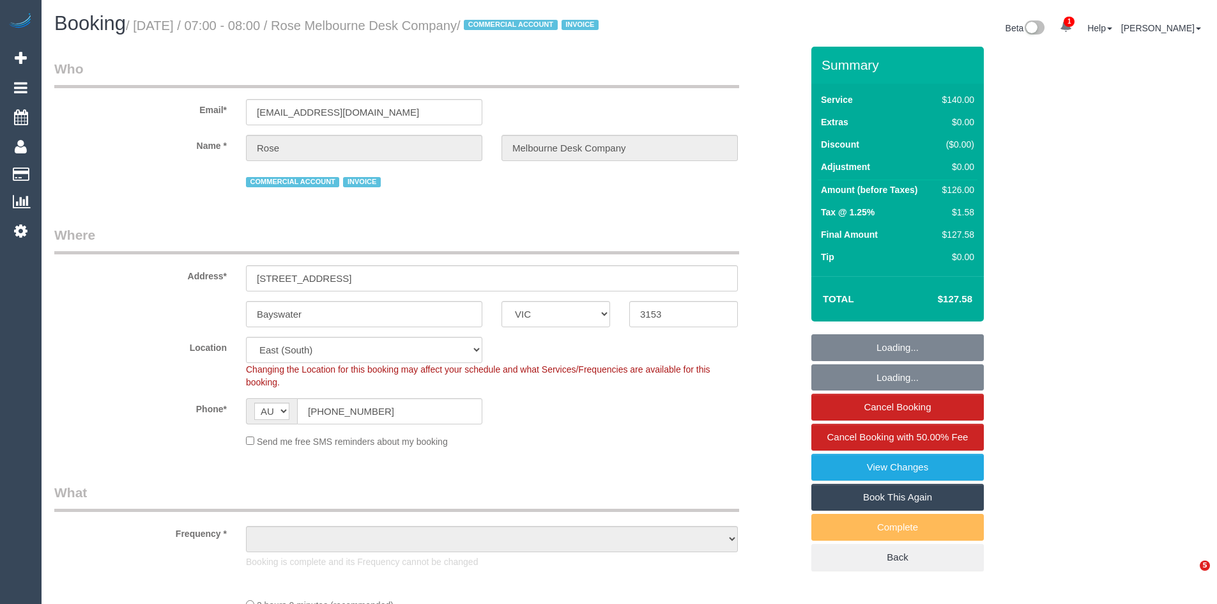
select select "VIC"
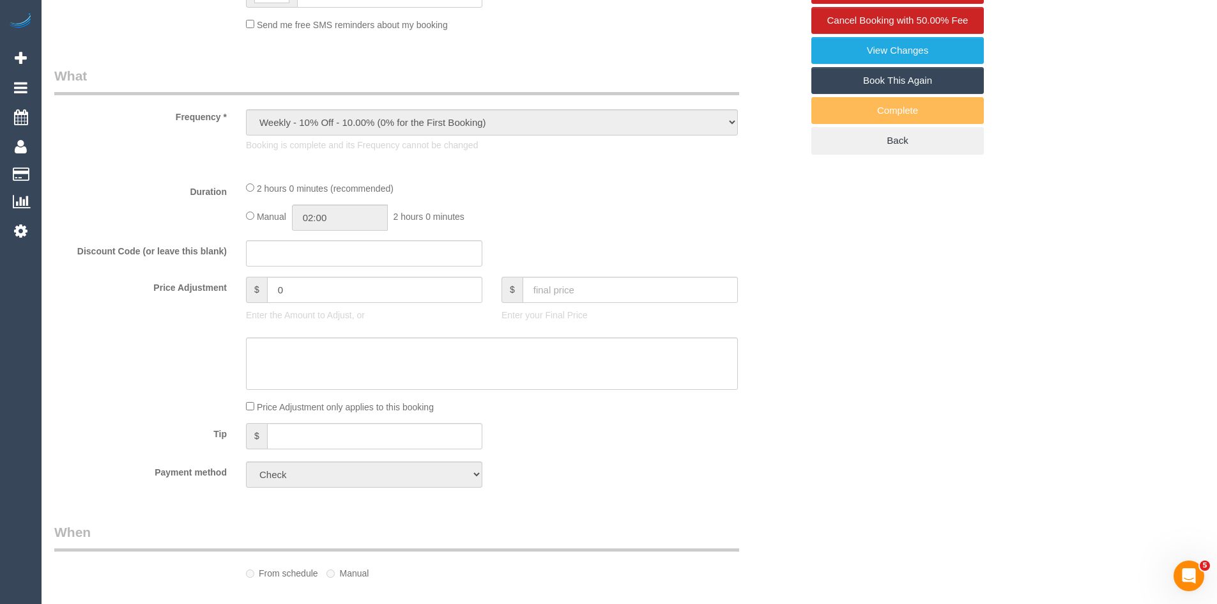
select select "object:550"
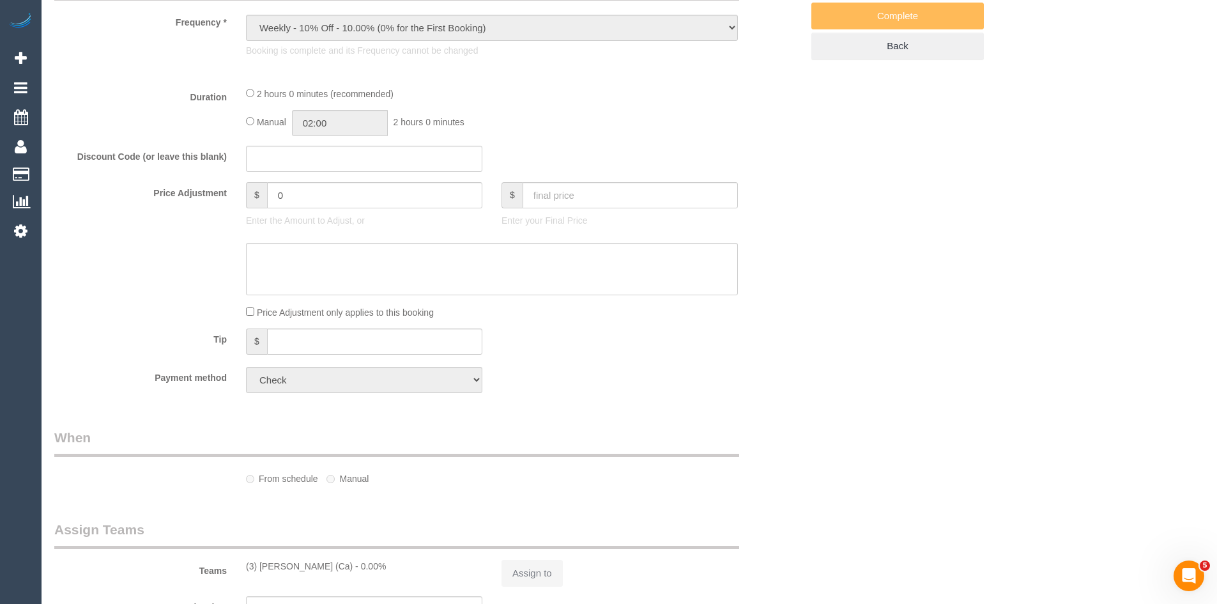
select select "number:28"
select select "number:14"
select select "number:18"
select select "number:22"
select select "number:35"
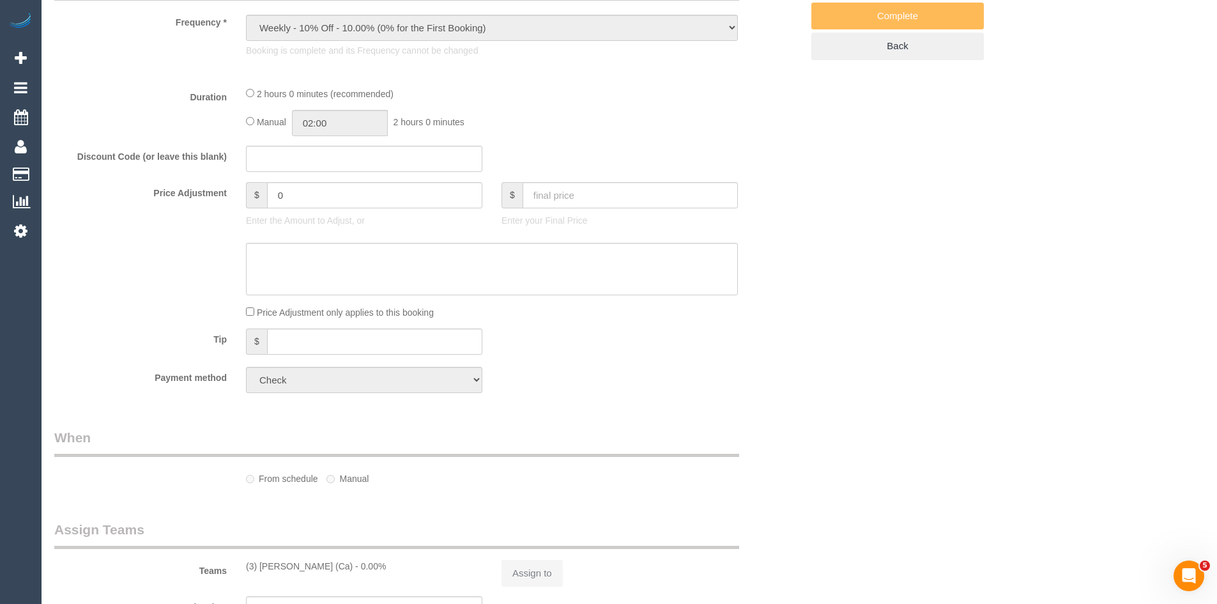
select select "number:11"
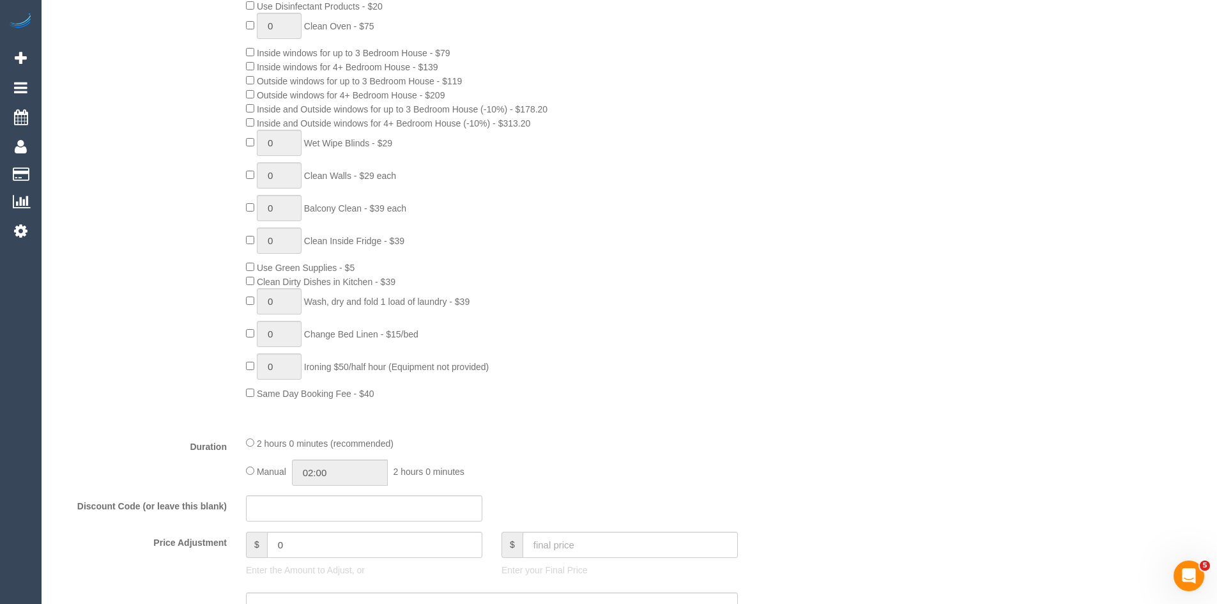
scroll to position [703, 0]
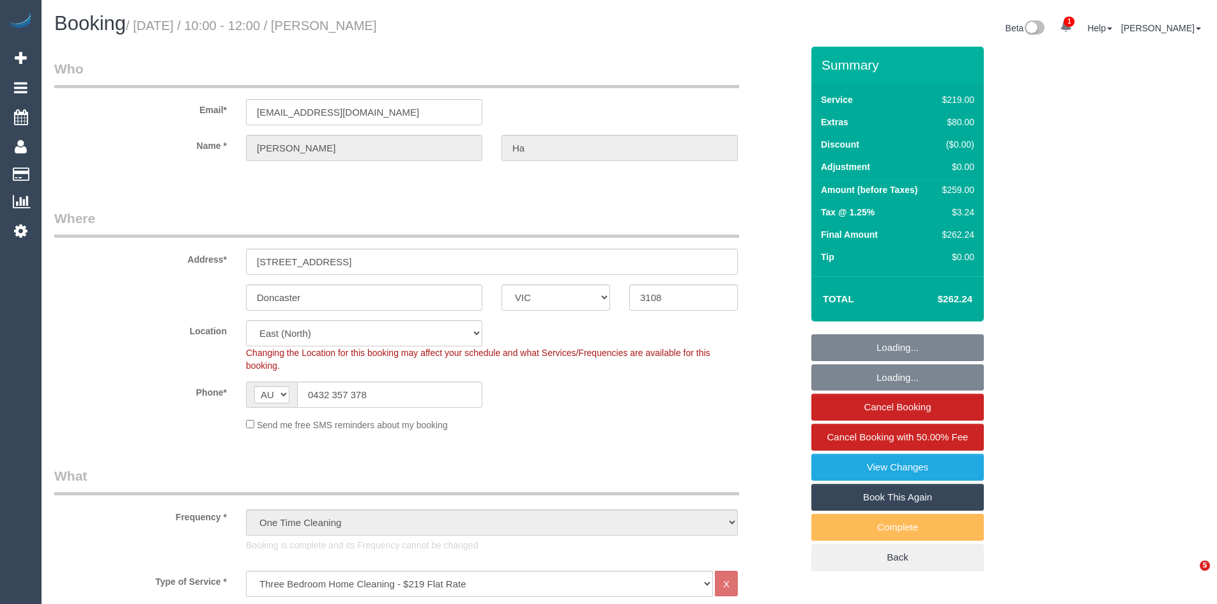
select select "VIC"
select select "string:stripe-pm_1Q5qjE2GScqysDRVaVp8JWYh"
select select "number:27"
select select "number:14"
select select "number:19"
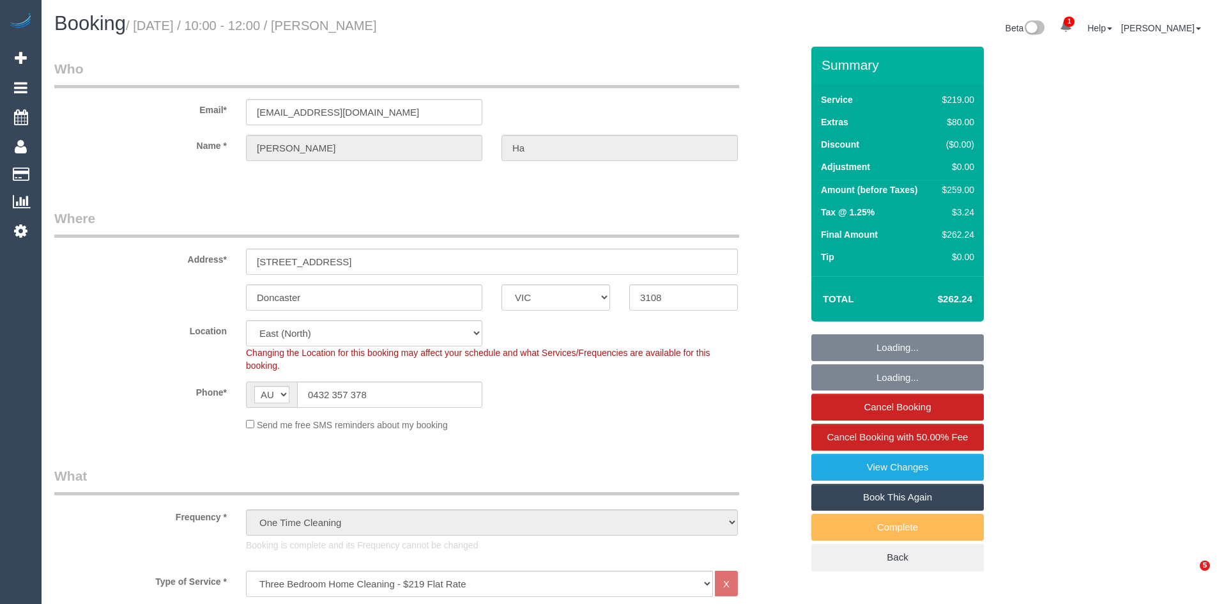
select select "number:24"
select select "number:26"
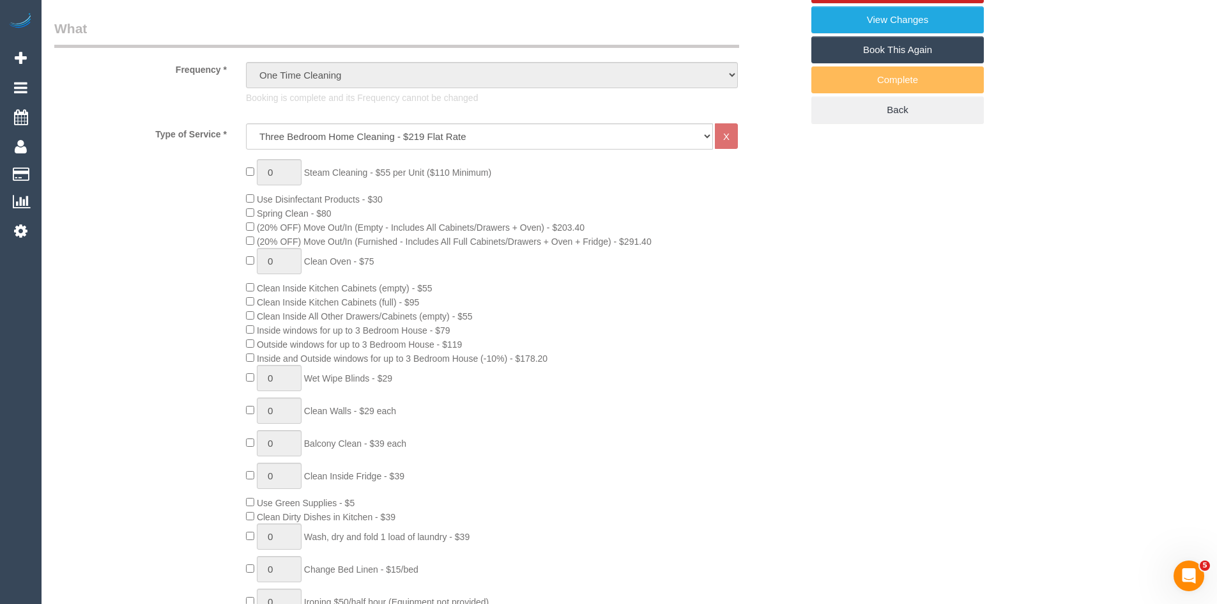
select select "object:1222"
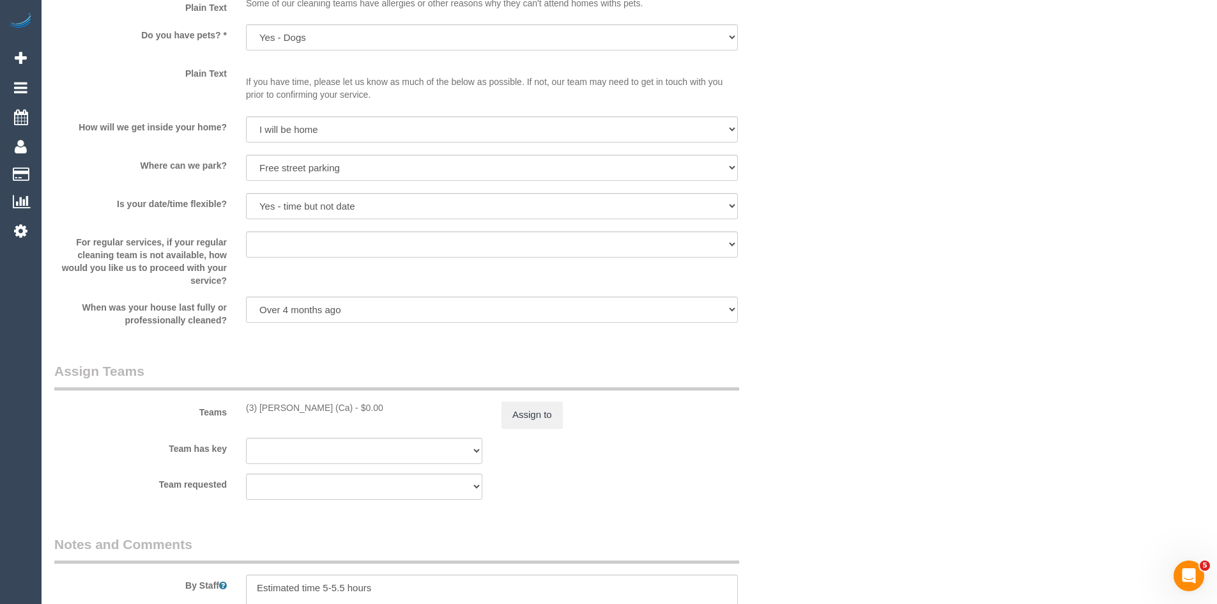
scroll to position [2141, 0]
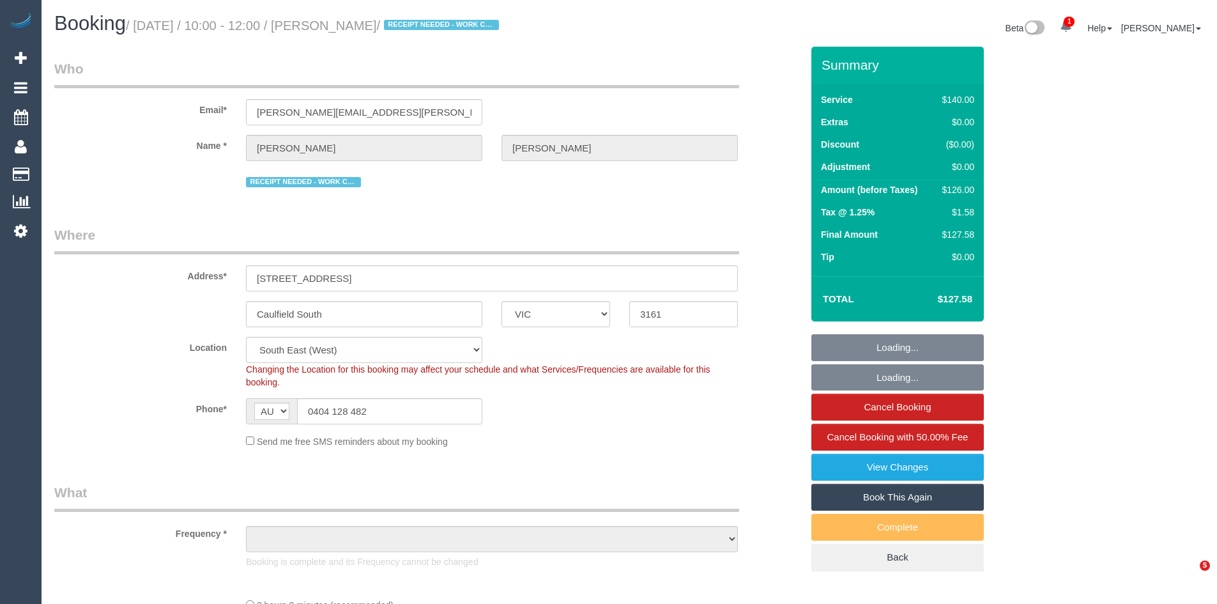
select select "VIC"
select select "object:1111"
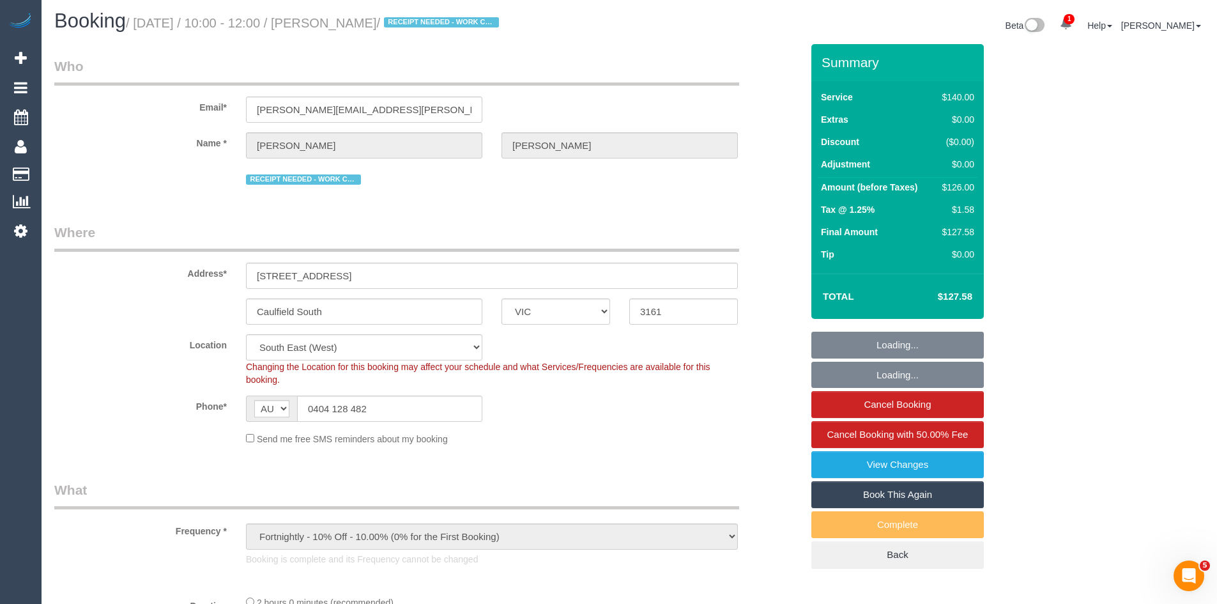
scroll to position [399, 0]
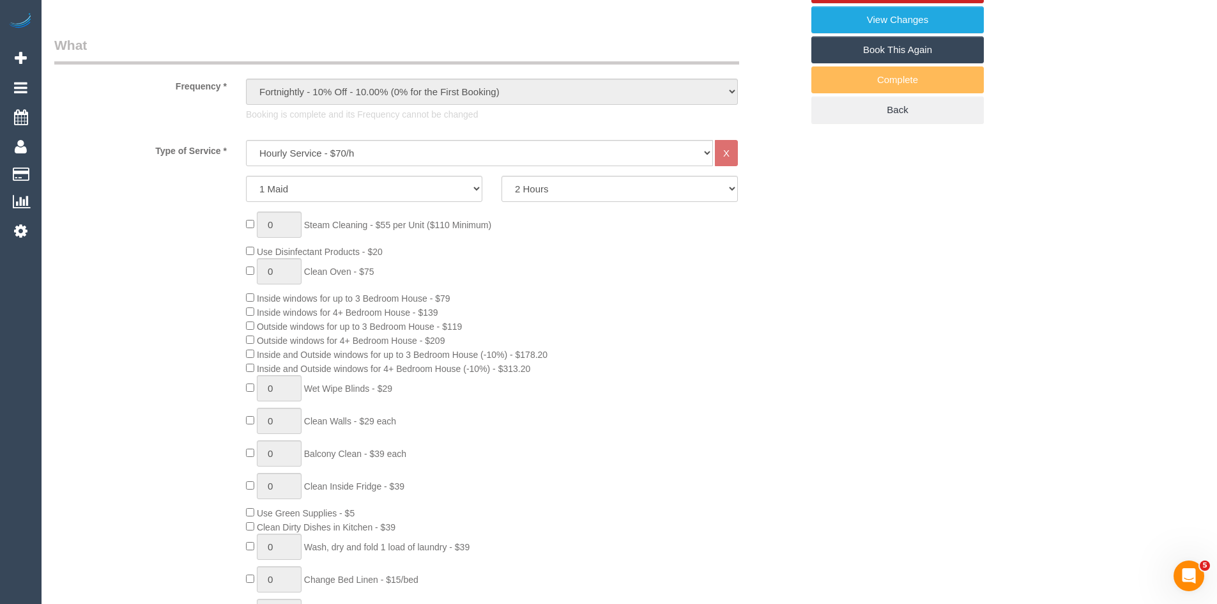
select select "number:28"
select select "number:14"
select select "number:19"
select select "number:25"
select select "number:34"
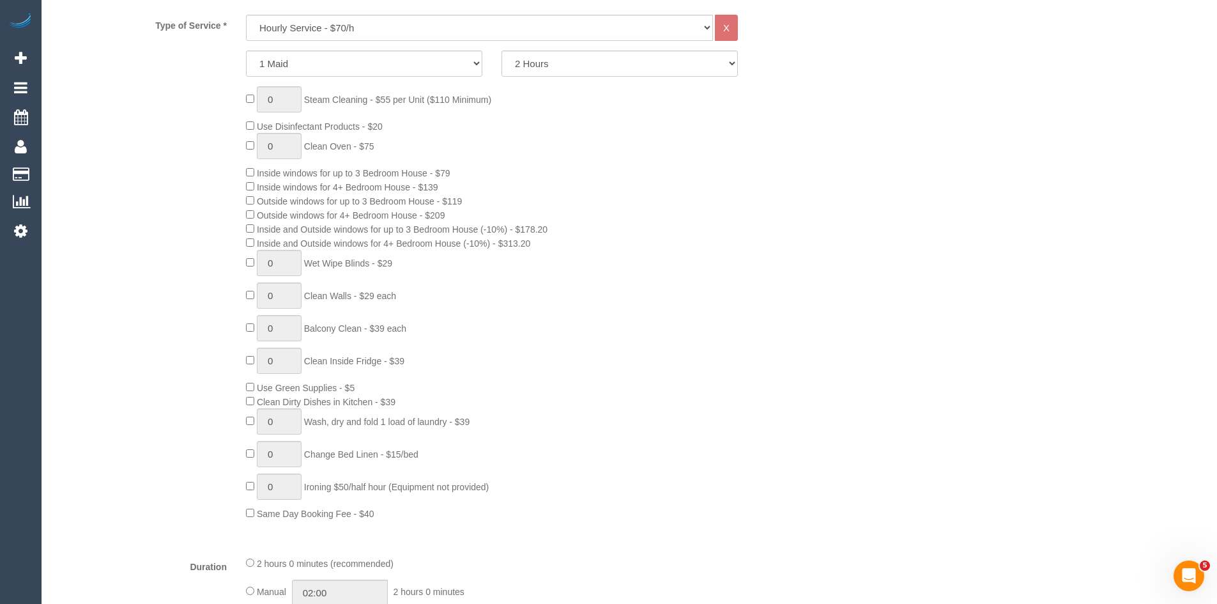
scroll to position [575, 0]
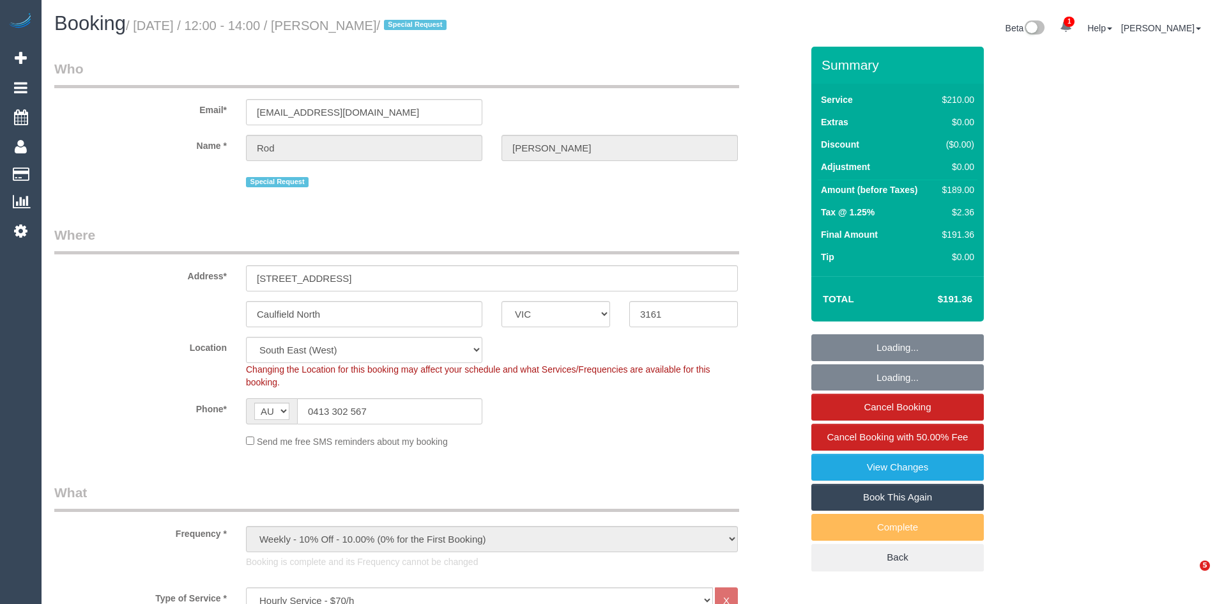
select select "VIC"
select select "180"
select select "number:28"
select select "number:14"
select select "number:19"
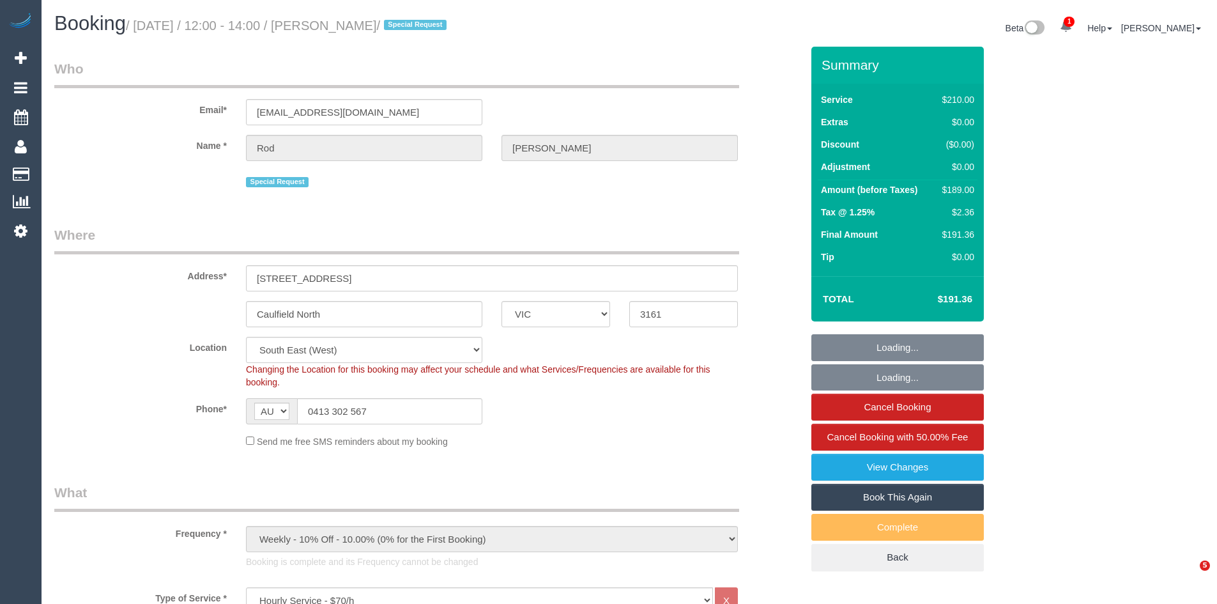
select select "number:24"
select select "number:35"
select select "number:26"
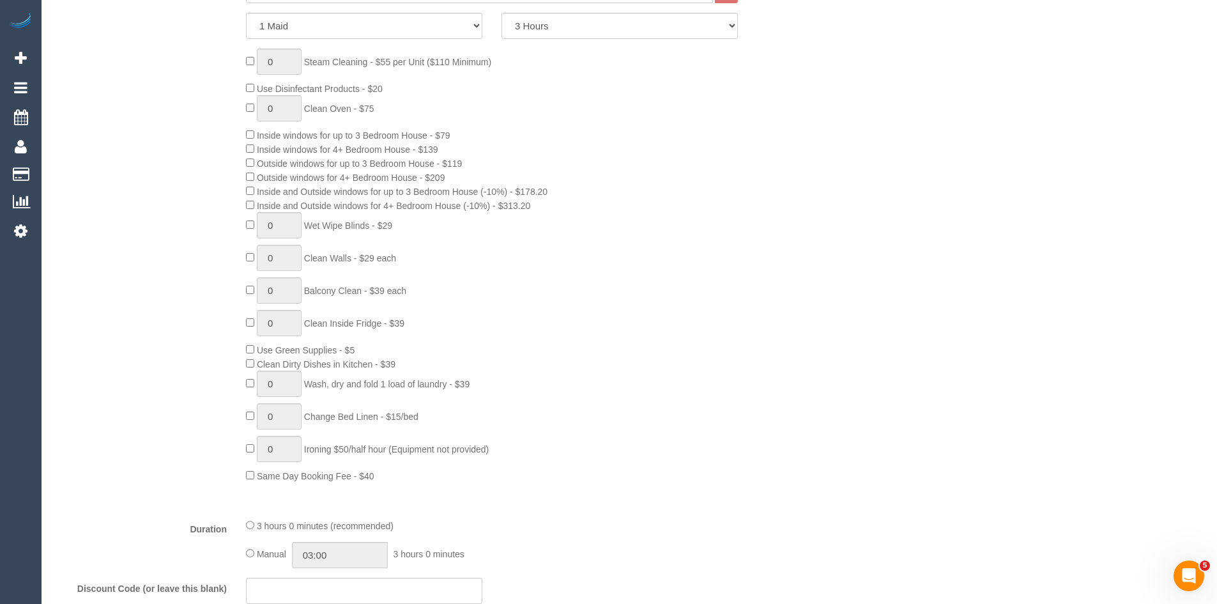
scroll to position [639, 0]
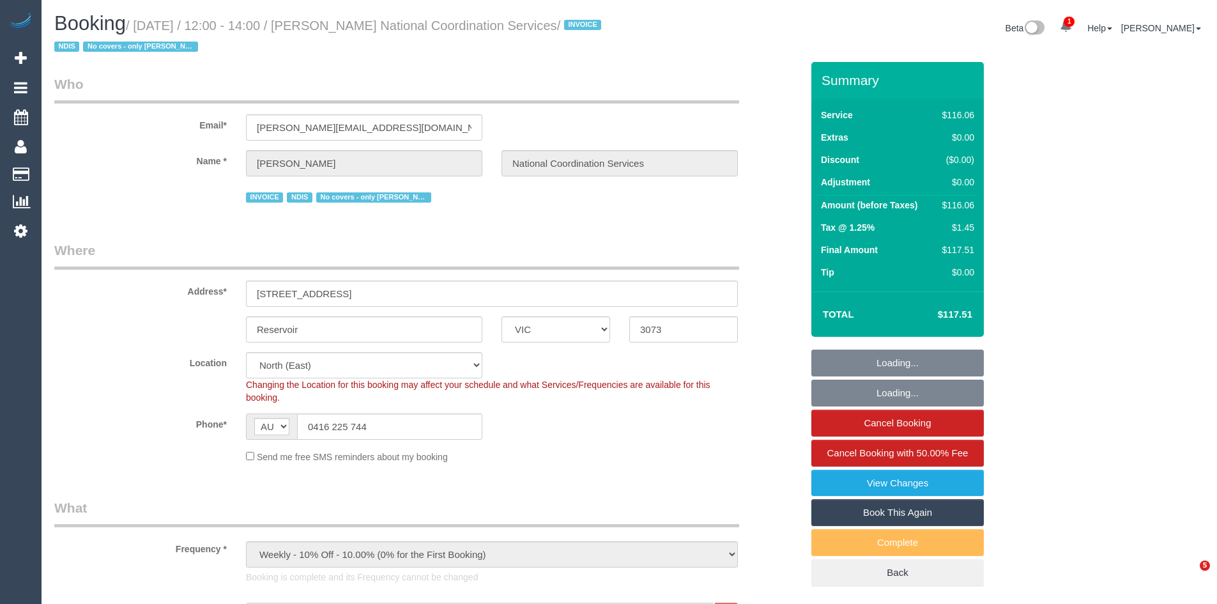
select select "VIC"
select select "number:28"
select select "number:14"
select select "number:19"
select select "number:36"
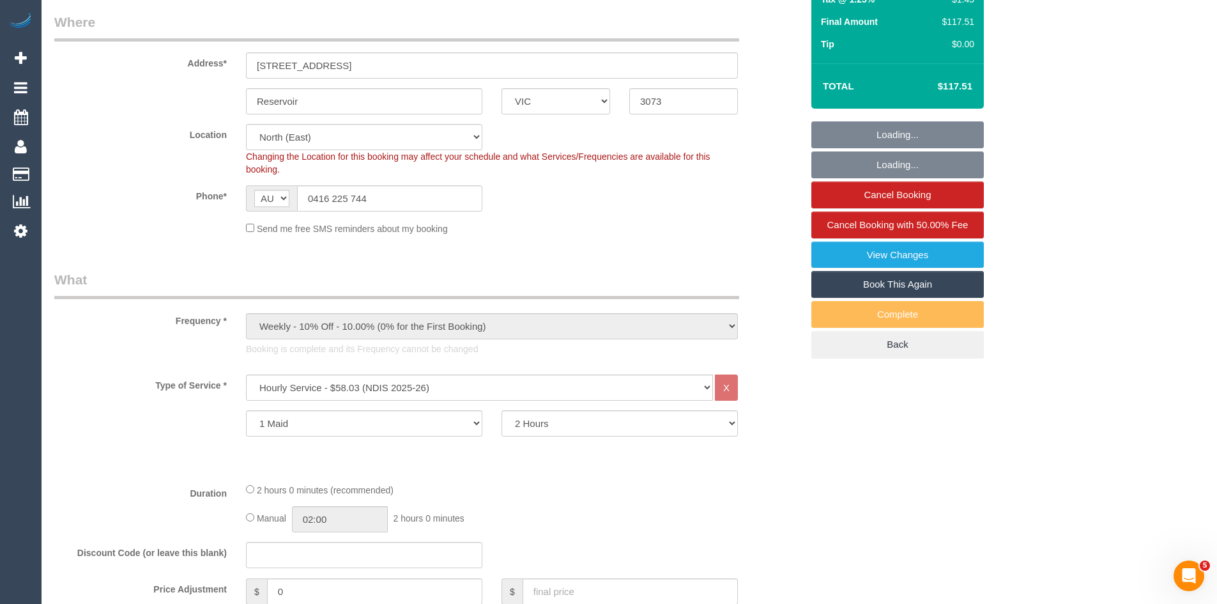
scroll to position [320, 0]
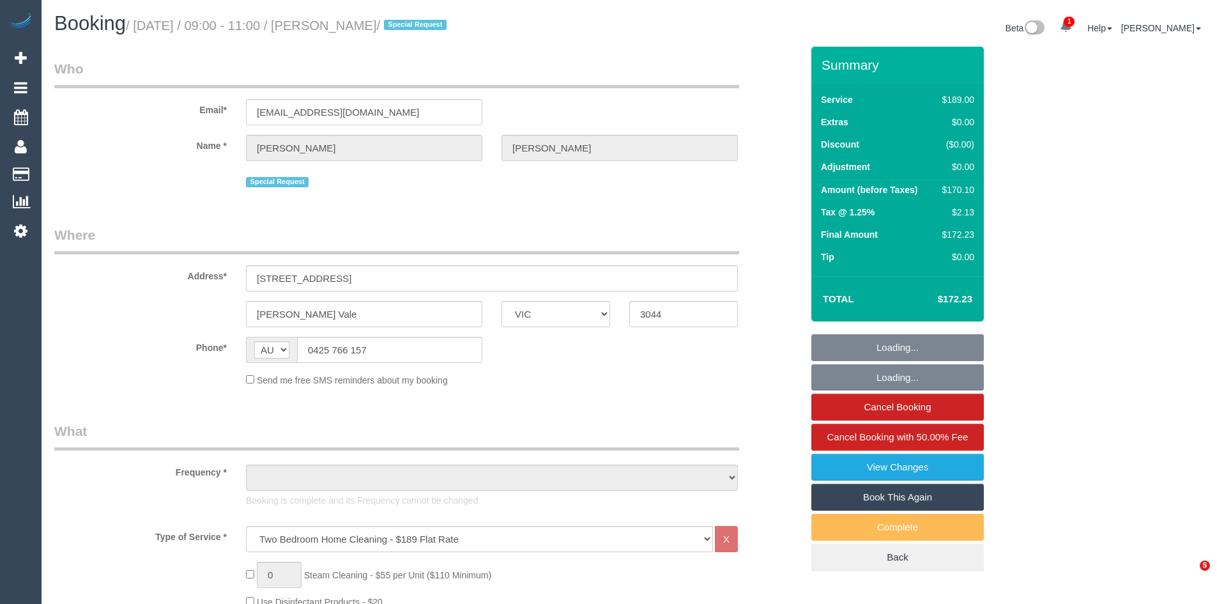
select select "VIC"
select select "number:28"
select select "number:16"
select select "number:19"
select select "number:22"
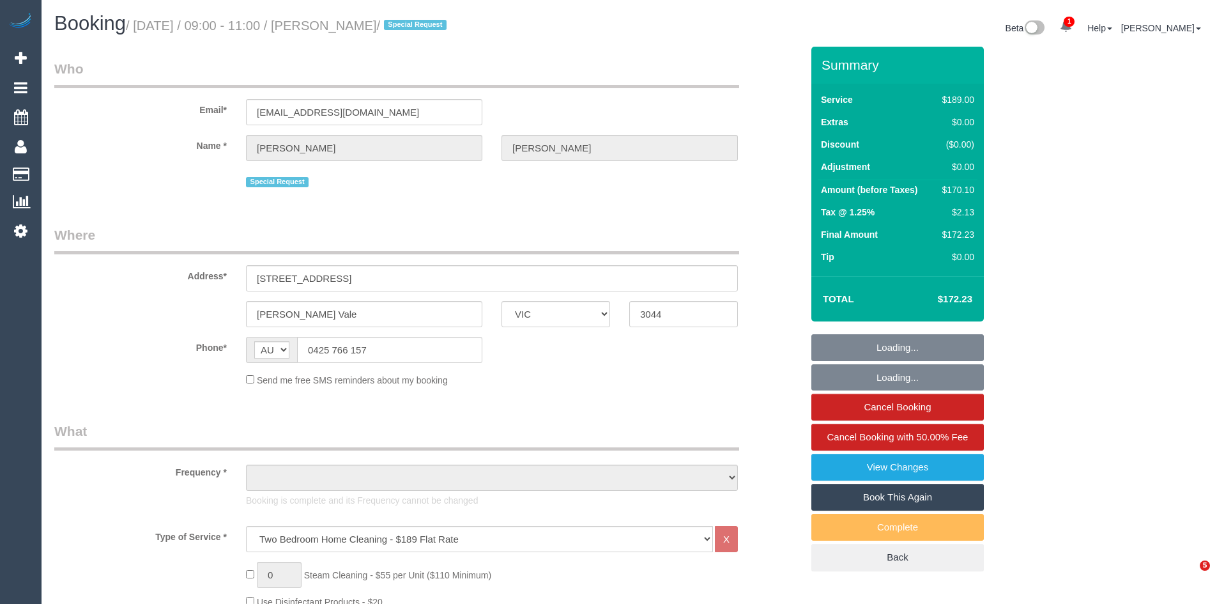
select select "number:35"
select select "number:11"
select select "object:1497"
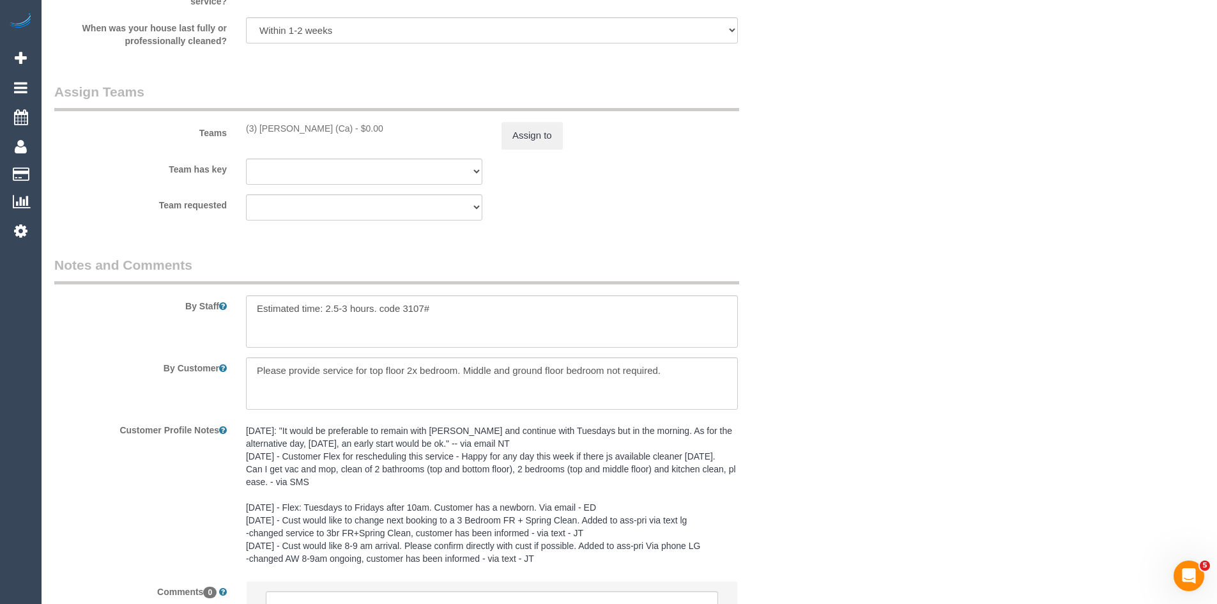
scroll to position [2045, 0]
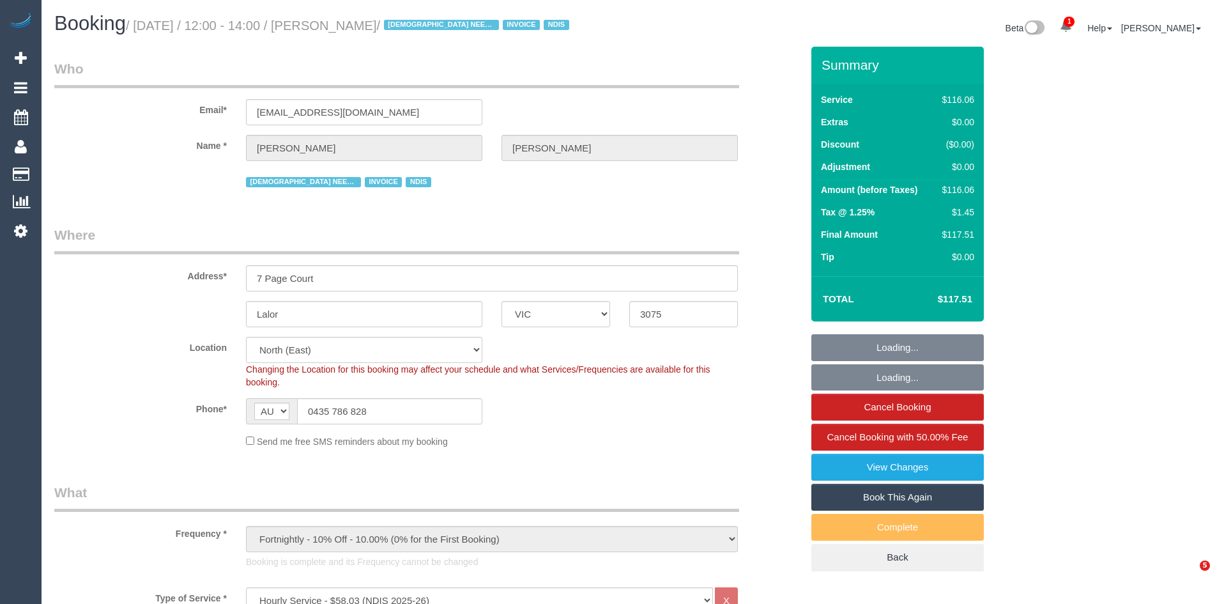
select select "VIC"
select select "number:28"
select select "number:14"
select select "number:19"
select select "number:25"
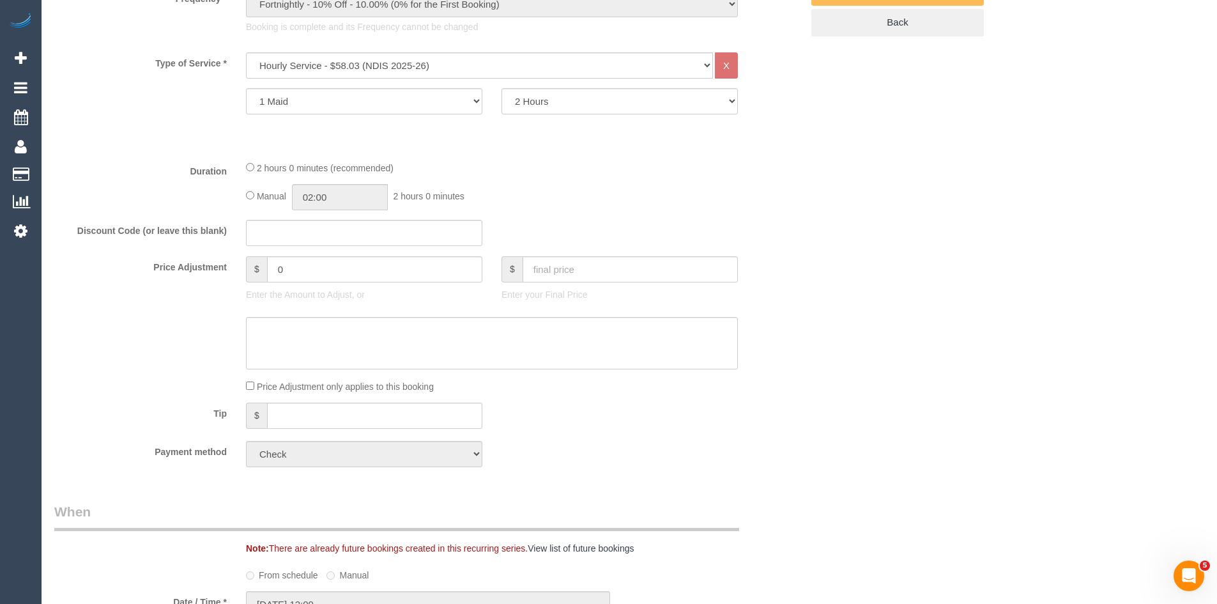
scroll to position [575, 0]
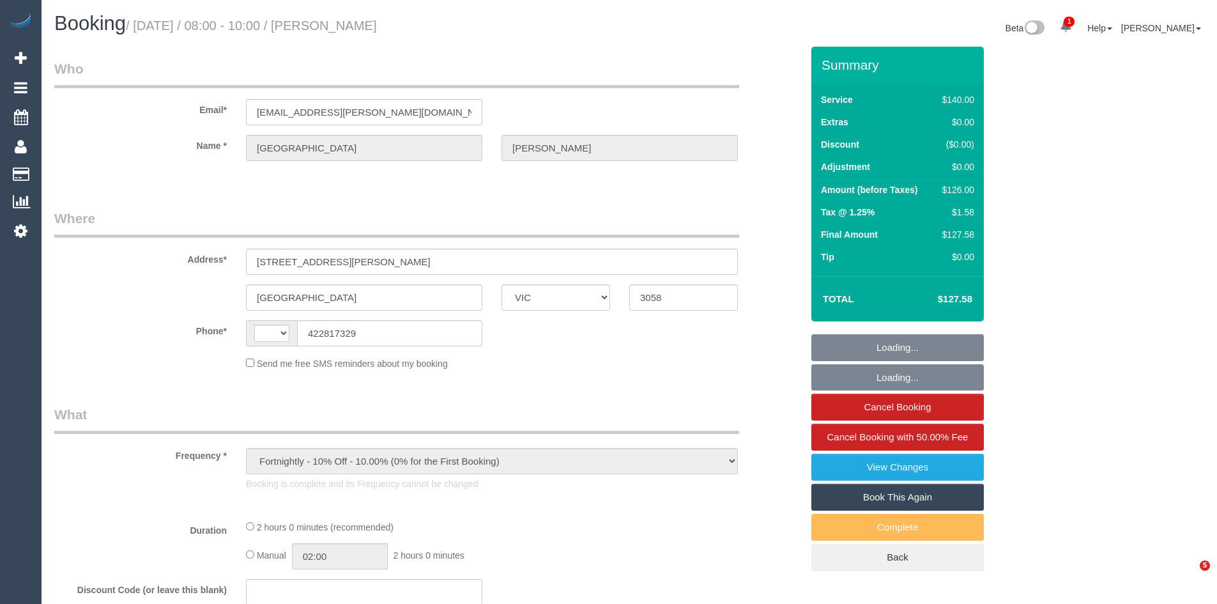
select select "VIC"
select select "string:stripe-pm_1R2Ko72GScqysDRVNN27ajlE"
select select "number:27"
select select "number:14"
select select "number:19"
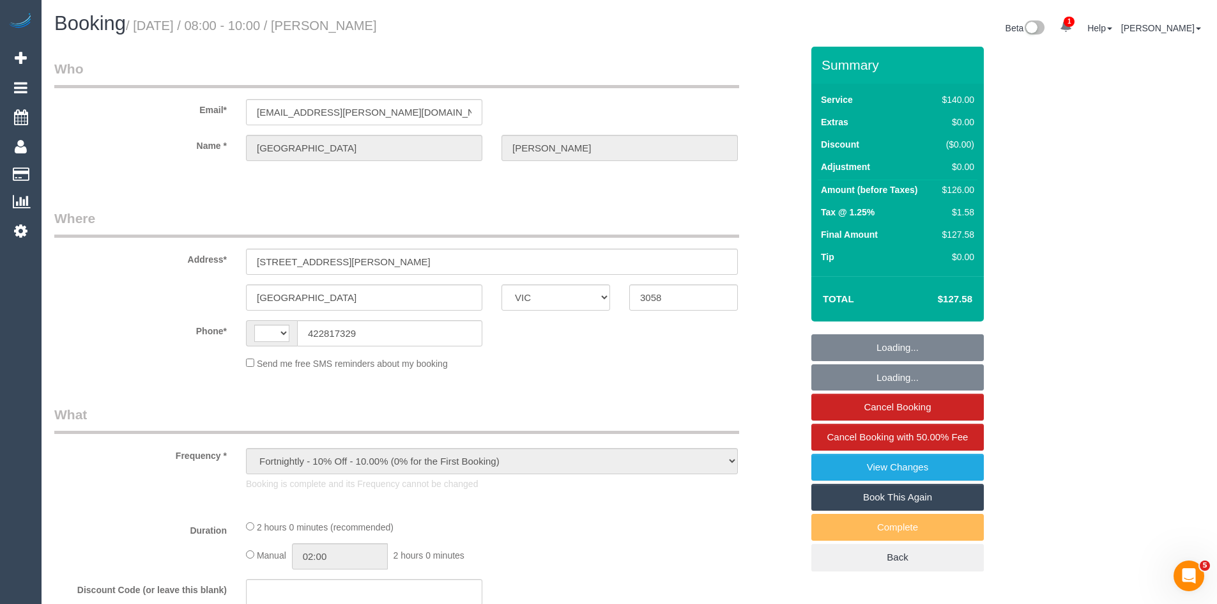
select select "number:24"
select select "number:34"
select select "number:12"
select select "string:AU"
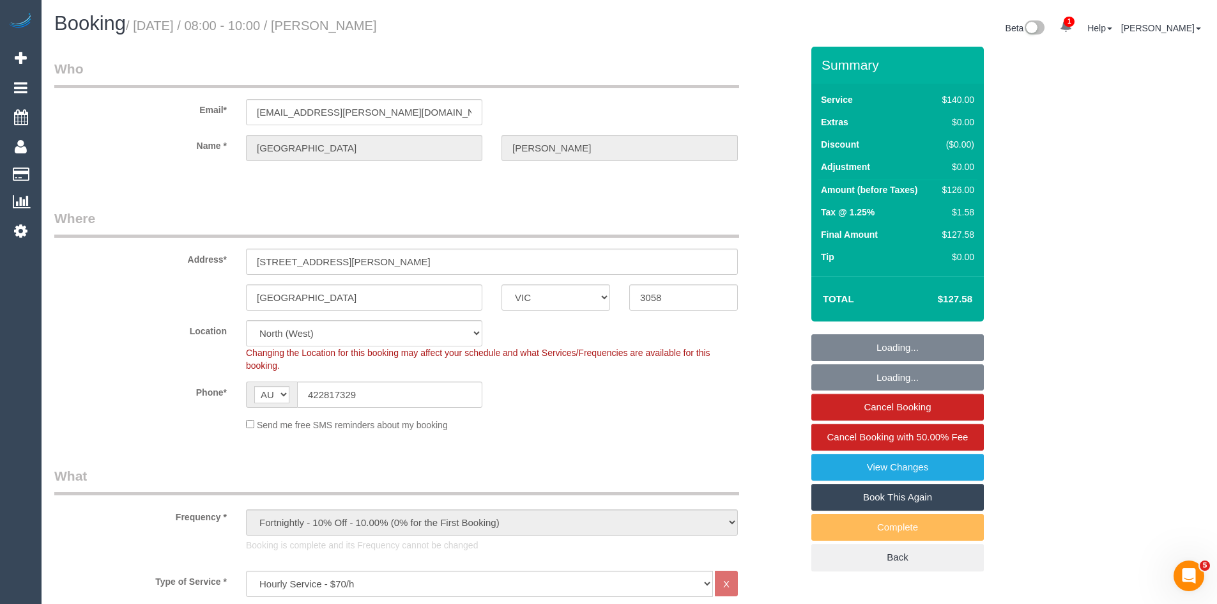
select select "object:1562"
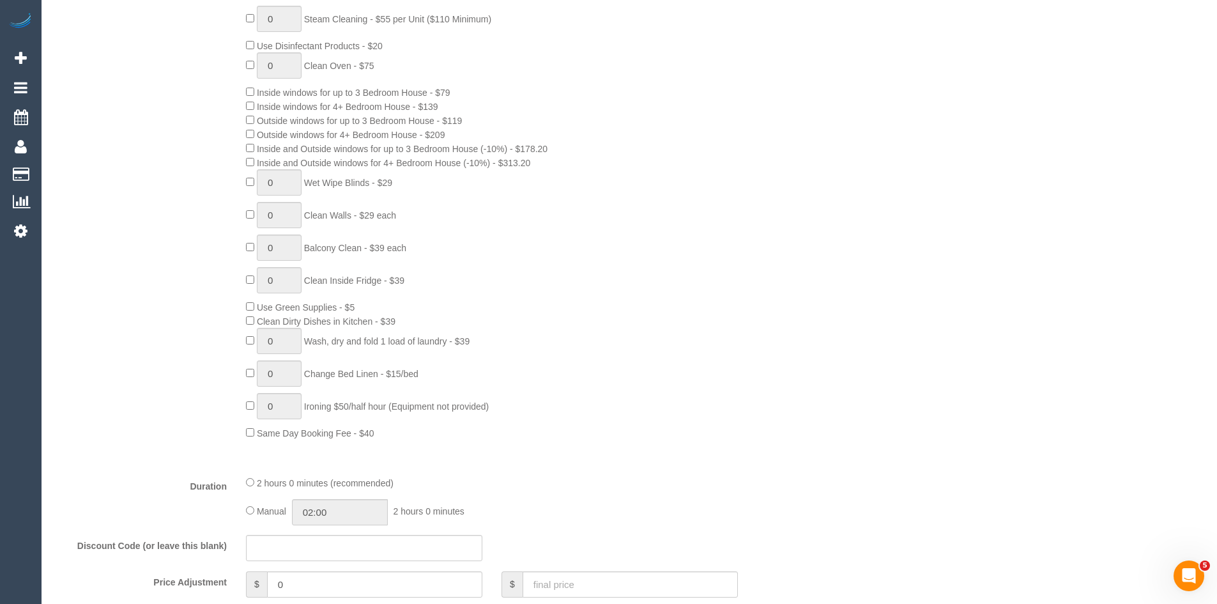
scroll to position [639, 0]
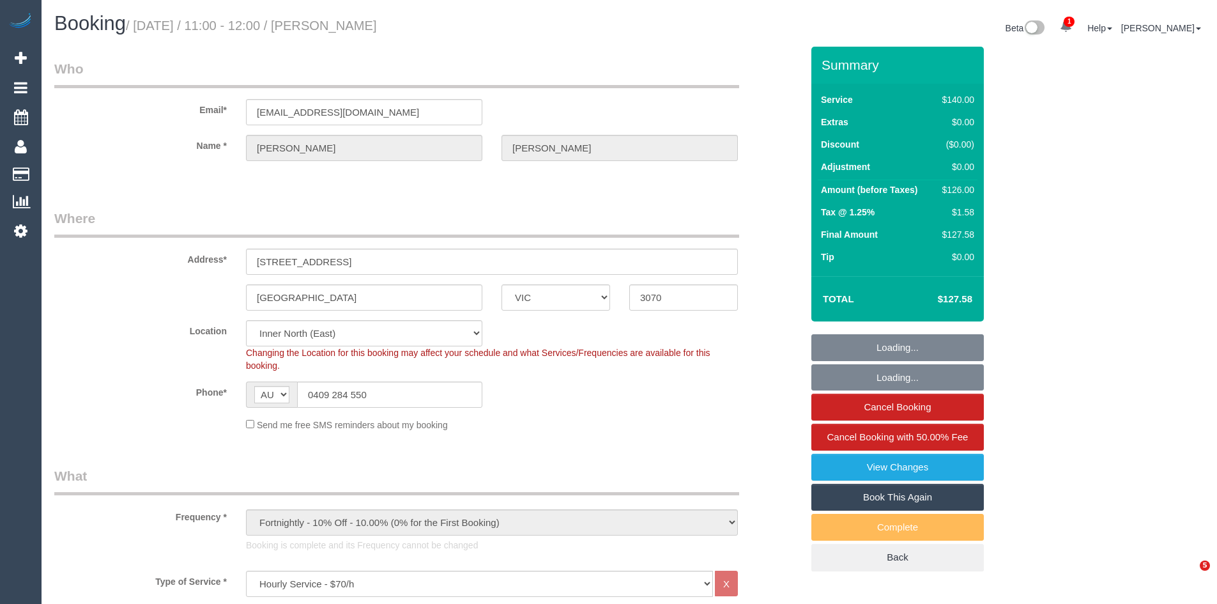
select select "VIC"
select select "number:29"
select select "number:16"
select select "number:19"
select select "number:24"
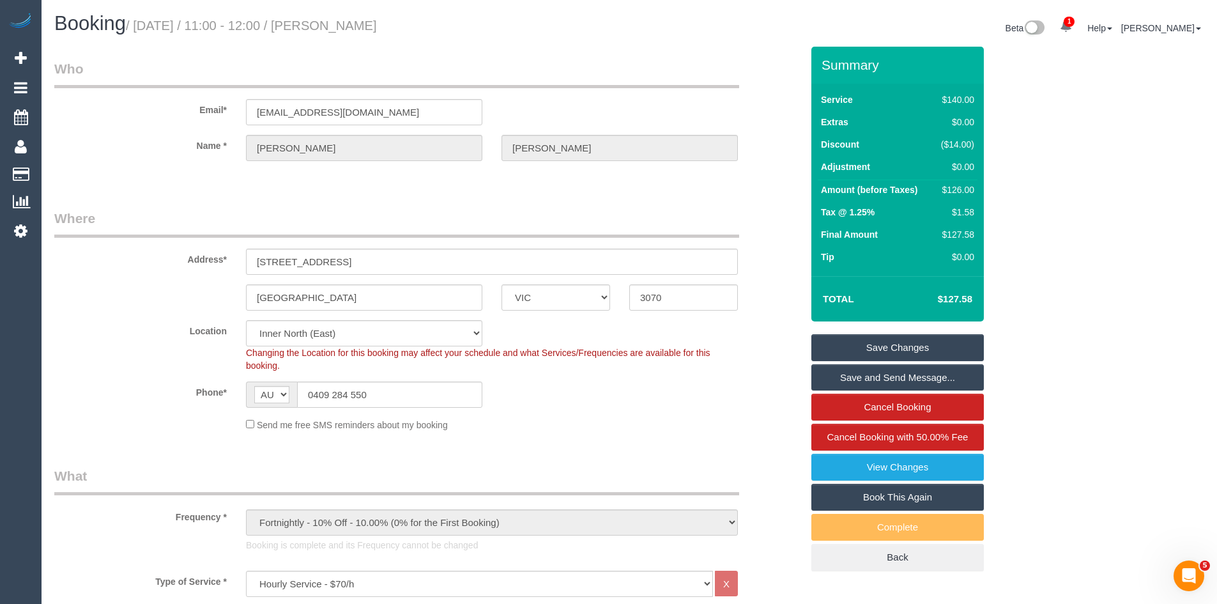
scroll to position [447, 0]
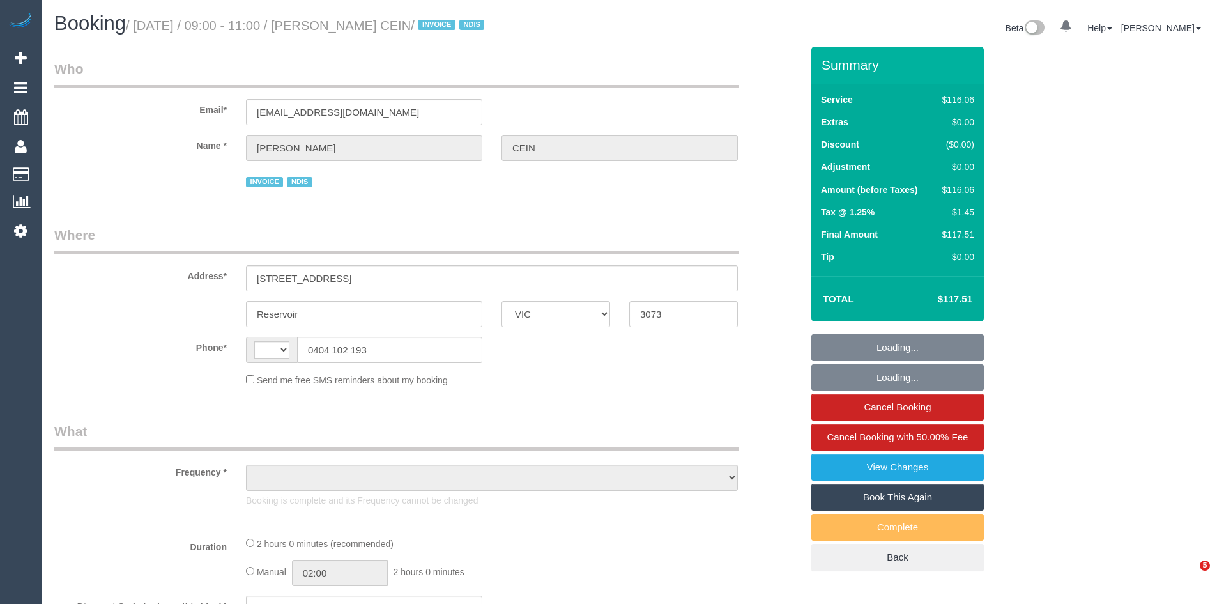
select select "VIC"
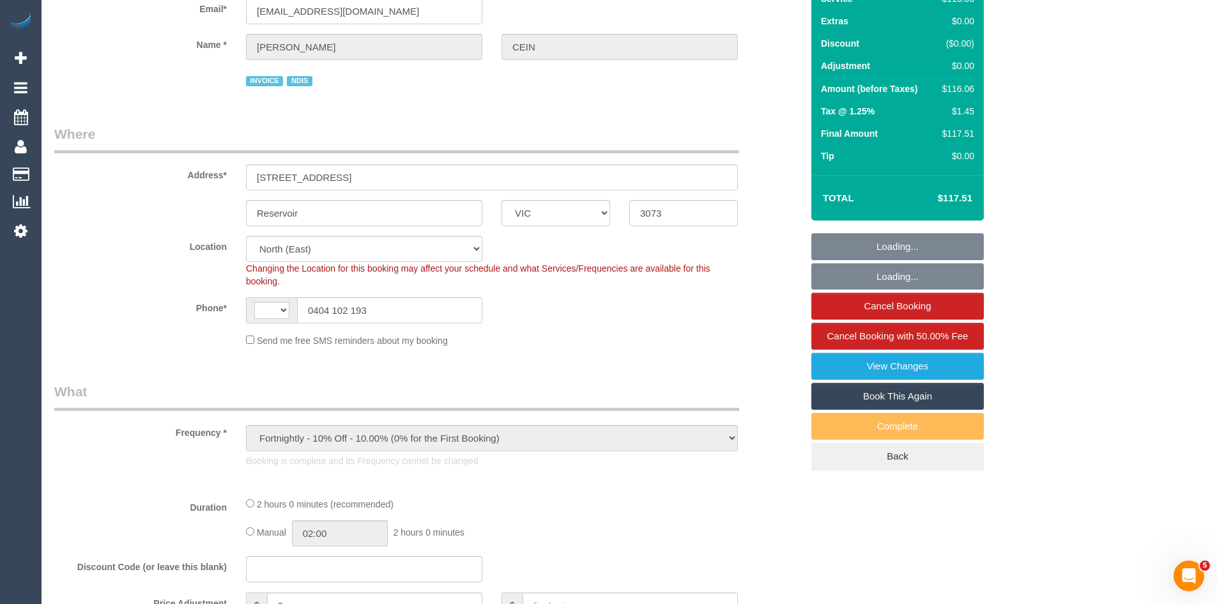
select select "object:303"
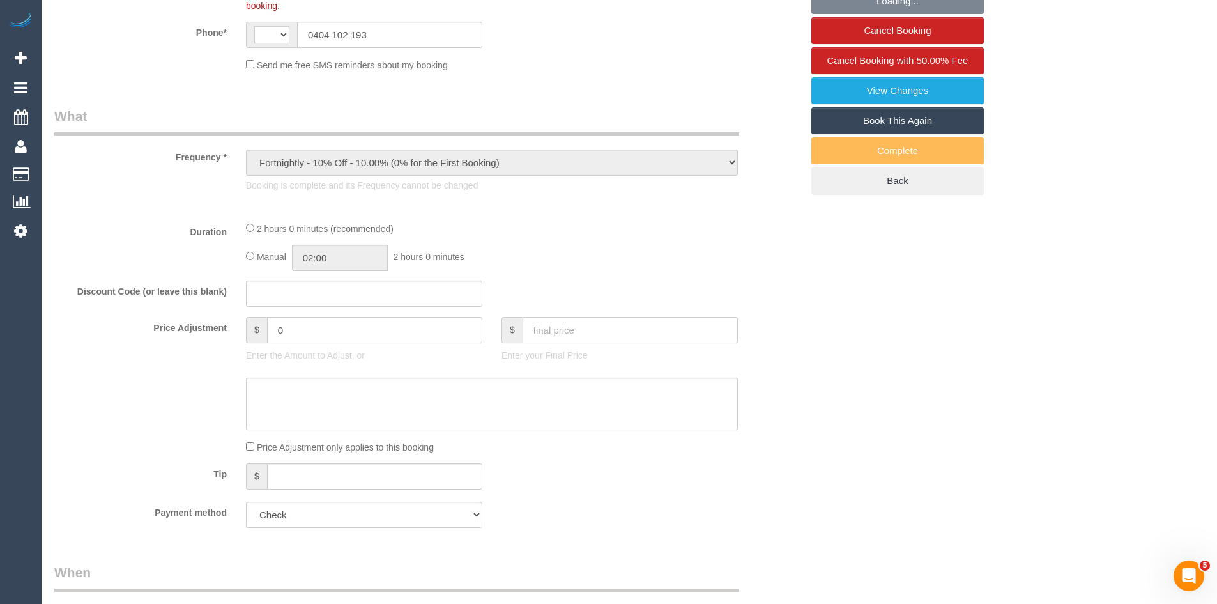
select select "string:AU"
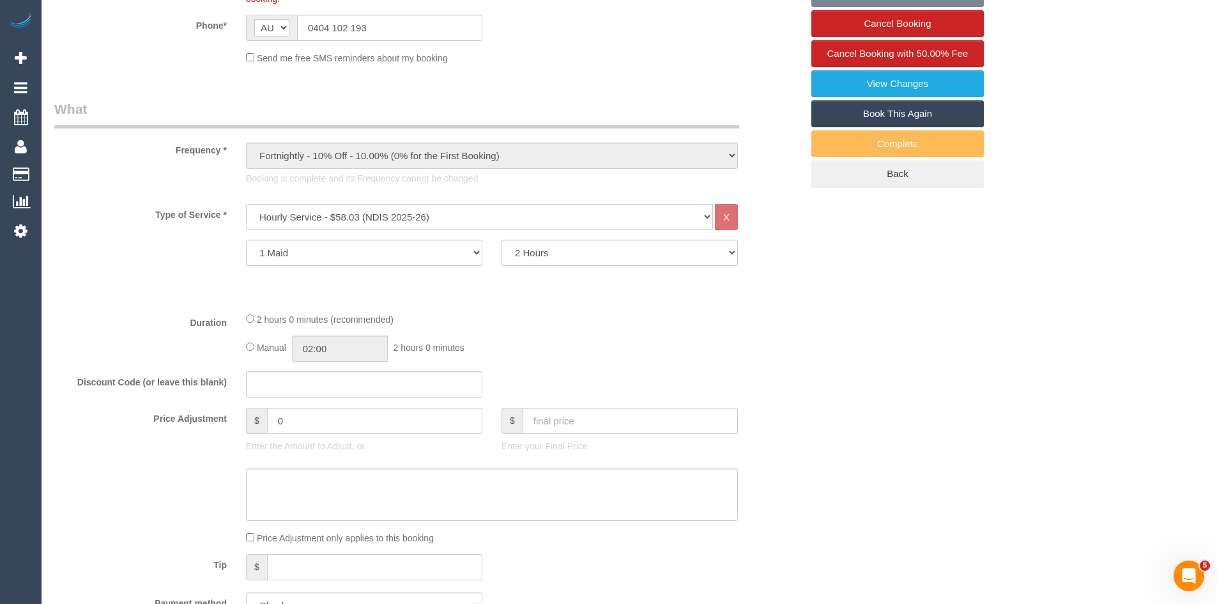
select select "number:27"
select select "number:14"
select select "number:19"
select select "number:36"
select select "number:34"
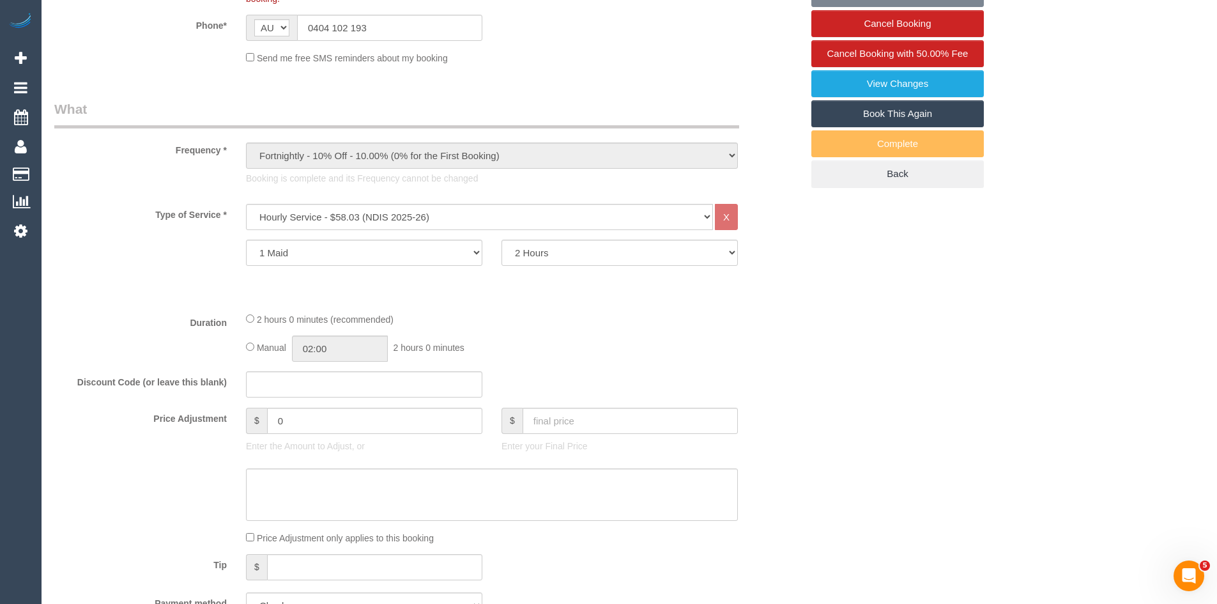
select select "number:11"
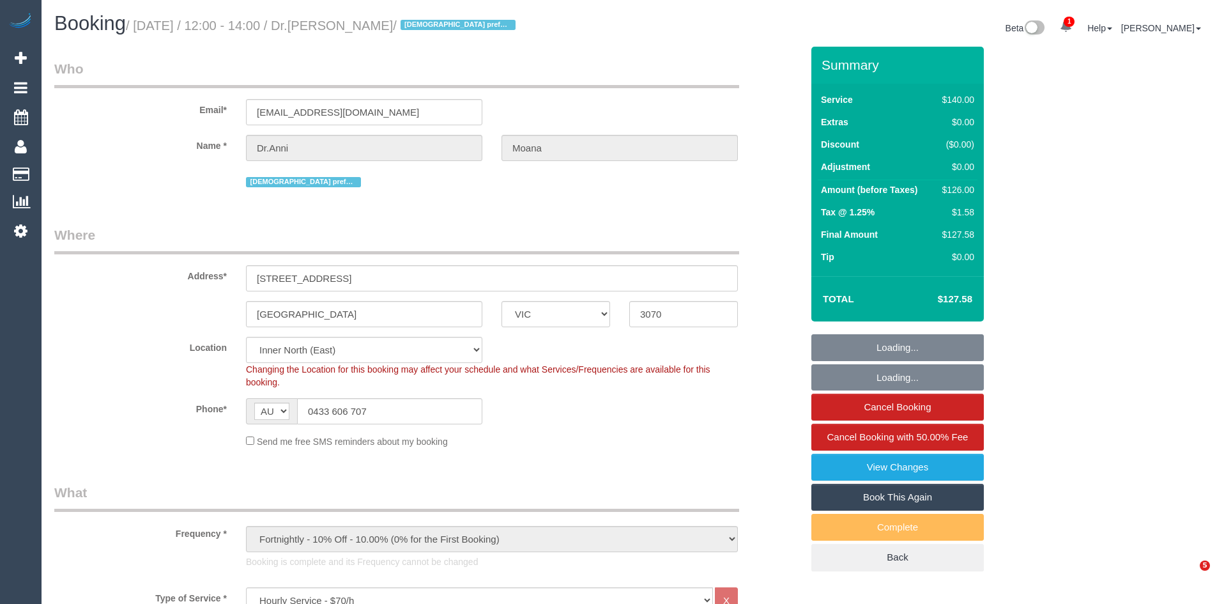
select select "VIC"
select select "number:27"
select select "number:14"
select select "number:19"
select select "number:22"
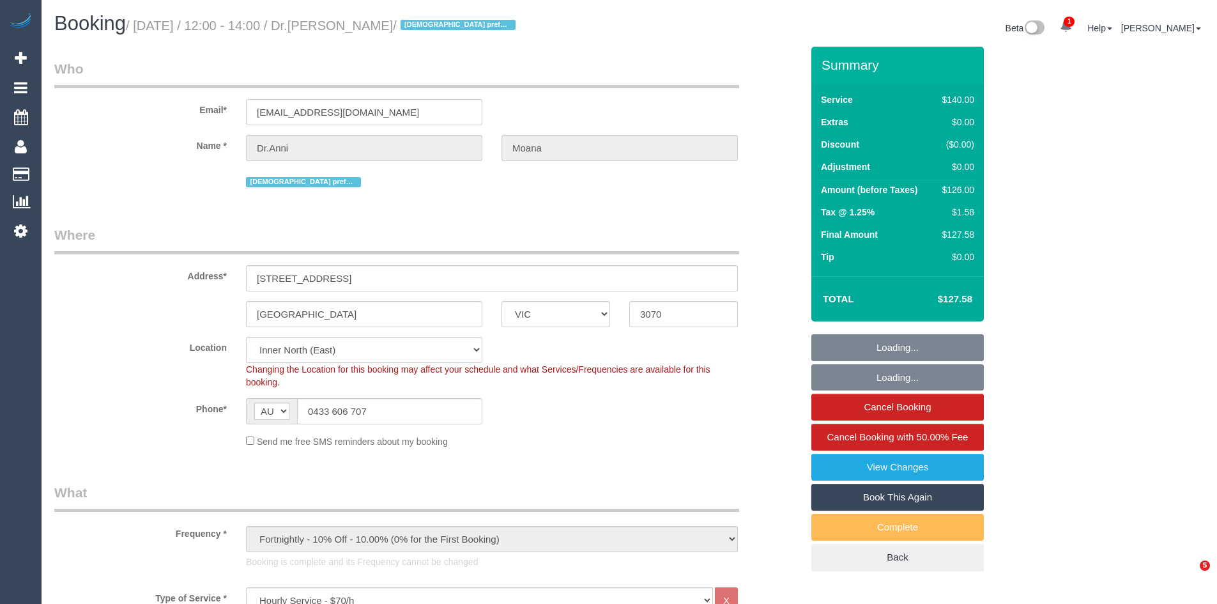
select select "number:35"
select select "number:12"
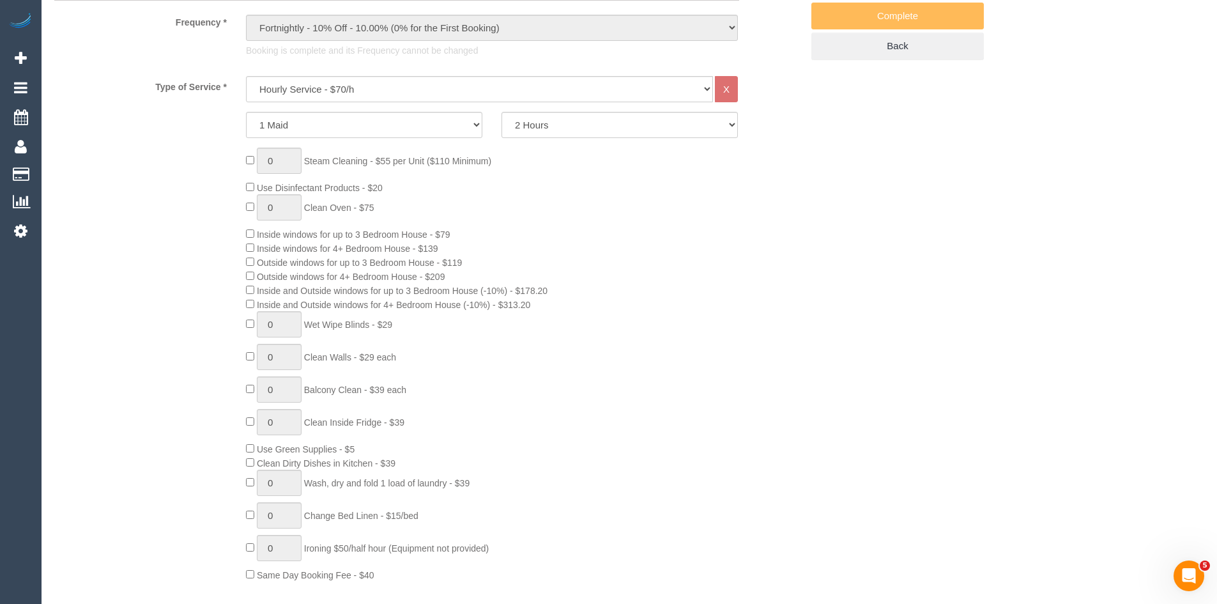
scroll to position [639, 0]
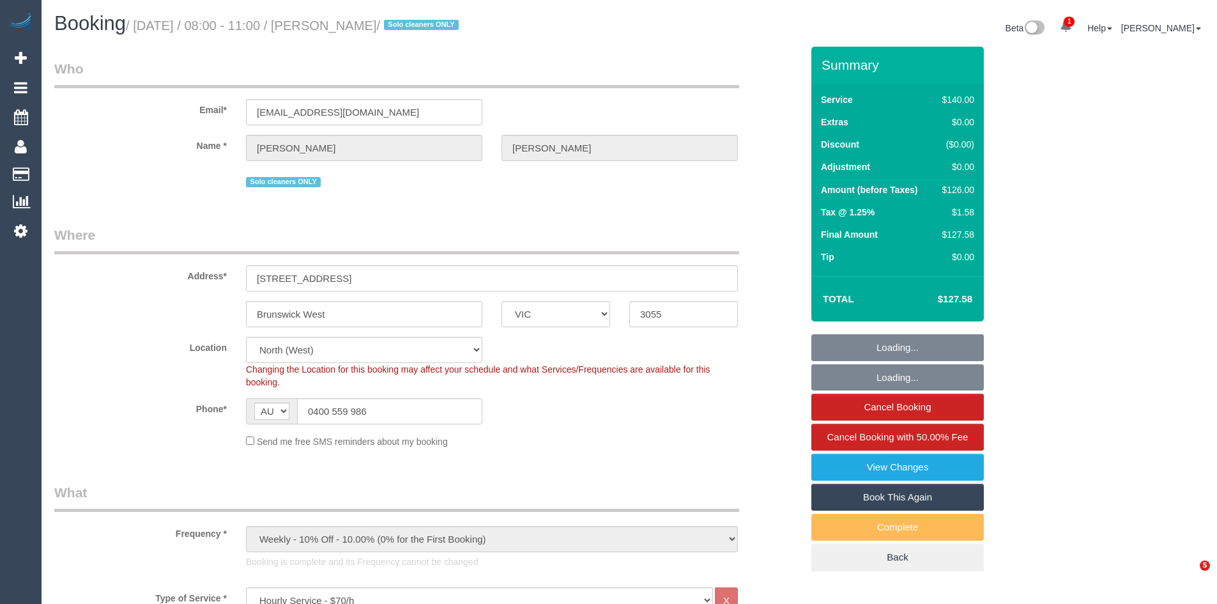
select select "VIC"
select select "string:stripe-pm_1MUfuk2GScqysDRVB9YutKCG"
select select "number:32"
select select "number:14"
select select "number:19"
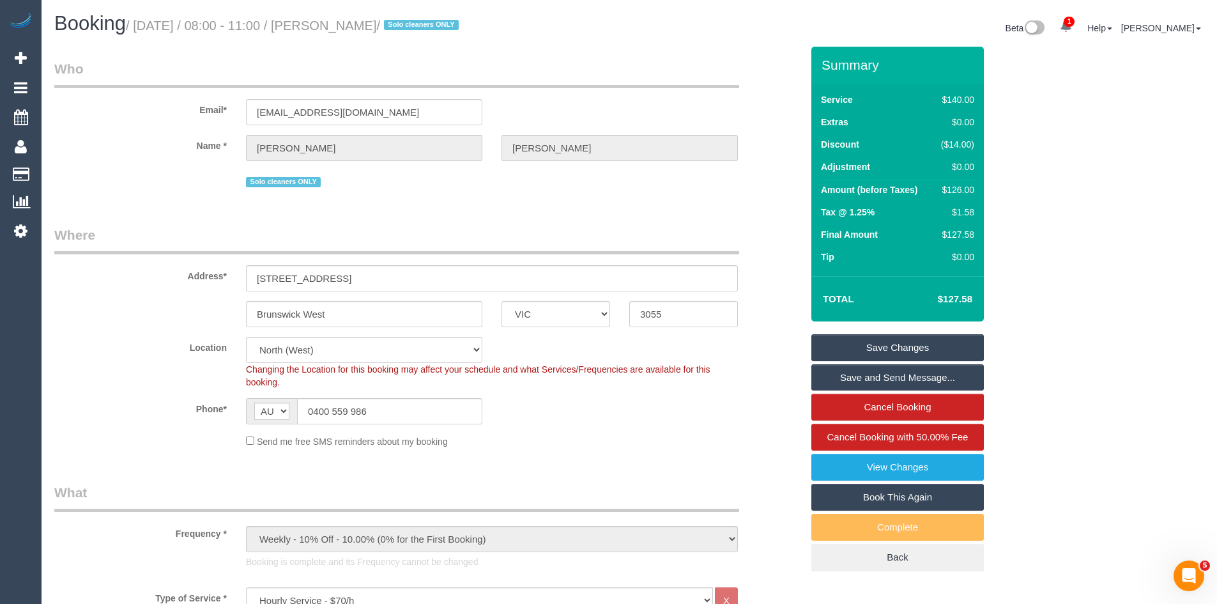
scroll to position [511, 0]
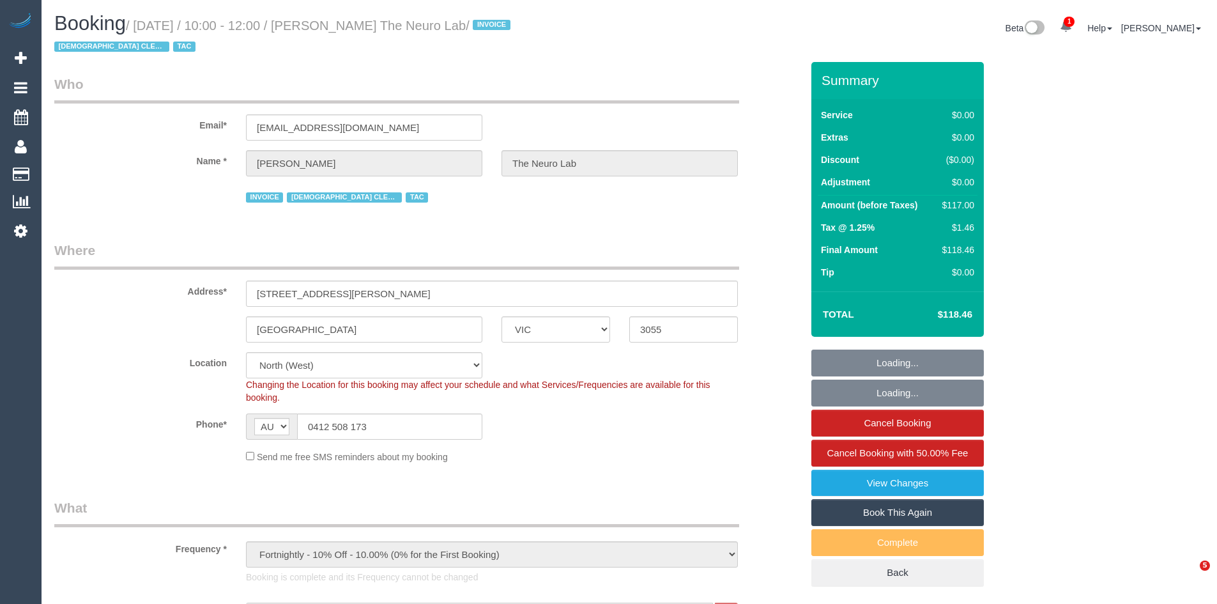
select select "VIC"
select select "120"
select select "number:28"
select select "number:14"
select select "number:19"
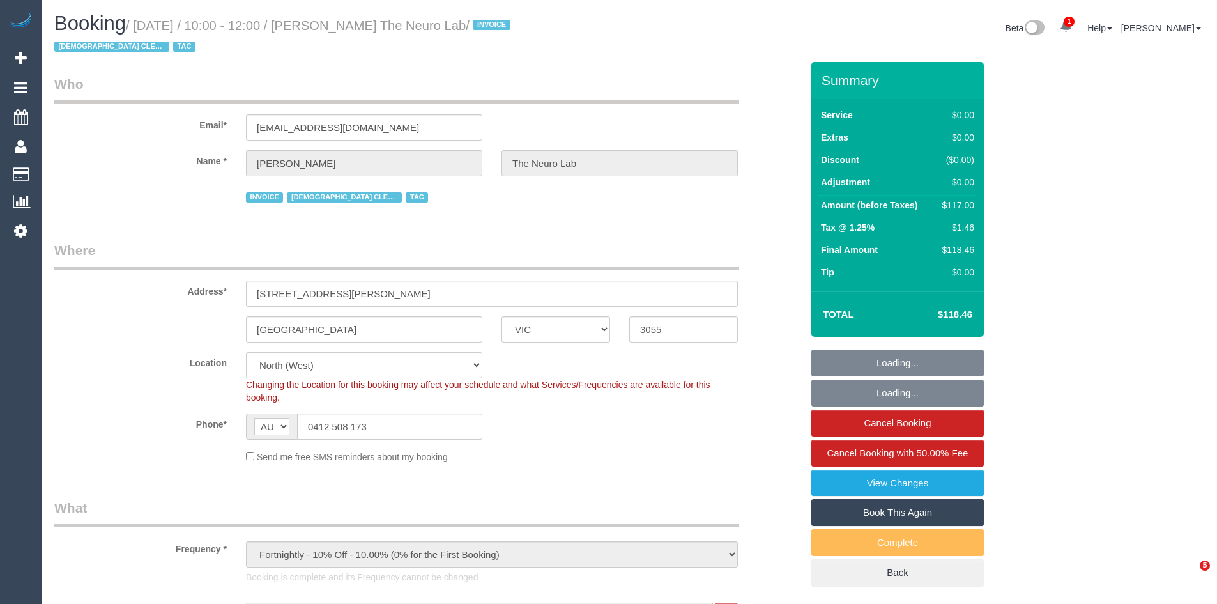
select select "number:36"
select select "number:35"
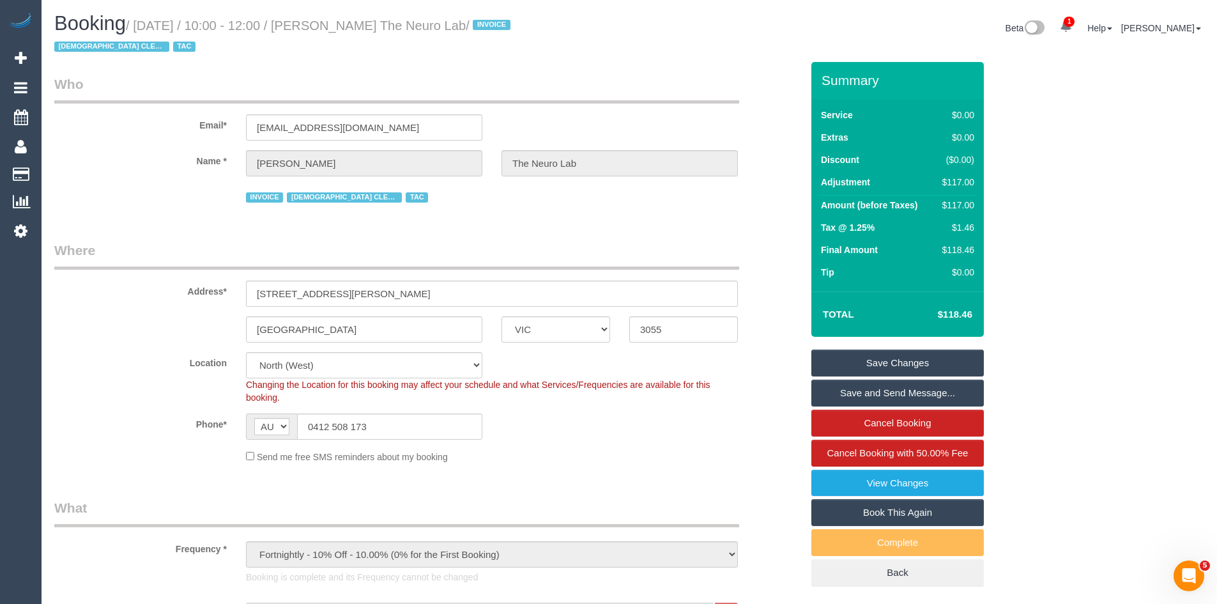
scroll to position [447, 0]
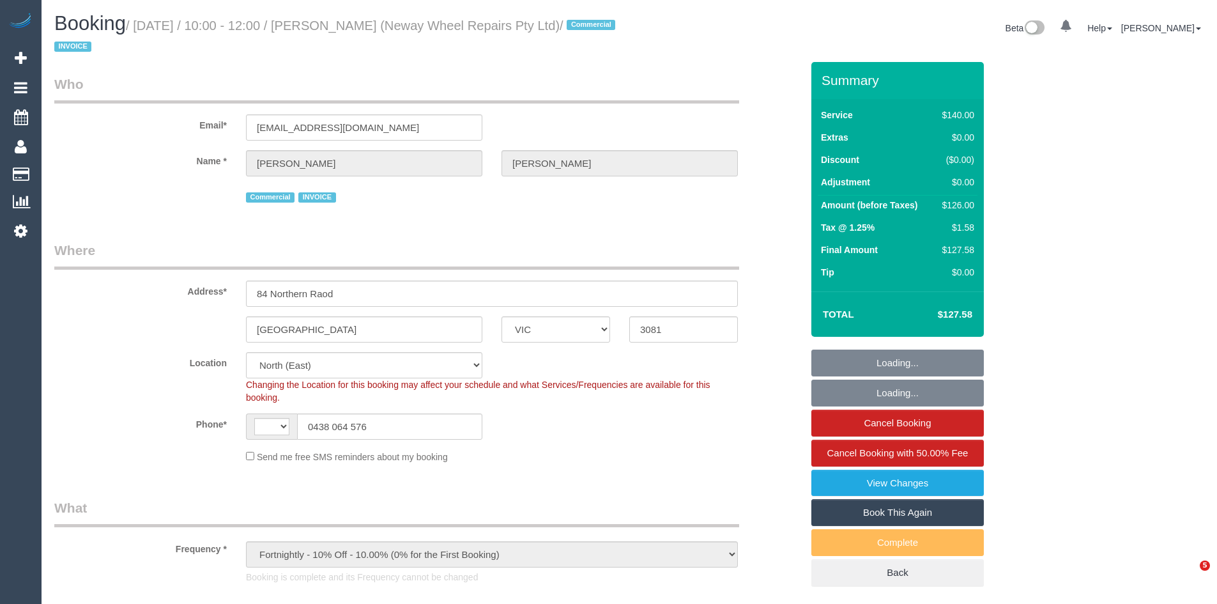
select select "VIC"
select select "object:625"
select select "string:AU"
select select "number:28"
select select "number:14"
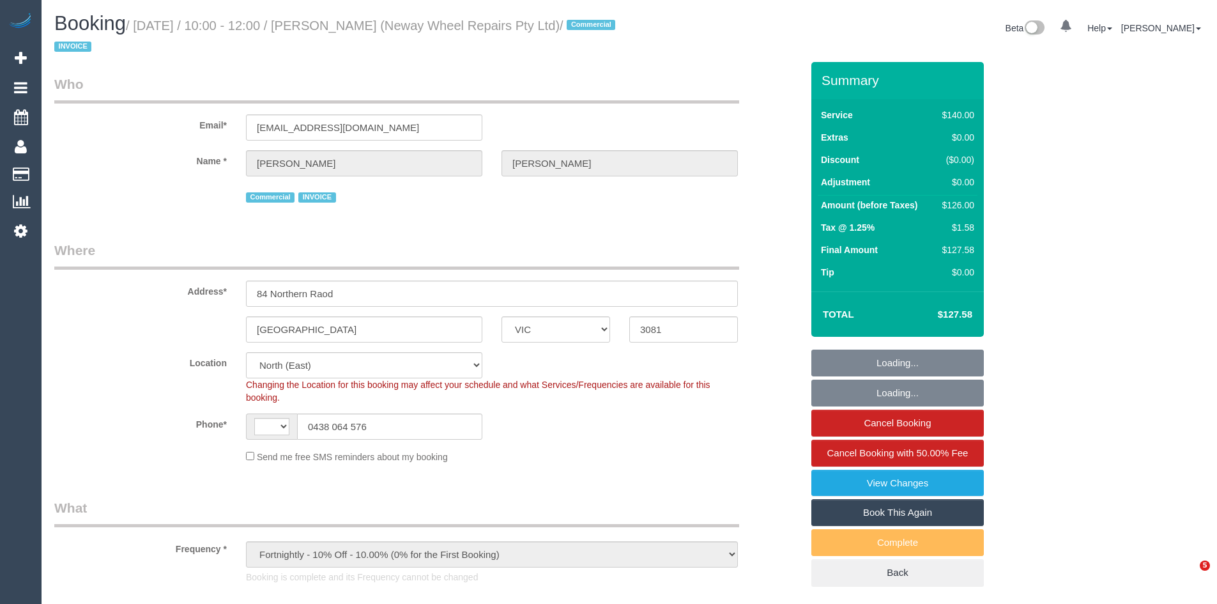
select select "number:19"
select select "number:22"
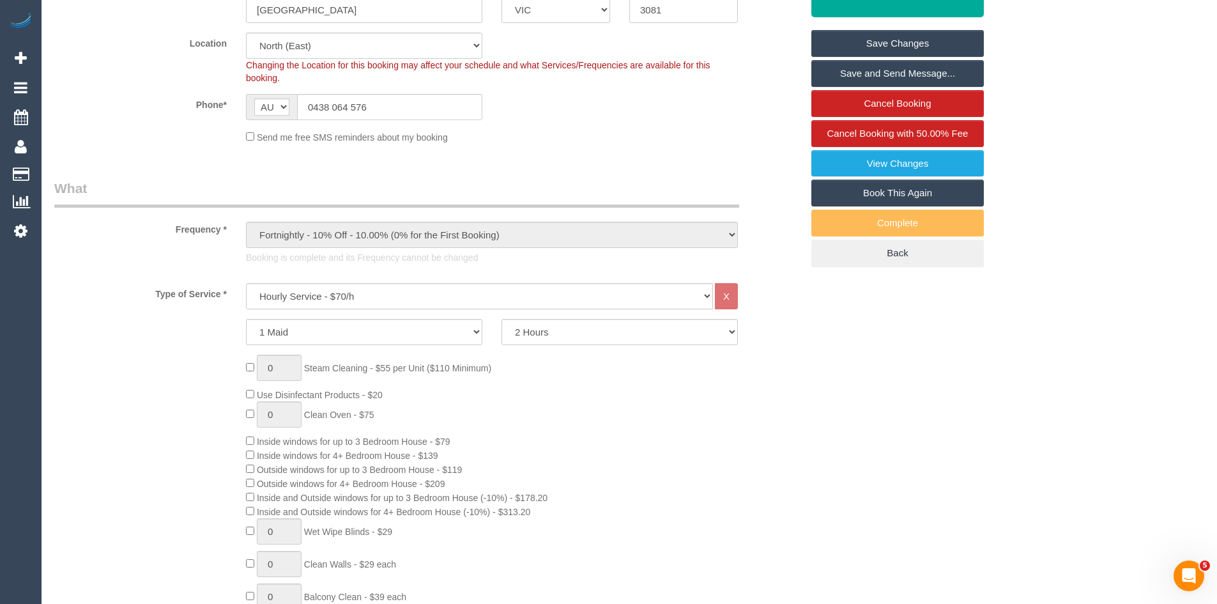
scroll to position [575, 0]
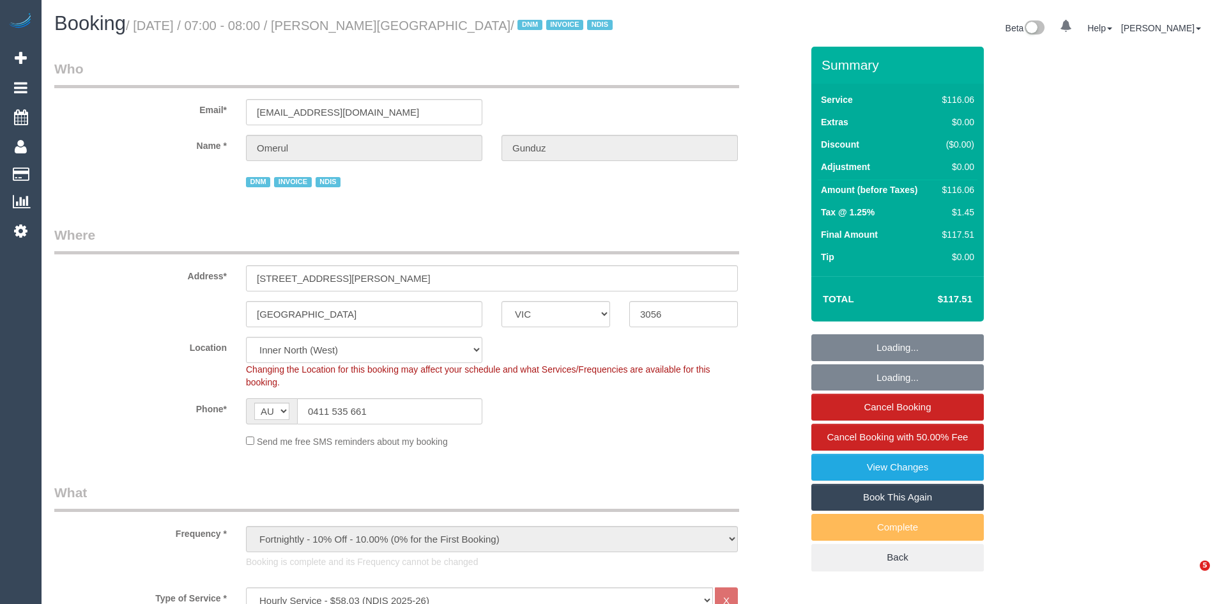
select select "VIC"
select select "number:28"
select select "number:14"
select select "number:19"
select select "number:23"
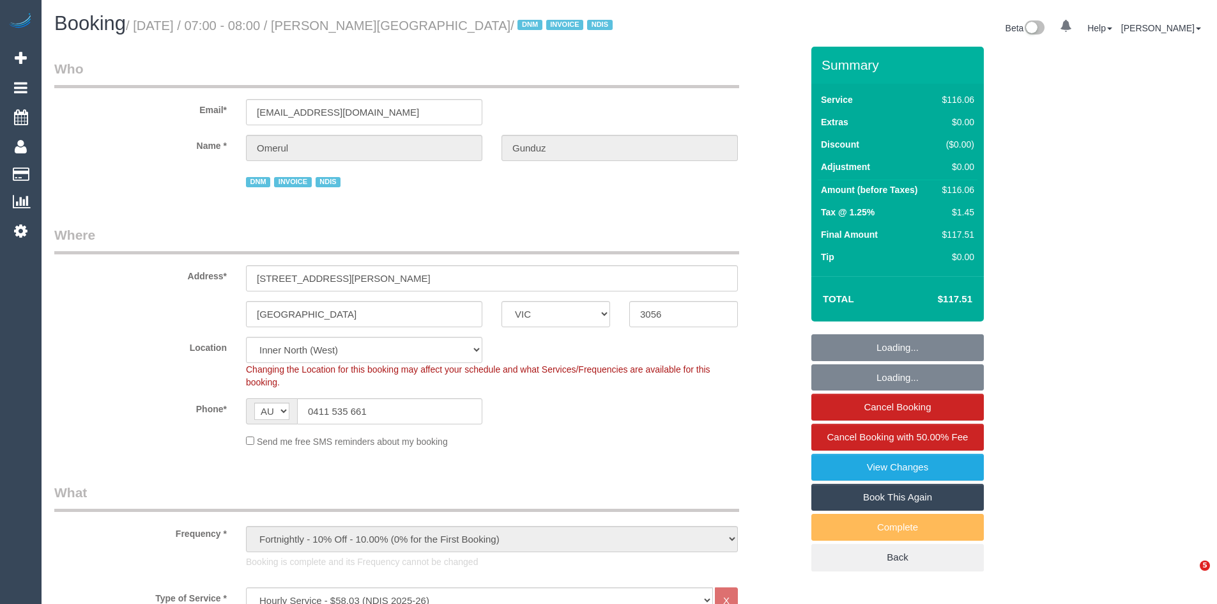
select select "number:35"
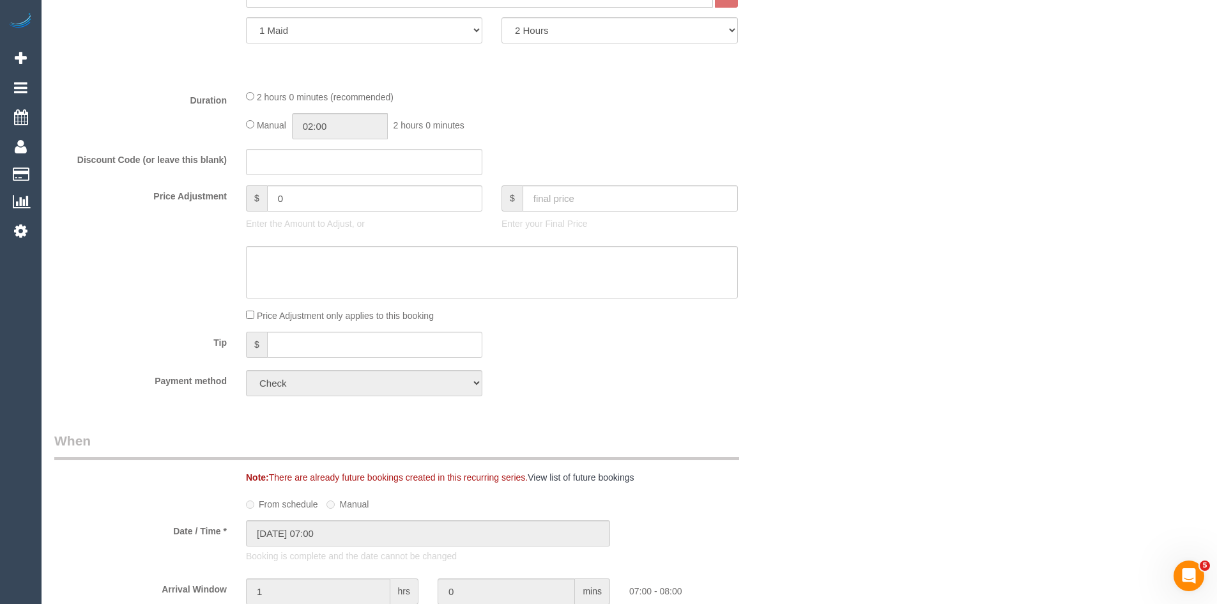
scroll to position [504, 0]
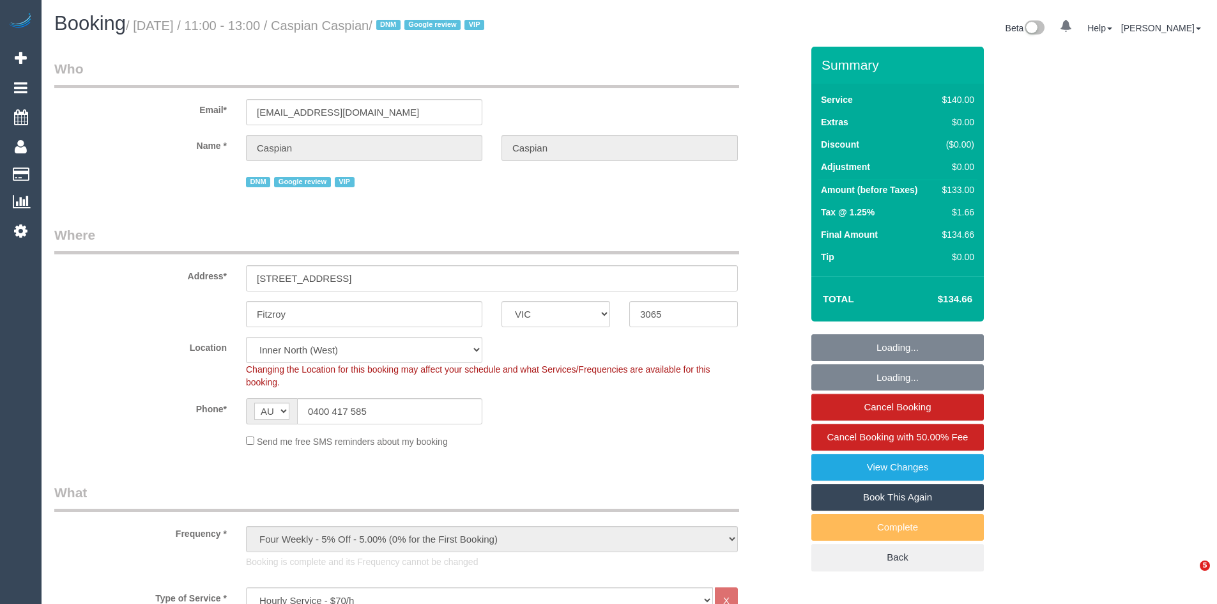
select select "VIC"
select select "string:stripe-pm_1ME3hc2GScqysDRVoUVYYUe6"
select select "number:28"
select select "number:16"
select select "number:19"
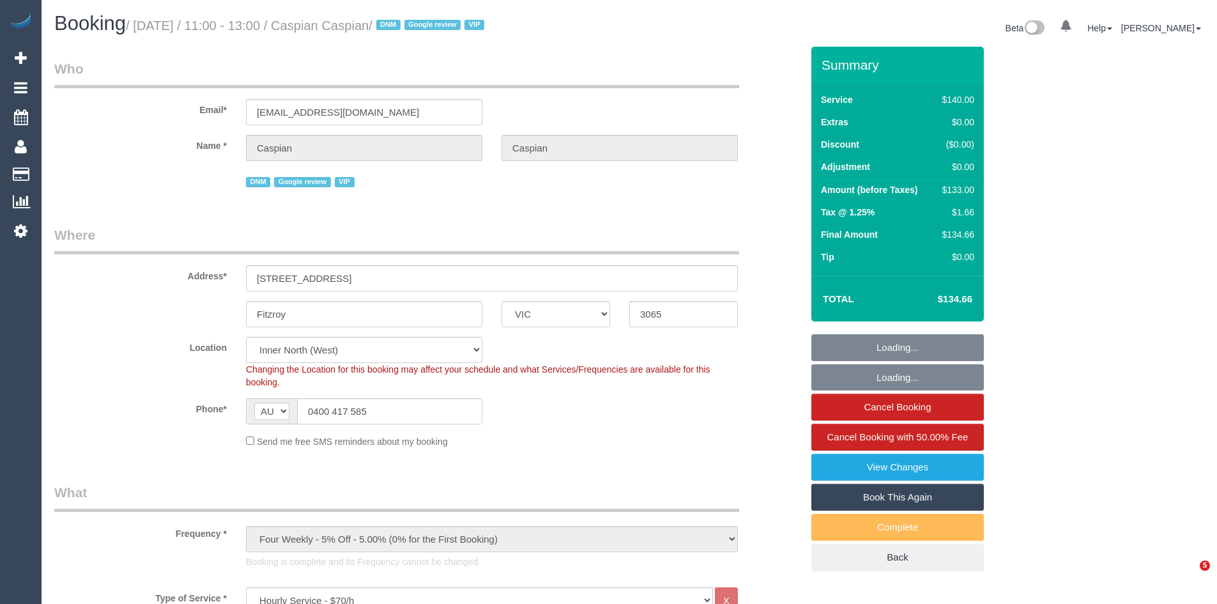
select select "number:22"
select select "number:34"
select select "number:26"
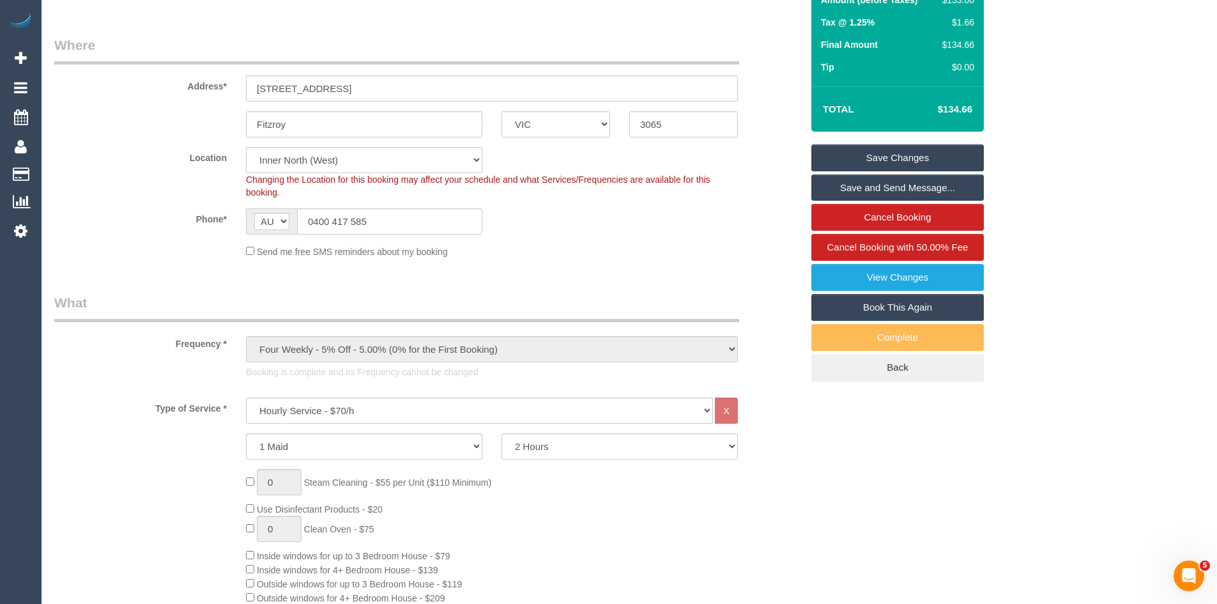
scroll to position [639, 0]
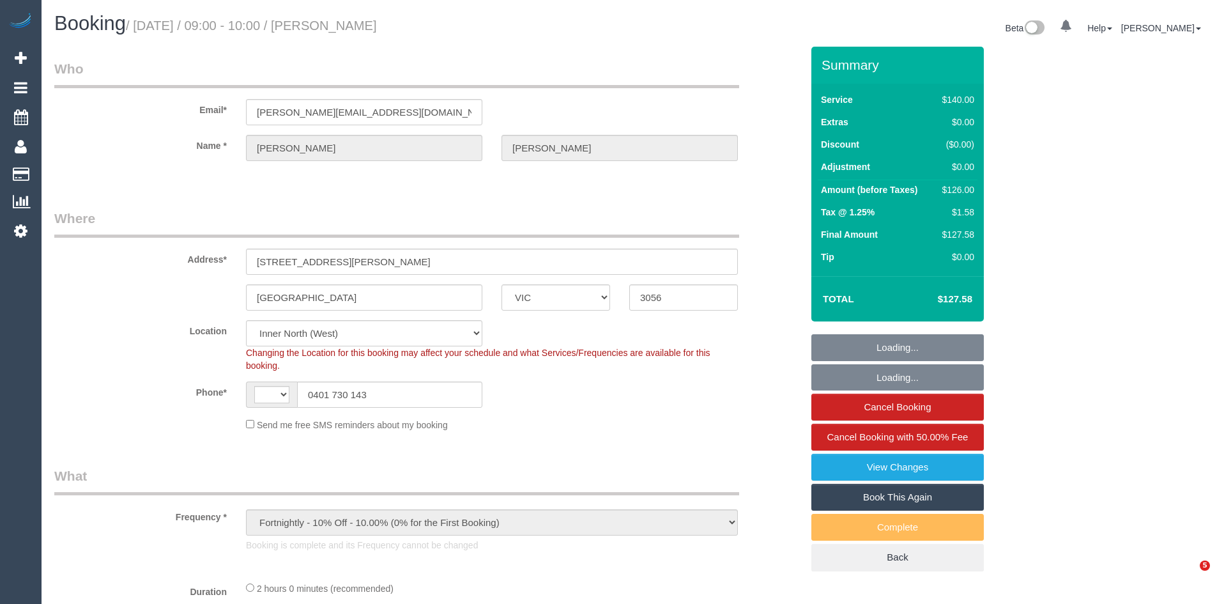
select select "VIC"
select select "number:28"
select select "number:14"
select select "number:19"
select select "number:22"
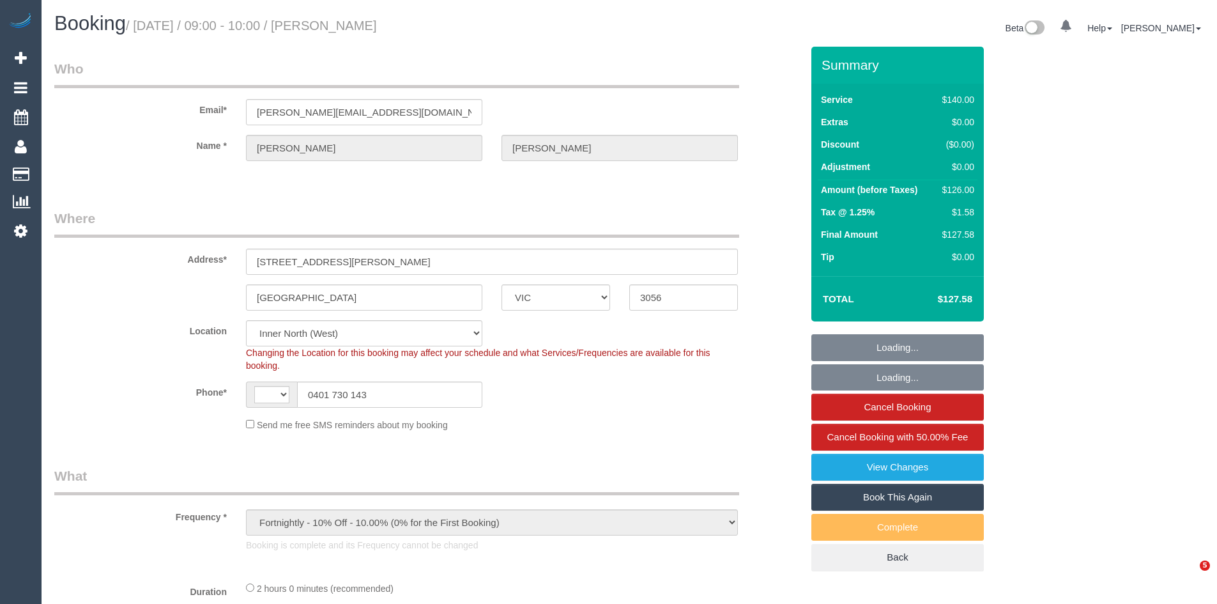
select select "number:13"
select select "object:875"
select select "string:AU"
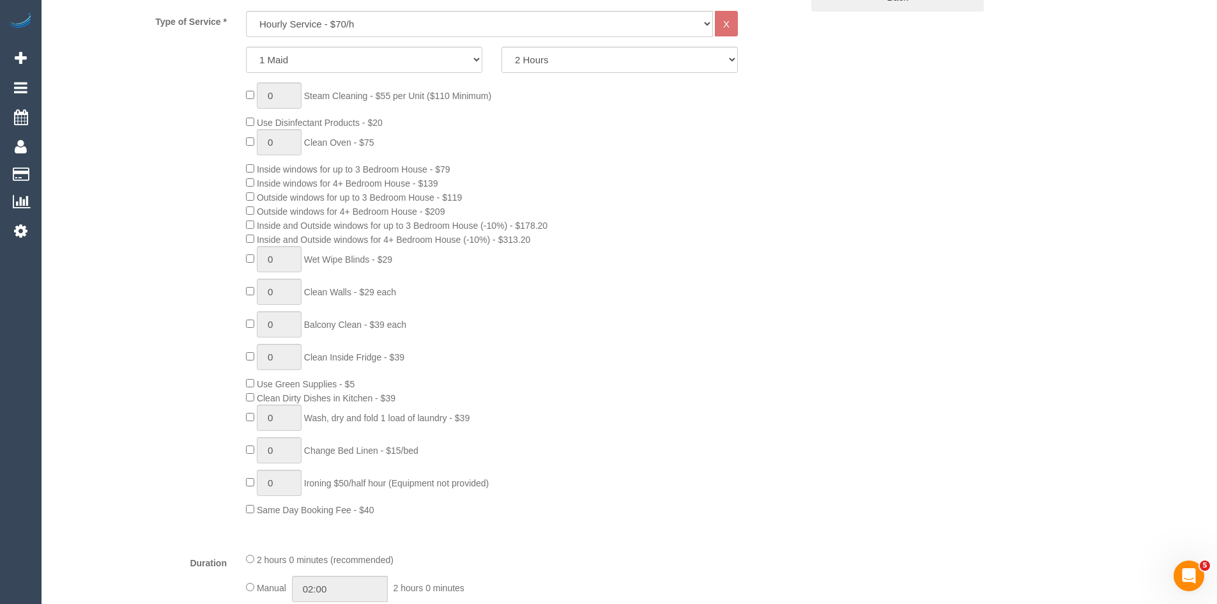
scroll to position [575, 0]
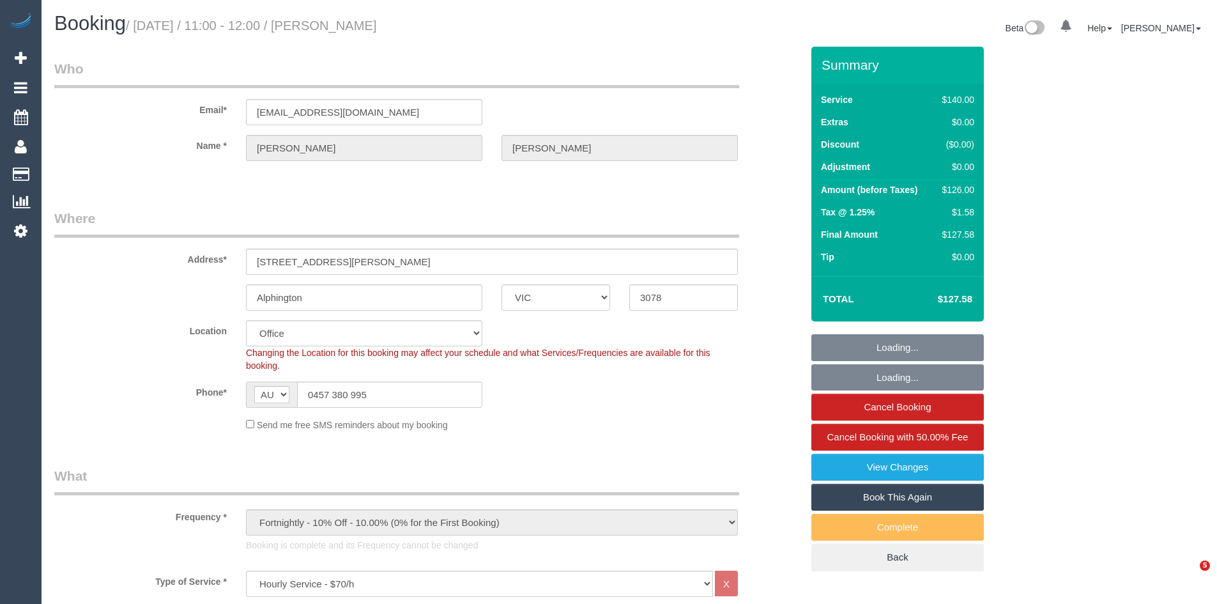
select select "VIC"
select select "object:2172"
select select "number:28"
select select "number:34"
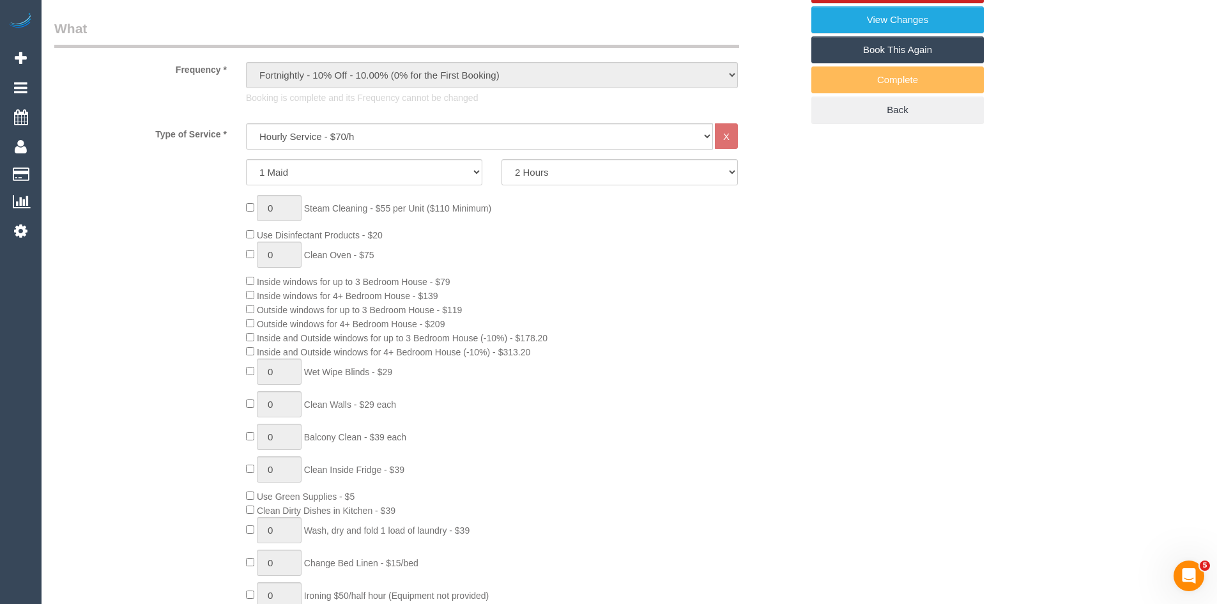
scroll to position [491, 0]
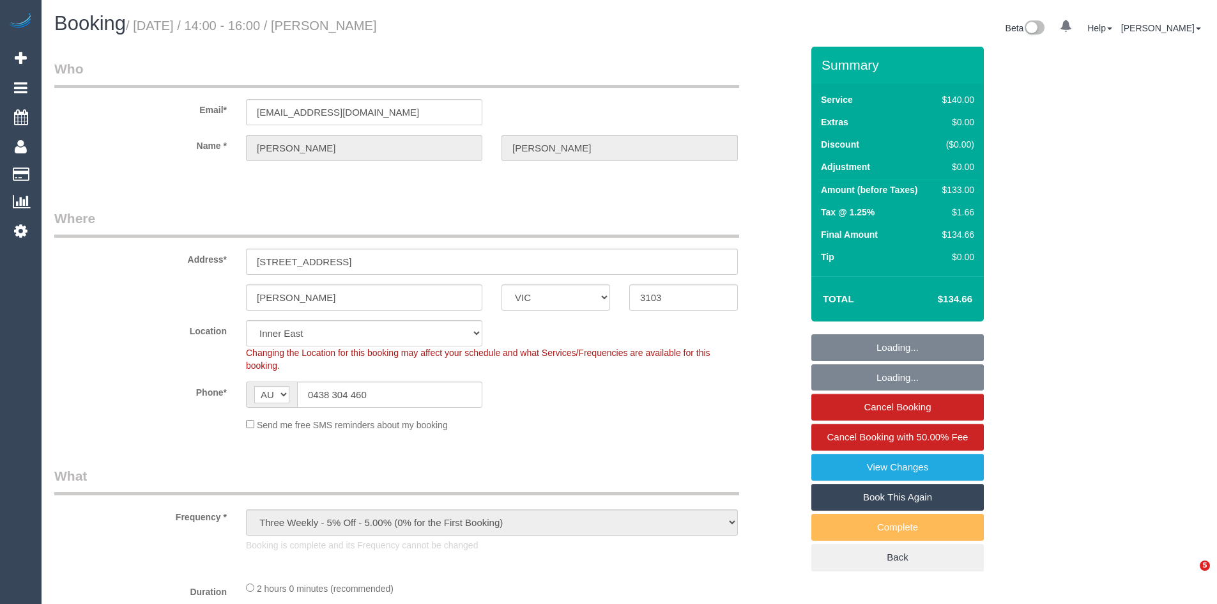
select select "VIC"
select select "number:28"
select select "number:14"
select select "number:19"
select select "number:22"
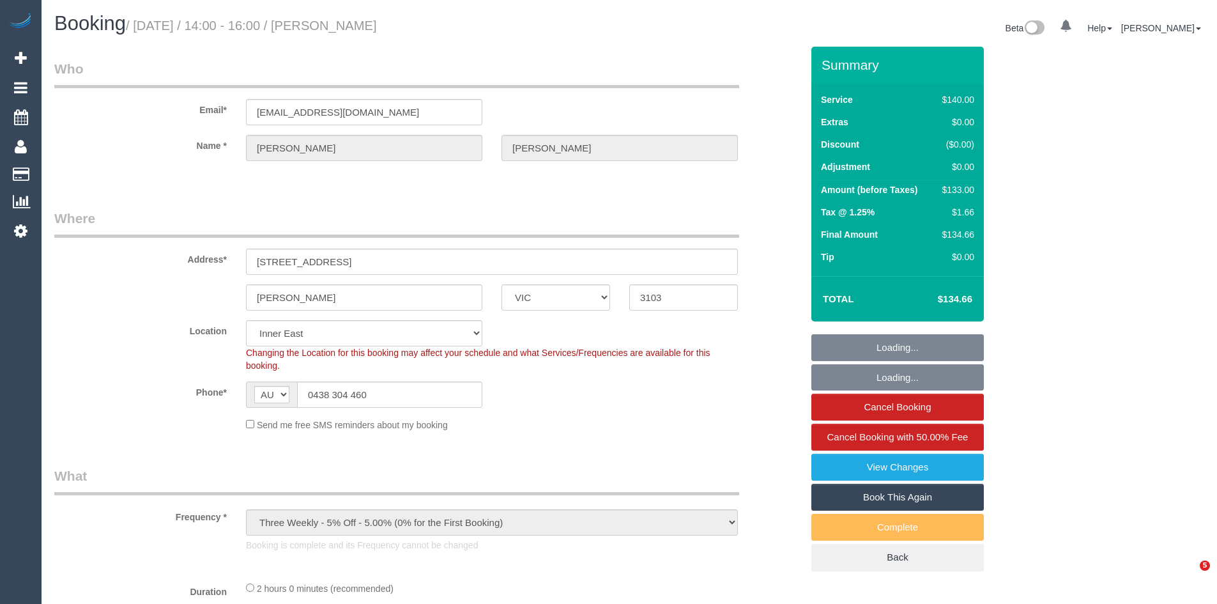
select select "number:35"
select select "number:13"
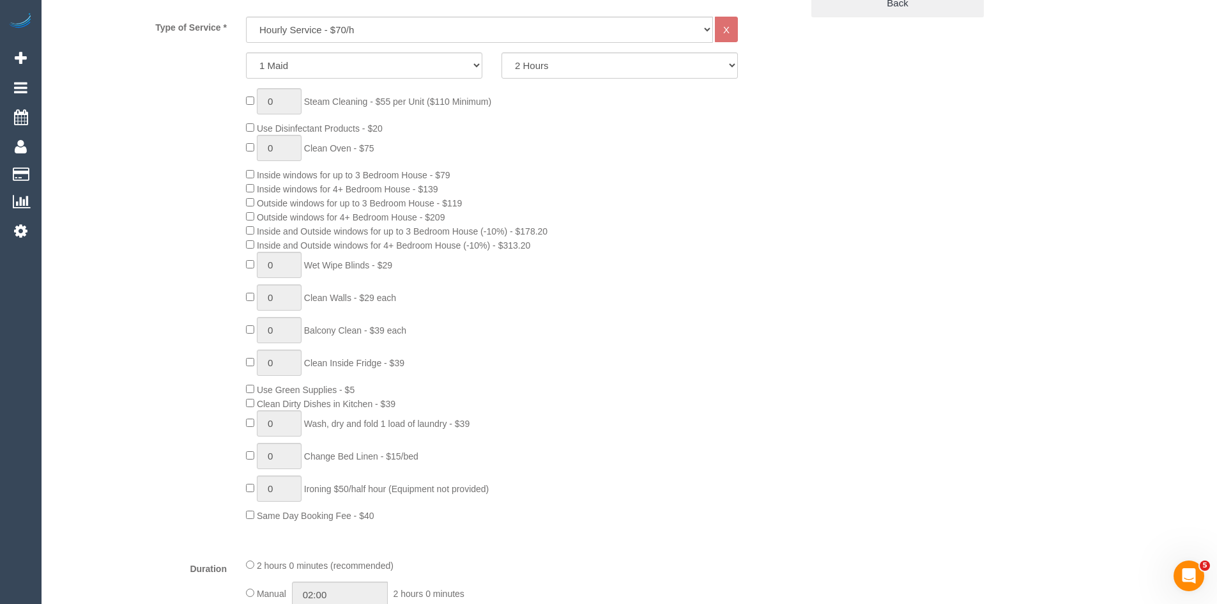
scroll to position [575, 0]
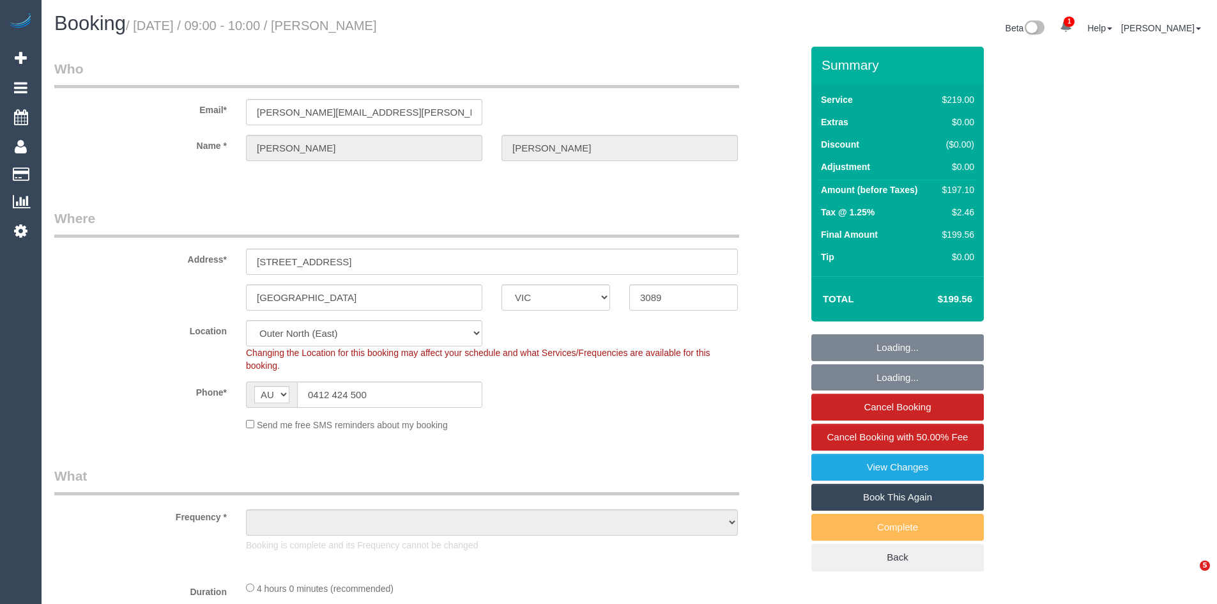
select select "VIC"
select select "number:27"
select select "number:14"
select select "number:18"
select select "number:22"
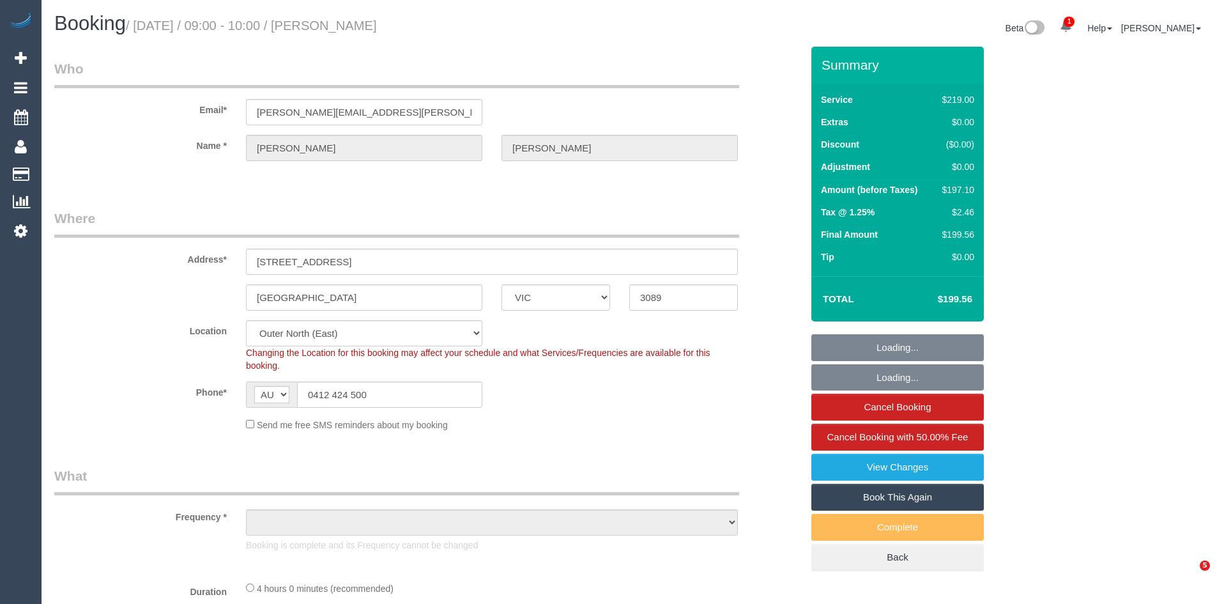
select select "number:26"
select select "object:694"
select select "string:stripe-pm_1GTgbj2GScqysDRVlcCLWwIG"
select select "object:1148"
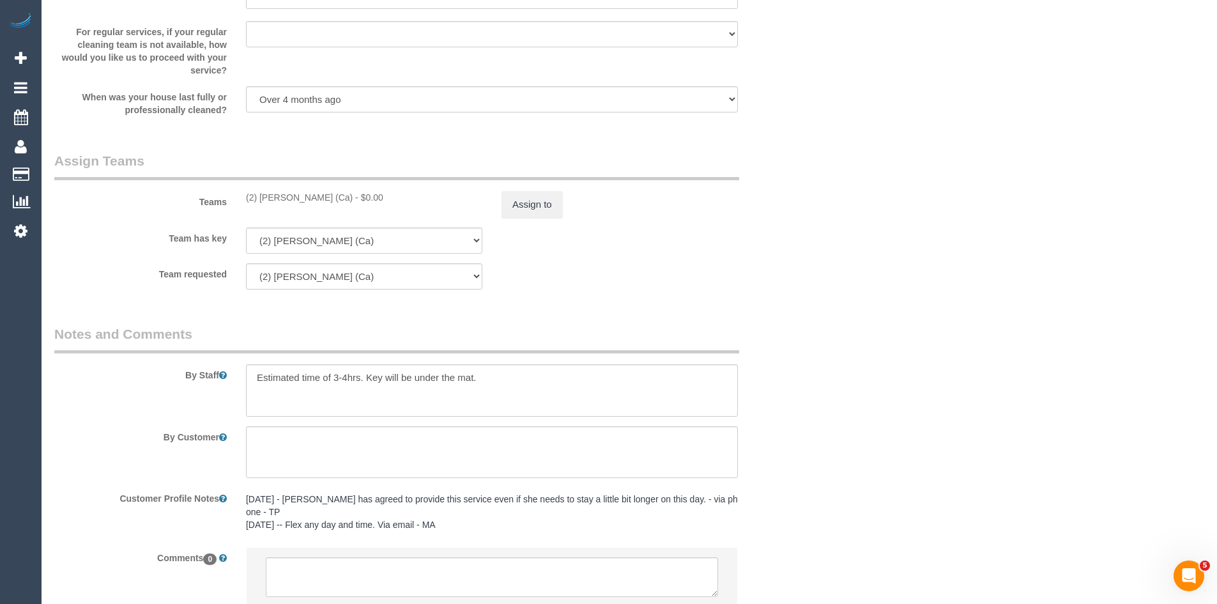
scroll to position [1977, 0]
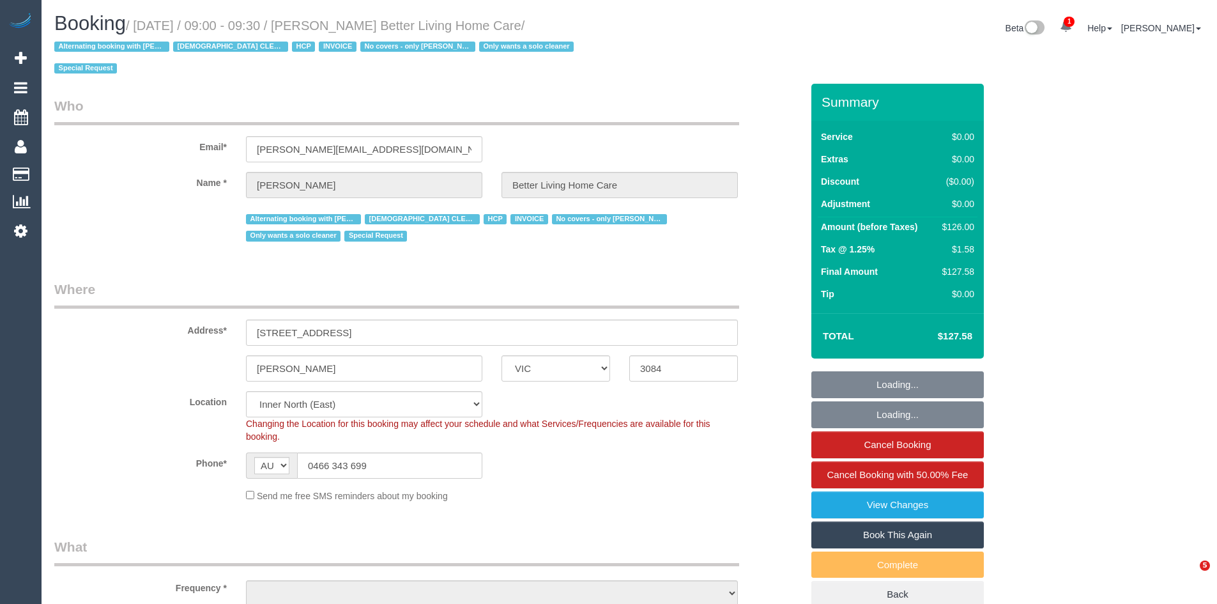
select select "VIC"
select select "object:1597"
select select "120"
select select "number:28"
select select "number:14"
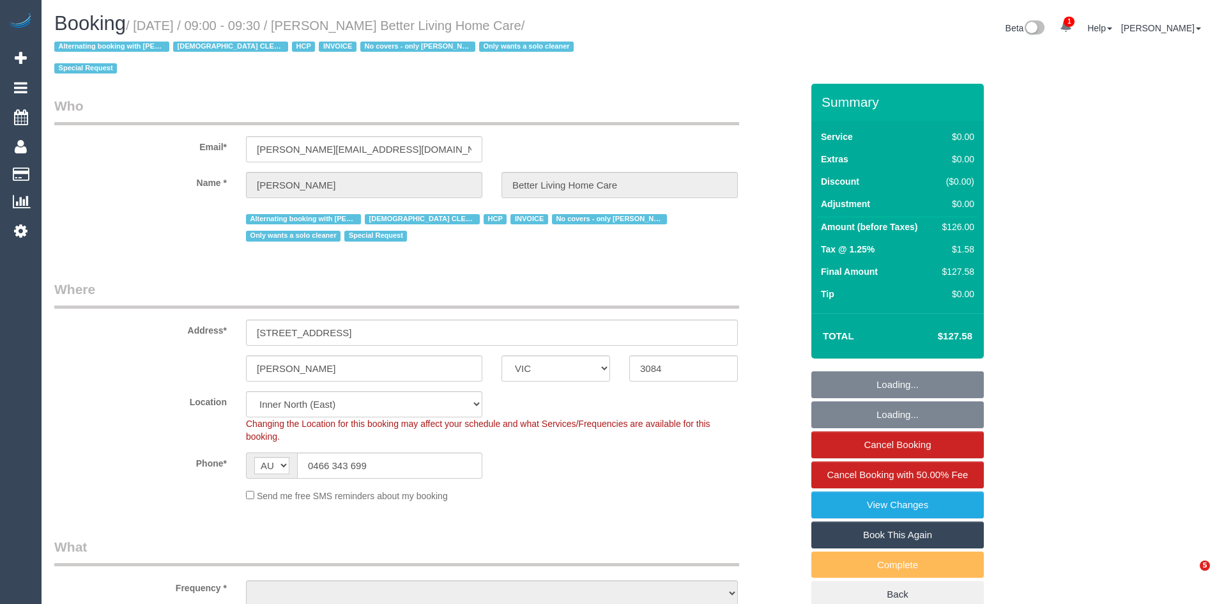
select select "number:19"
select select "number:25"
select select "number:35"
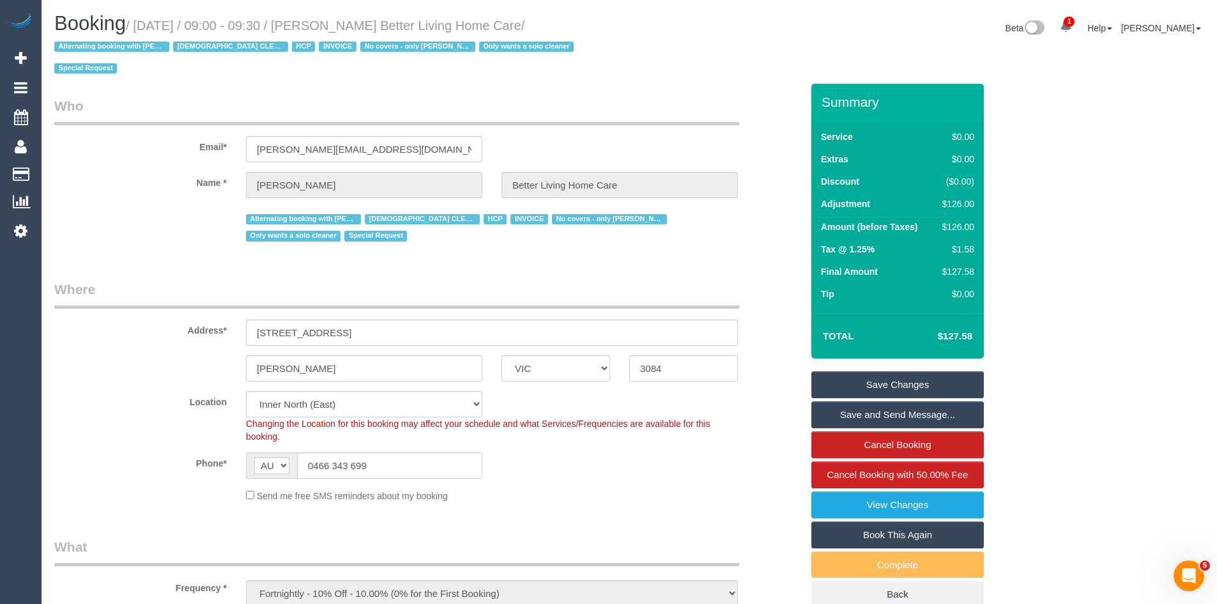
scroll to position [320, 0]
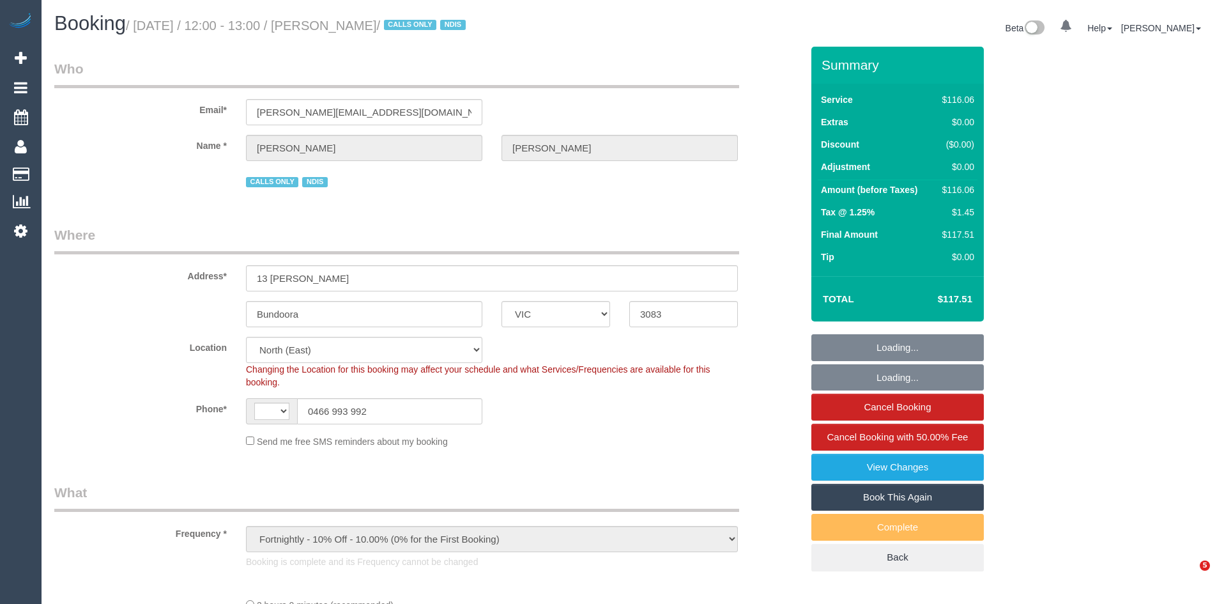
select select "VIC"
select select "number:32"
select select "number:34"
select select "object:449"
select select "string:AU"
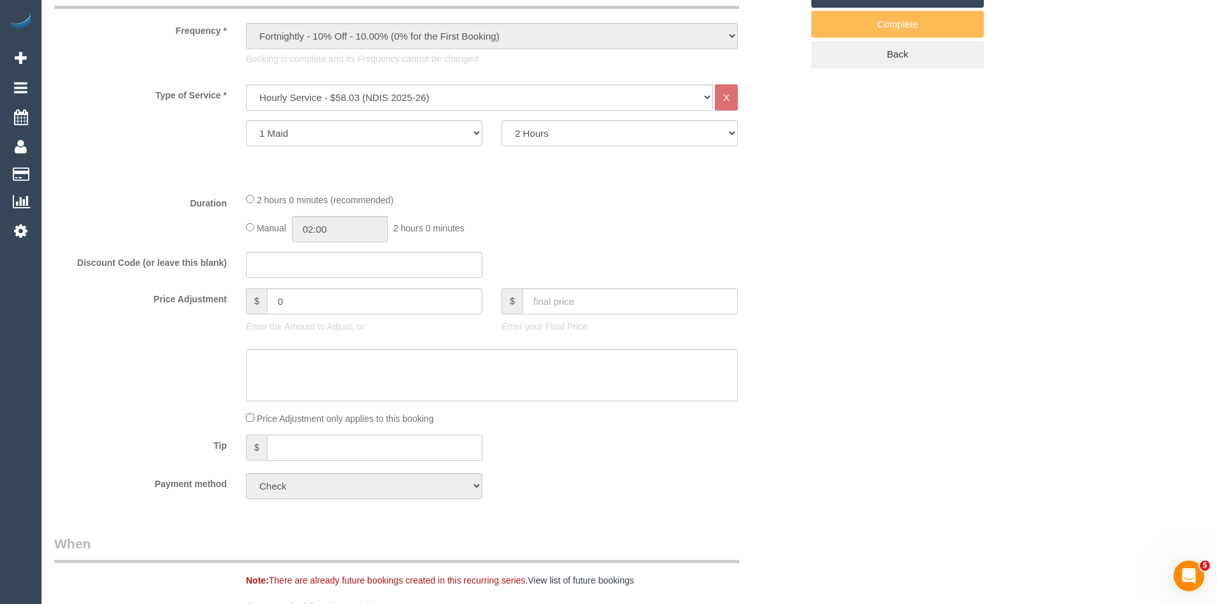
scroll to position [511, 0]
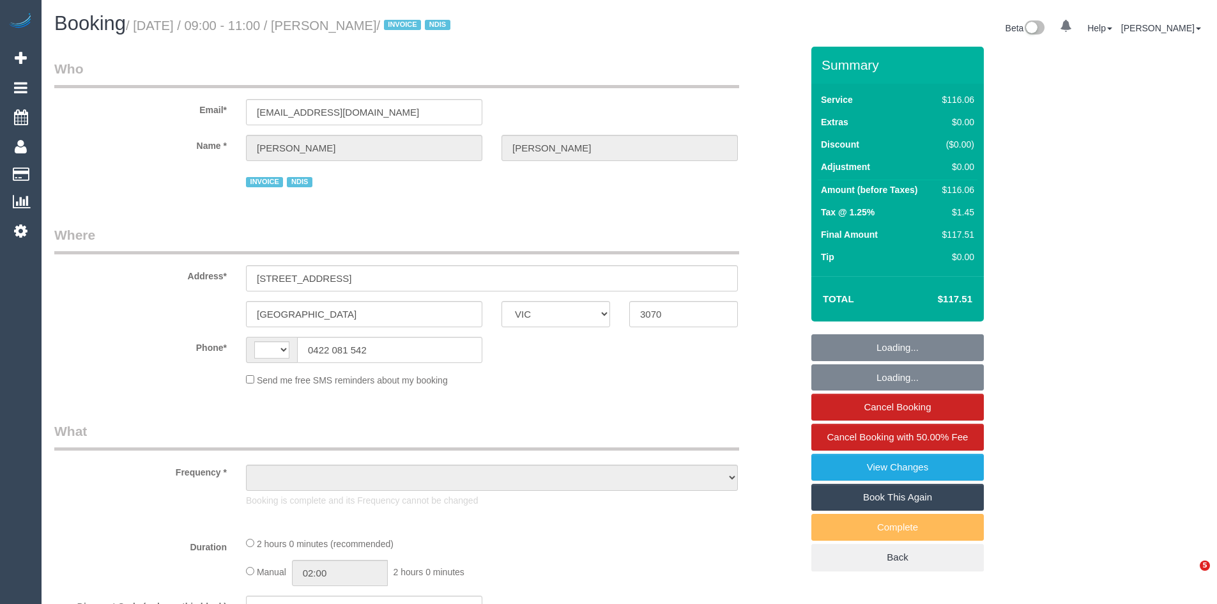
select select "VIC"
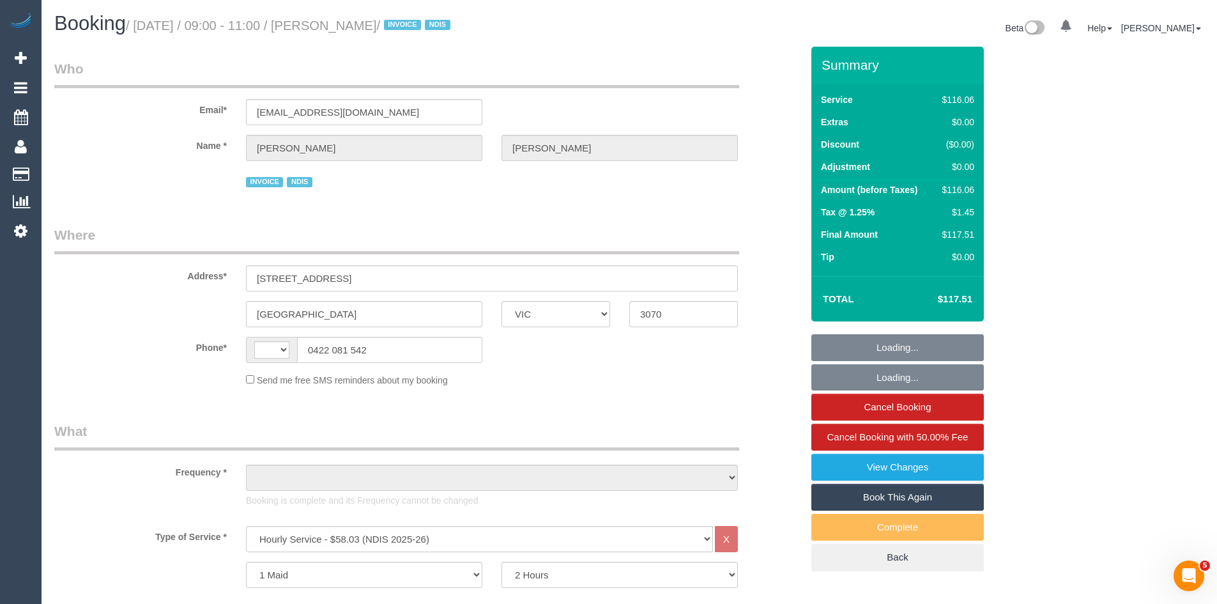
select select "string:AU"
select select "object:602"
select select "number:28"
select select "number:14"
select select "number:18"
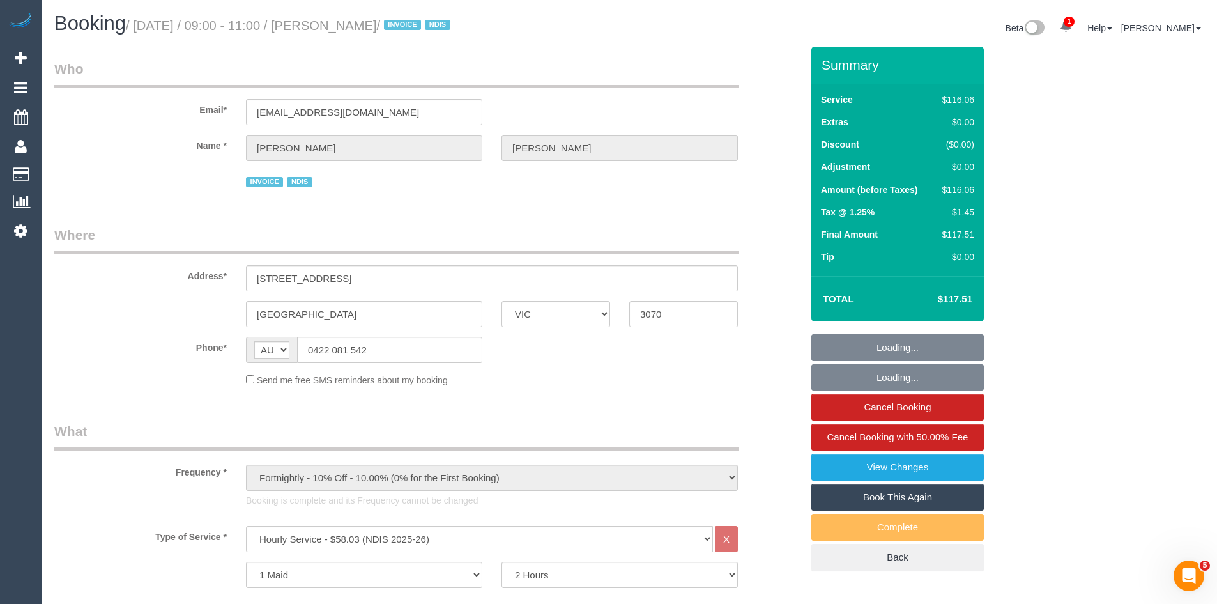
select select "number:24"
select select "number:34"
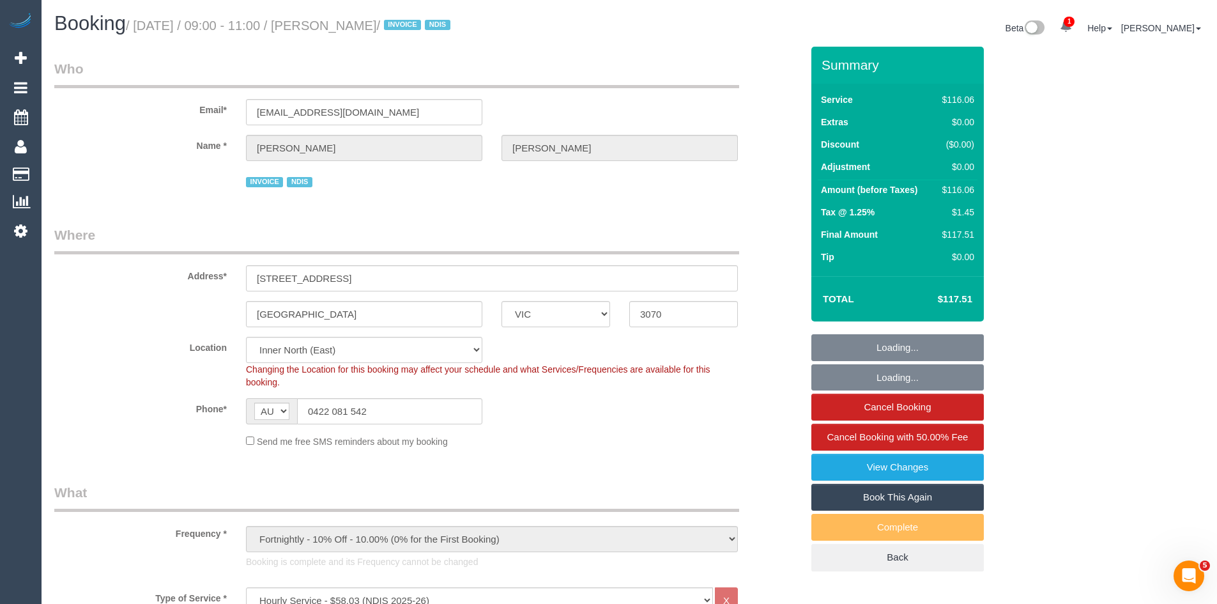
select select "object:1514"
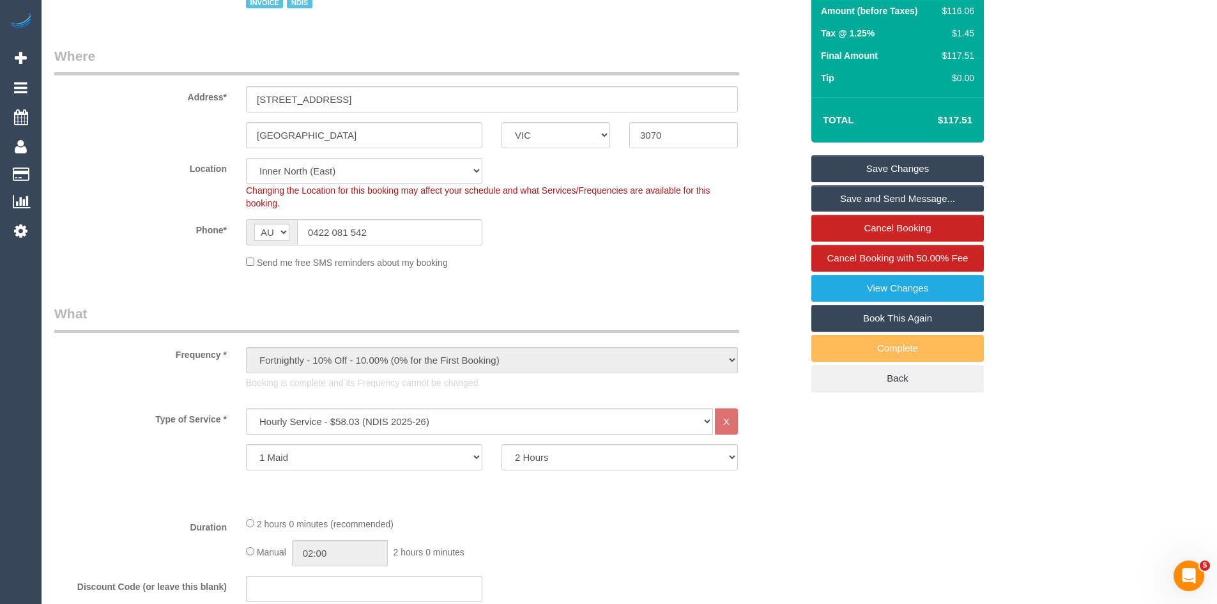
scroll to position [383, 0]
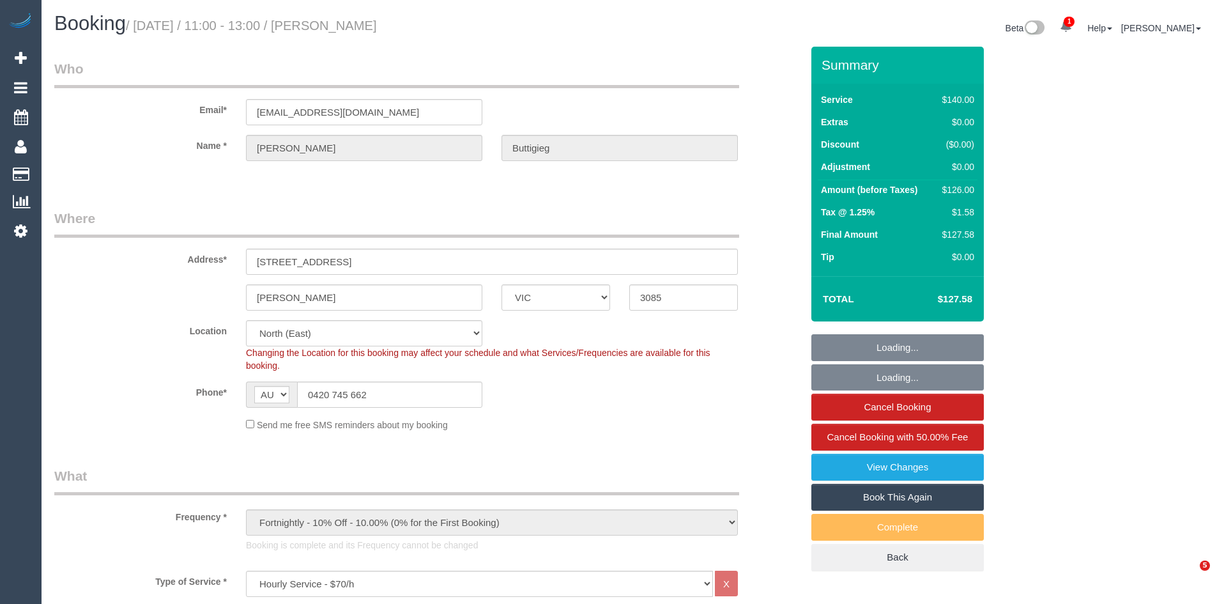
select select "VIC"
select select "number:28"
select select "number:14"
select select "number:19"
select select "number:22"
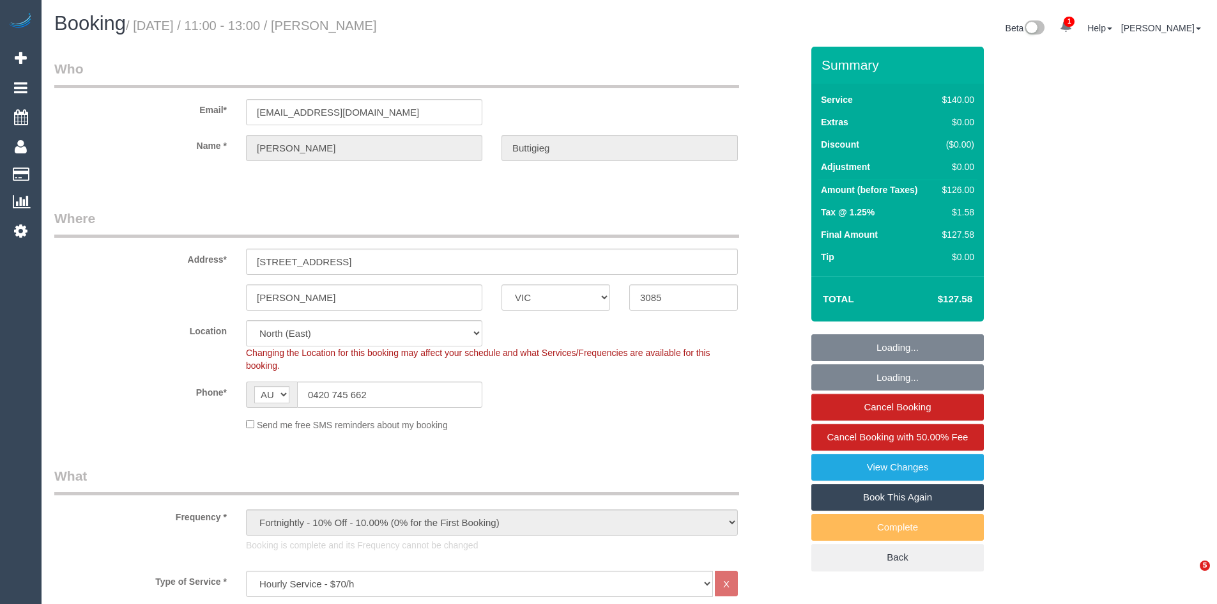
select select "number:35"
select select "number:11"
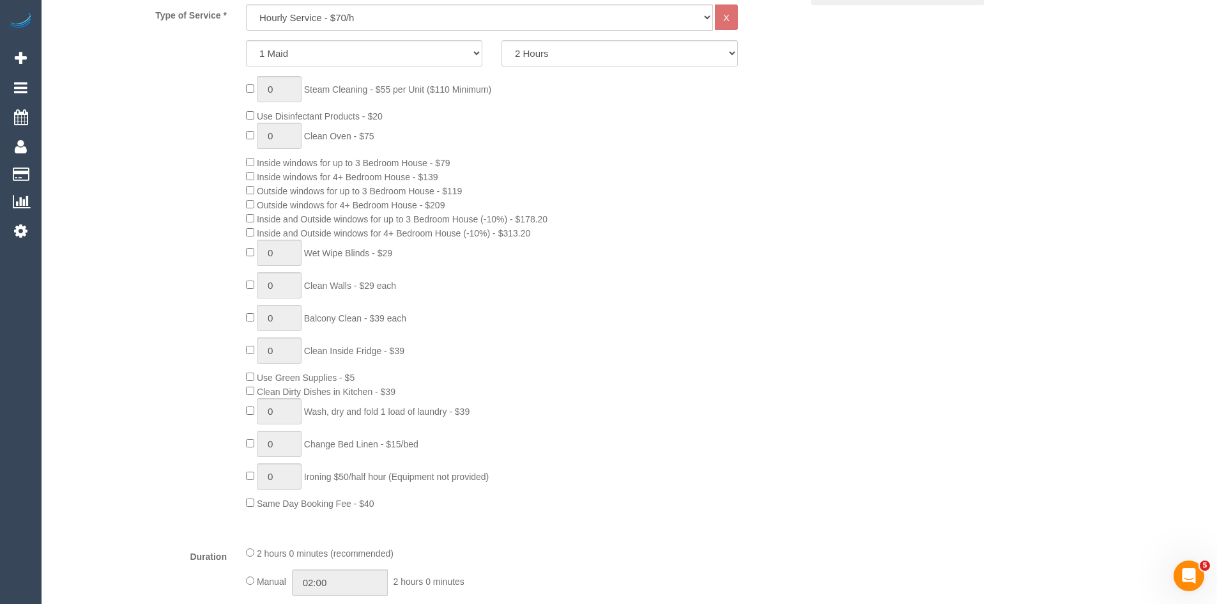
scroll to position [575, 0]
